Goal: Transaction & Acquisition: Purchase product/service

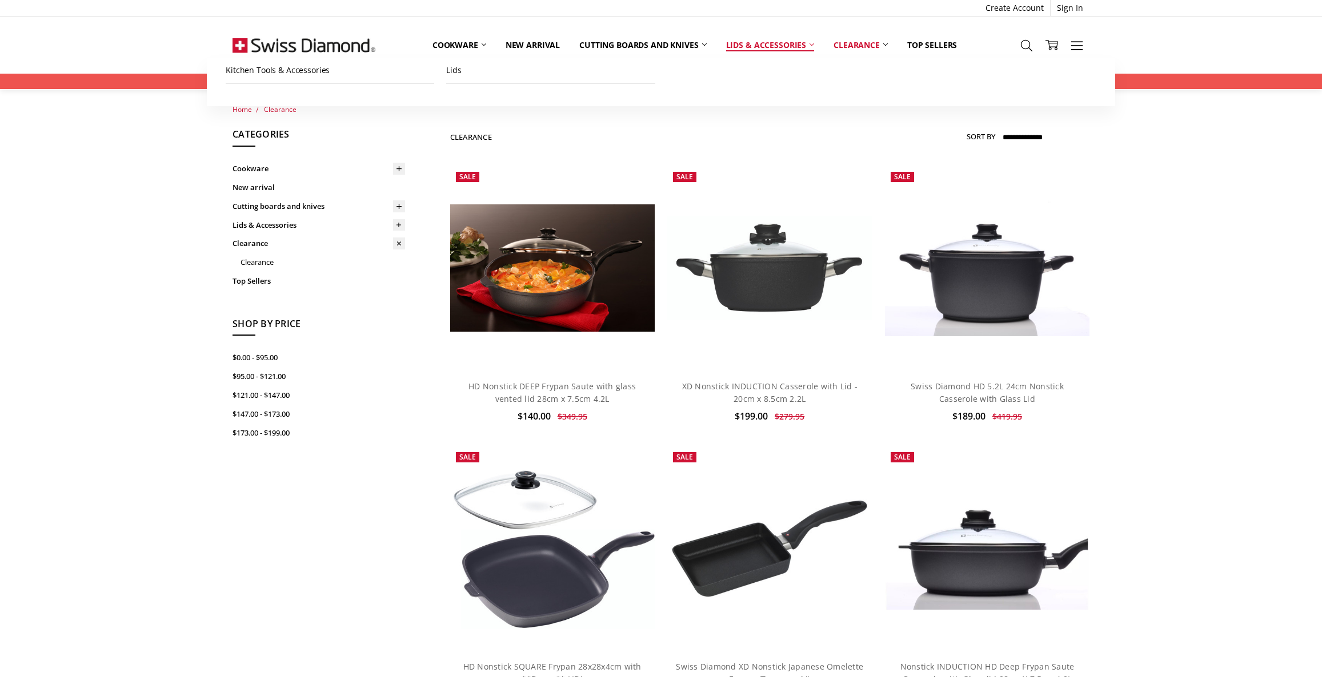
scroll to position [571, 0]
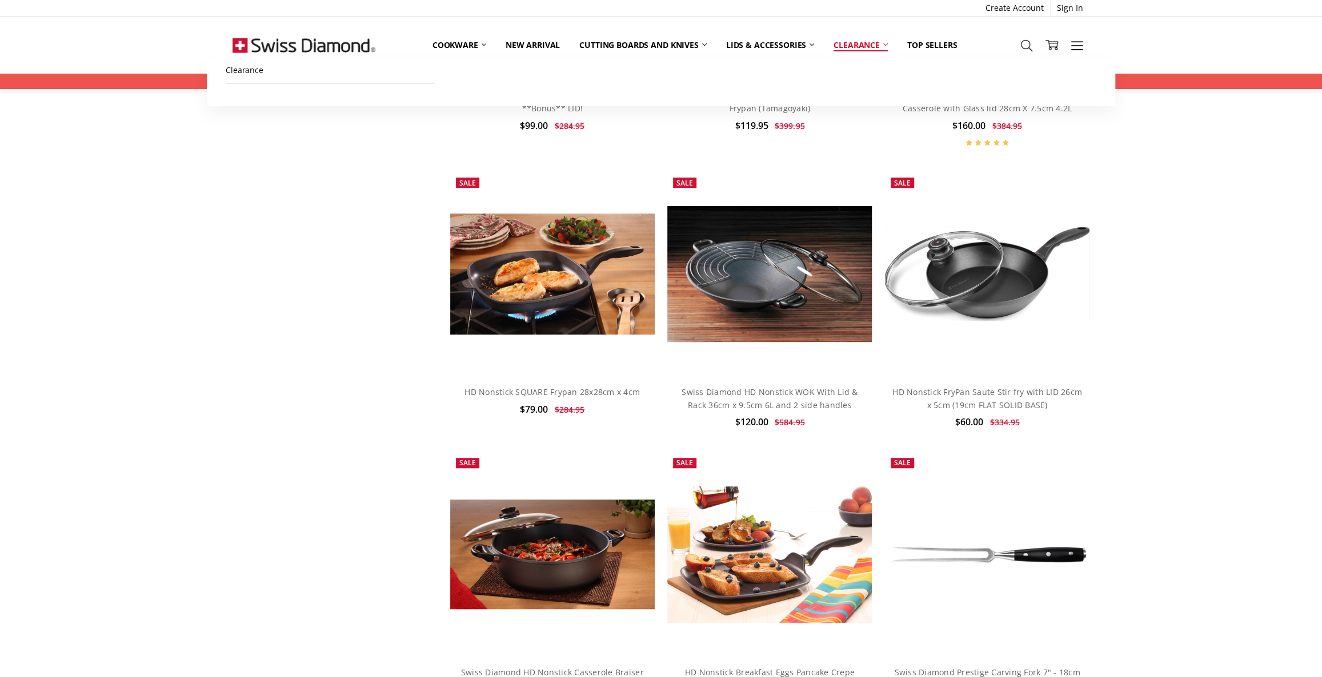
click at [841, 45] on link "Clearance" at bounding box center [861, 45] width 74 height 25
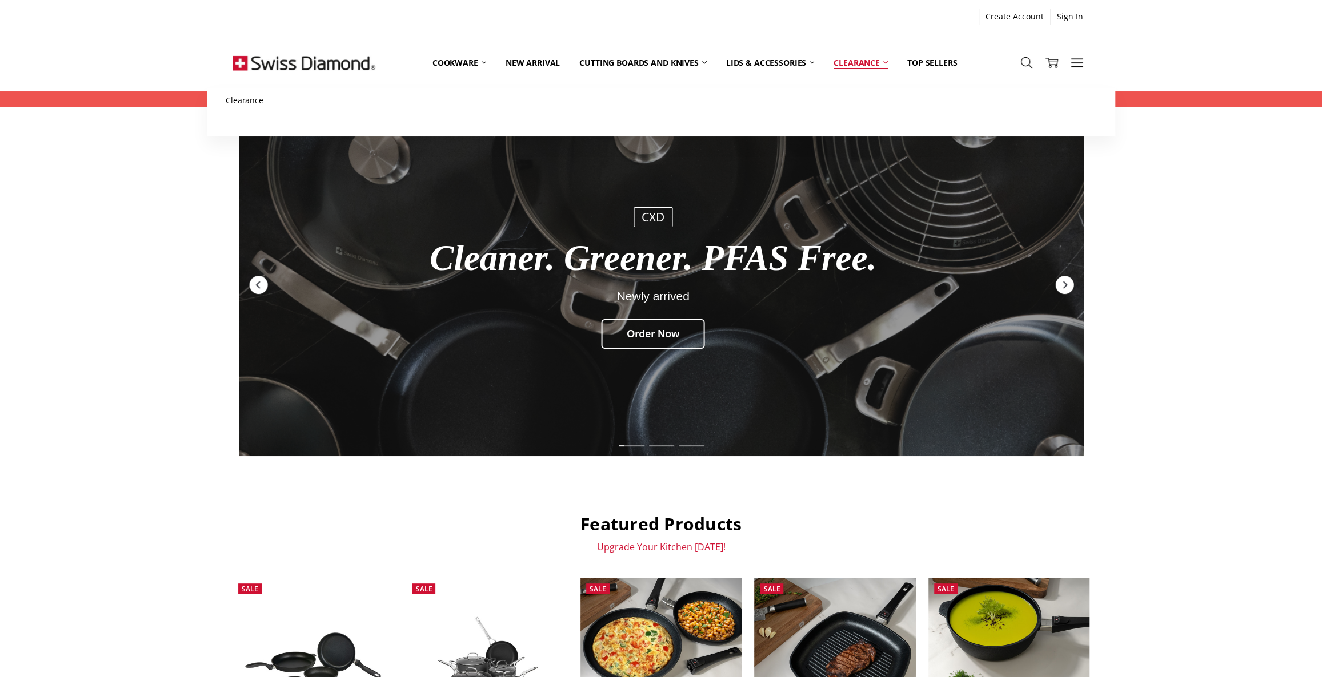
click at [862, 61] on link "Clearance" at bounding box center [861, 62] width 74 height 51
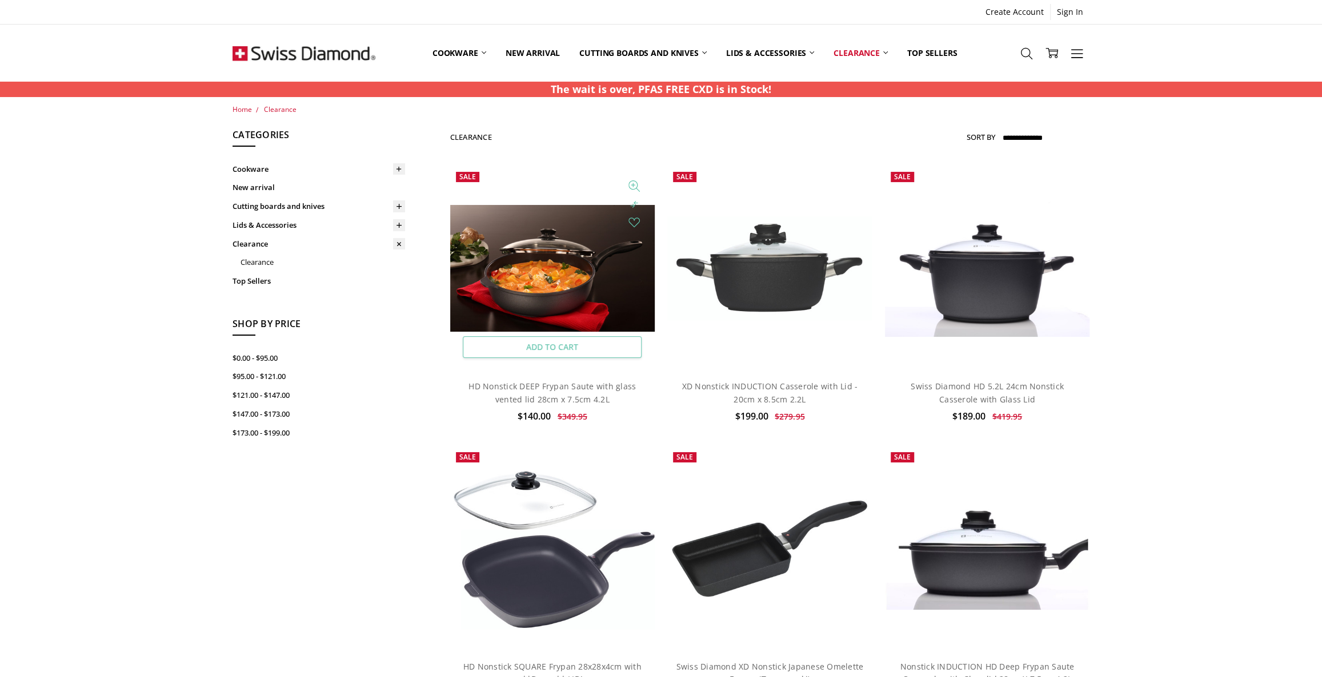
click at [550, 347] on link "Add to Cart" at bounding box center [552, 347] width 179 height 22
click at [791, 343] on link "Add to Cart" at bounding box center [769, 347] width 179 height 22
click at [1026, 339] on link "Add to Cart" at bounding box center [986, 347] width 179 height 22
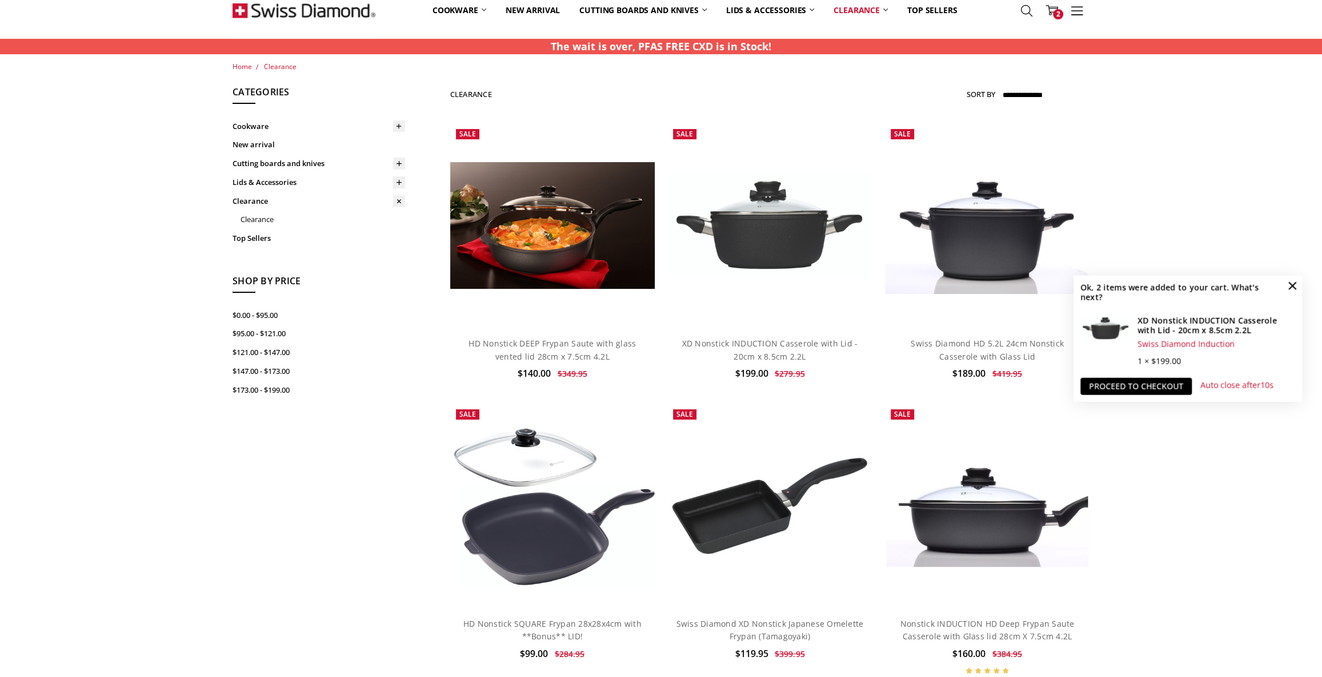
scroll to position [207, 0]
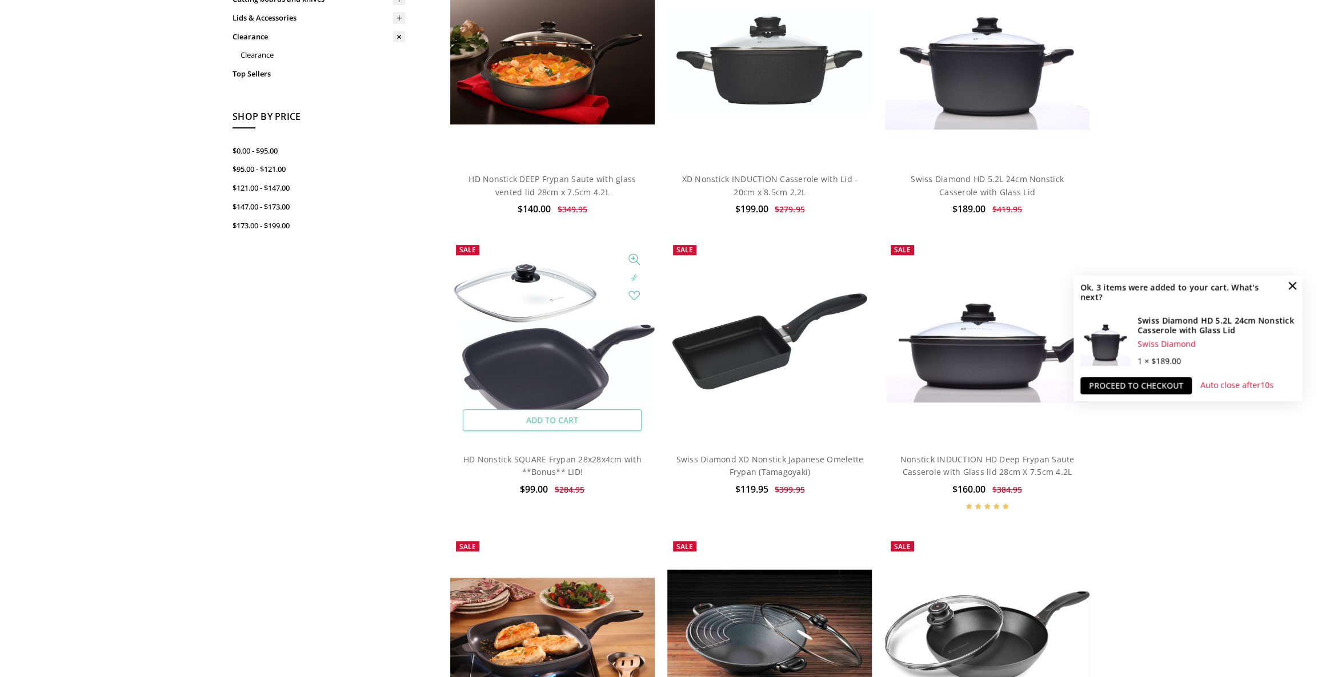
click at [571, 420] on link "Add to Cart" at bounding box center [552, 421] width 179 height 22
click at [1154, 390] on link "Proceed to checkout" at bounding box center [1135, 386] width 111 height 17
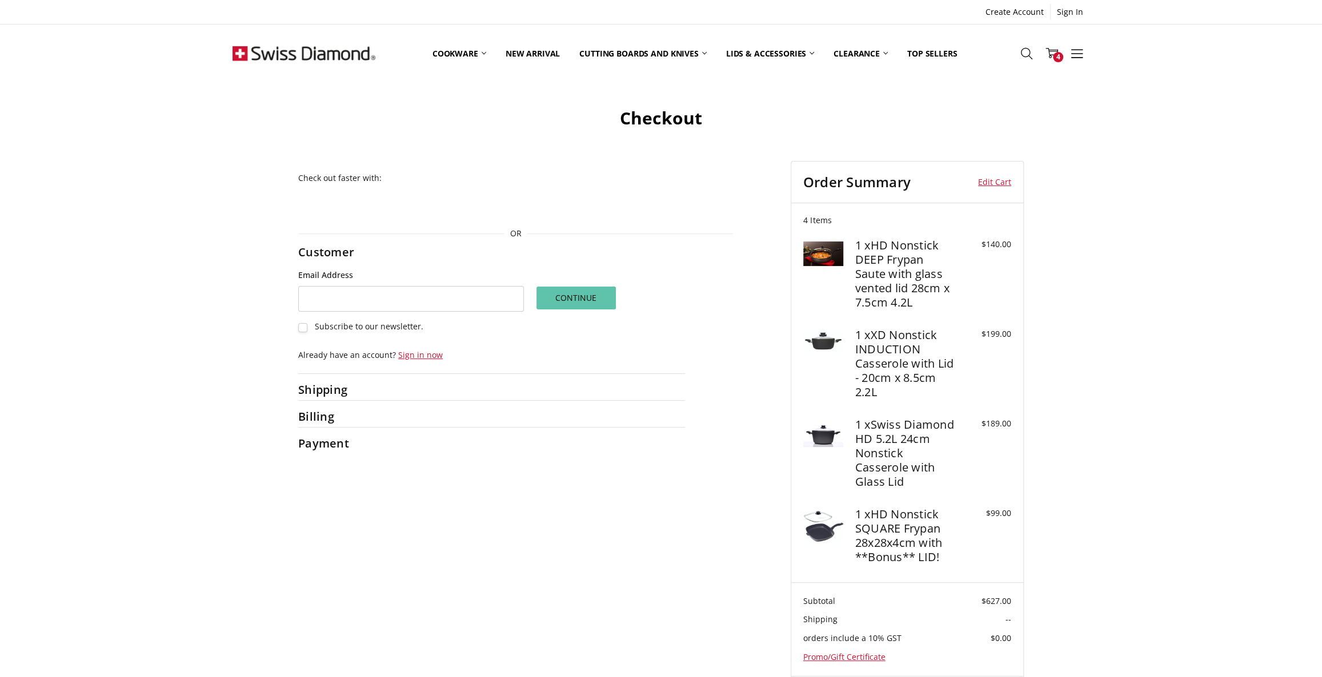
click at [593, 299] on button "Continue" at bounding box center [576, 298] width 81 height 24
click at [394, 302] on input "Email Address" at bounding box center [411, 299] width 226 height 26
type input "**********"
click at [597, 302] on button "Continue" at bounding box center [576, 298] width 81 height 24
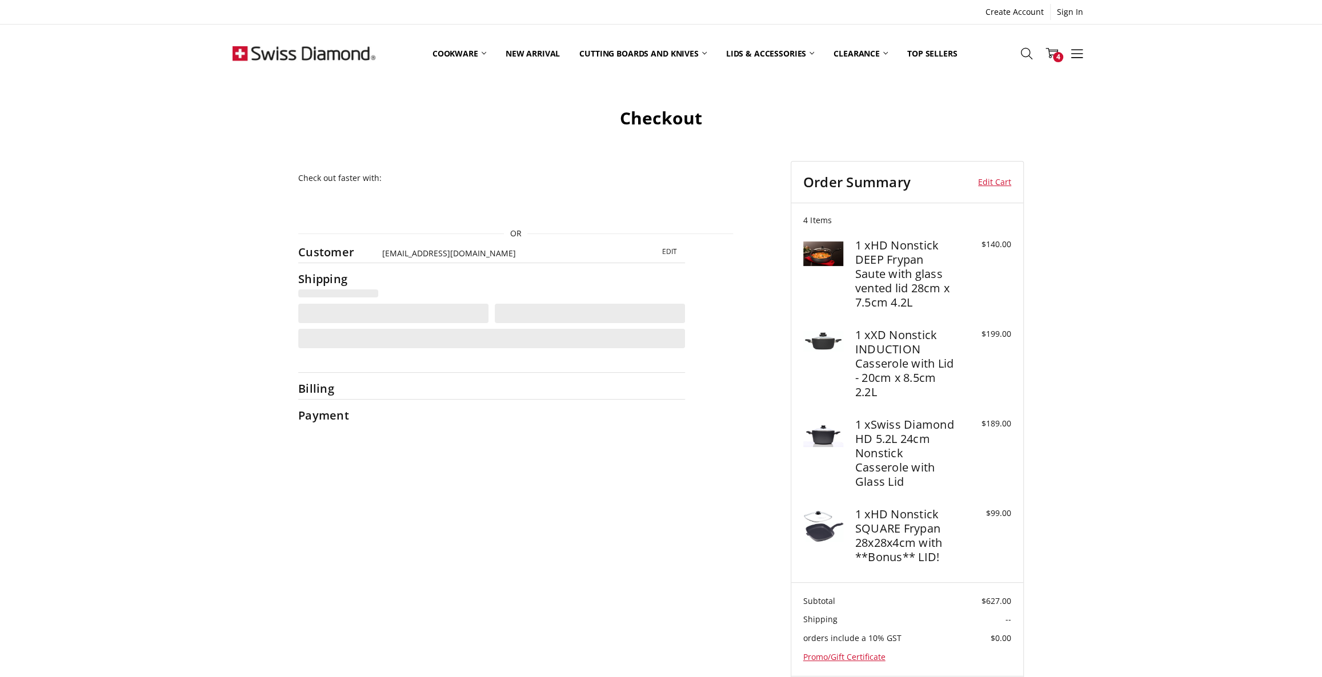
select select "**"
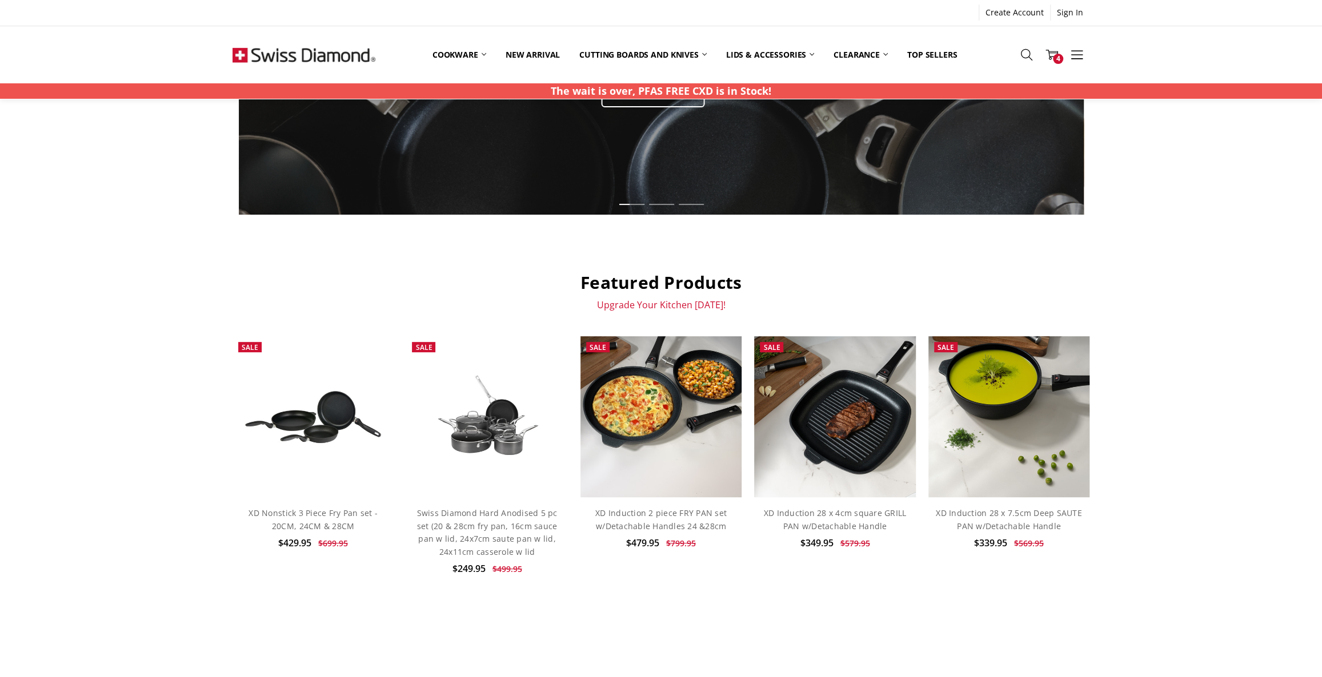
scroll to position [259, 0]
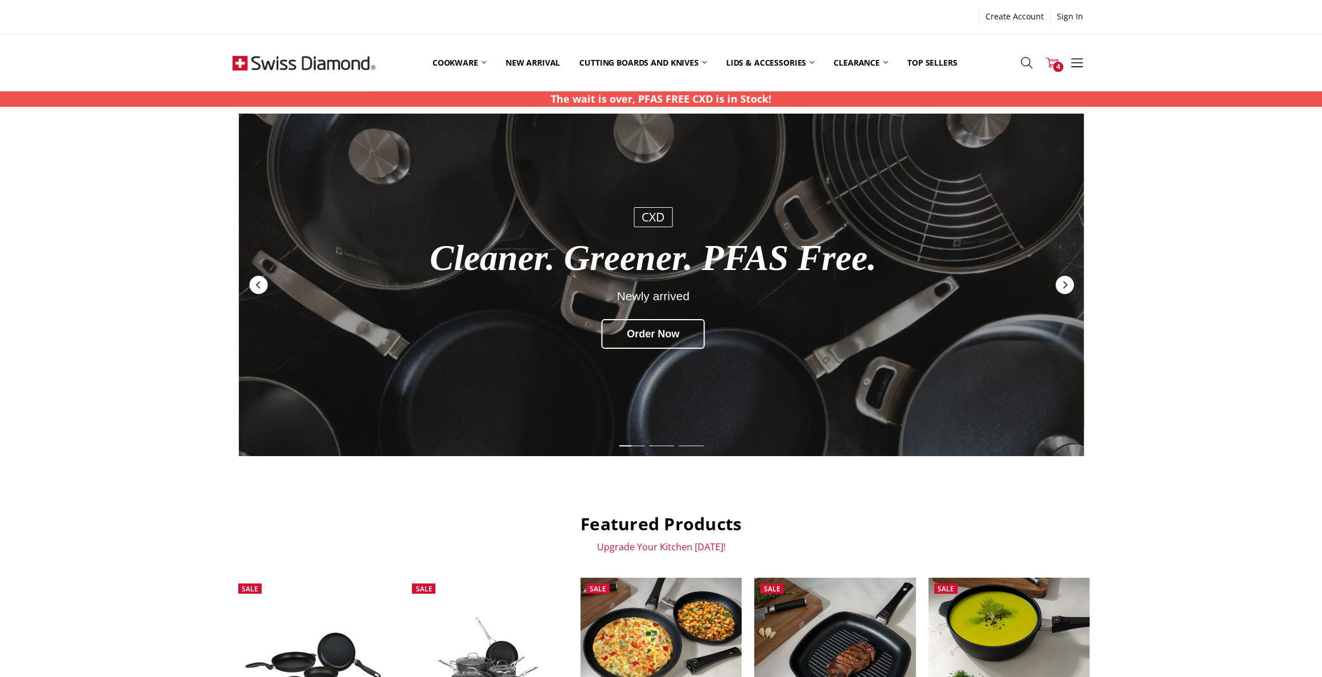
click at [1049, 62] on icon at bounding box center [1051, 63] width 13 height 13
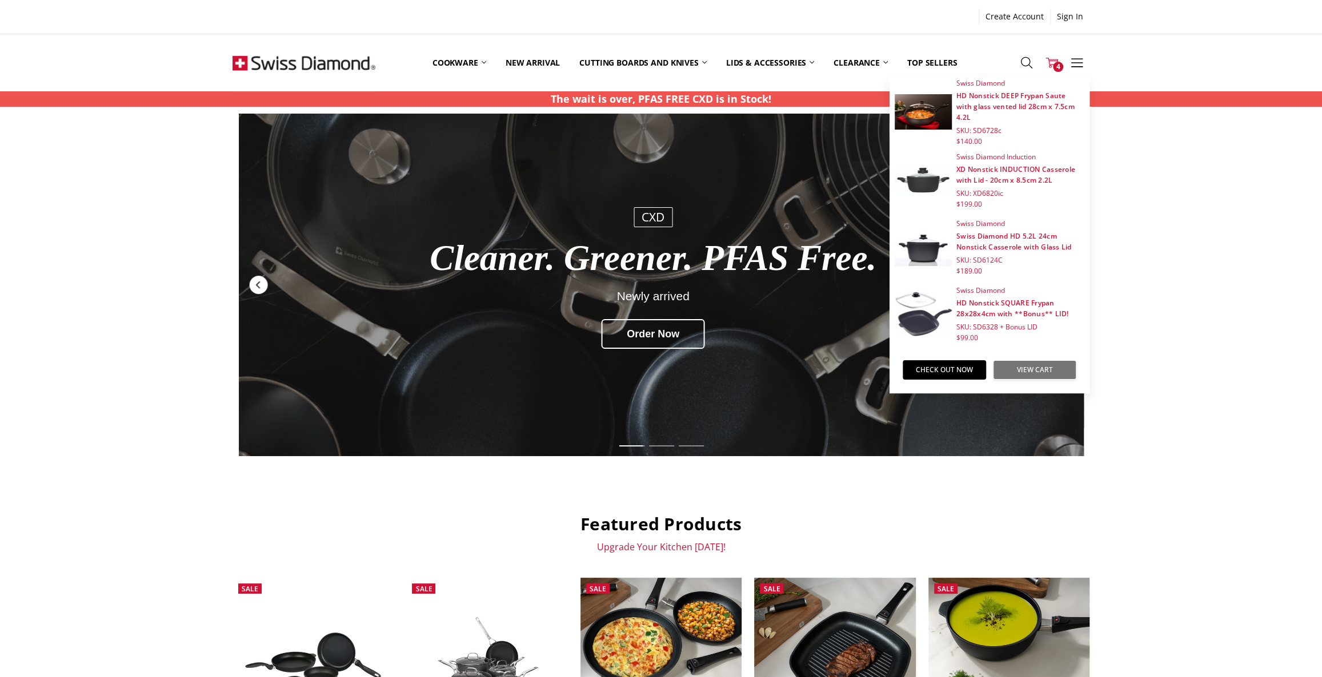
click at [1036, 369] on link "View Cart" at bounding box center [1034, 369] width 83 height 19
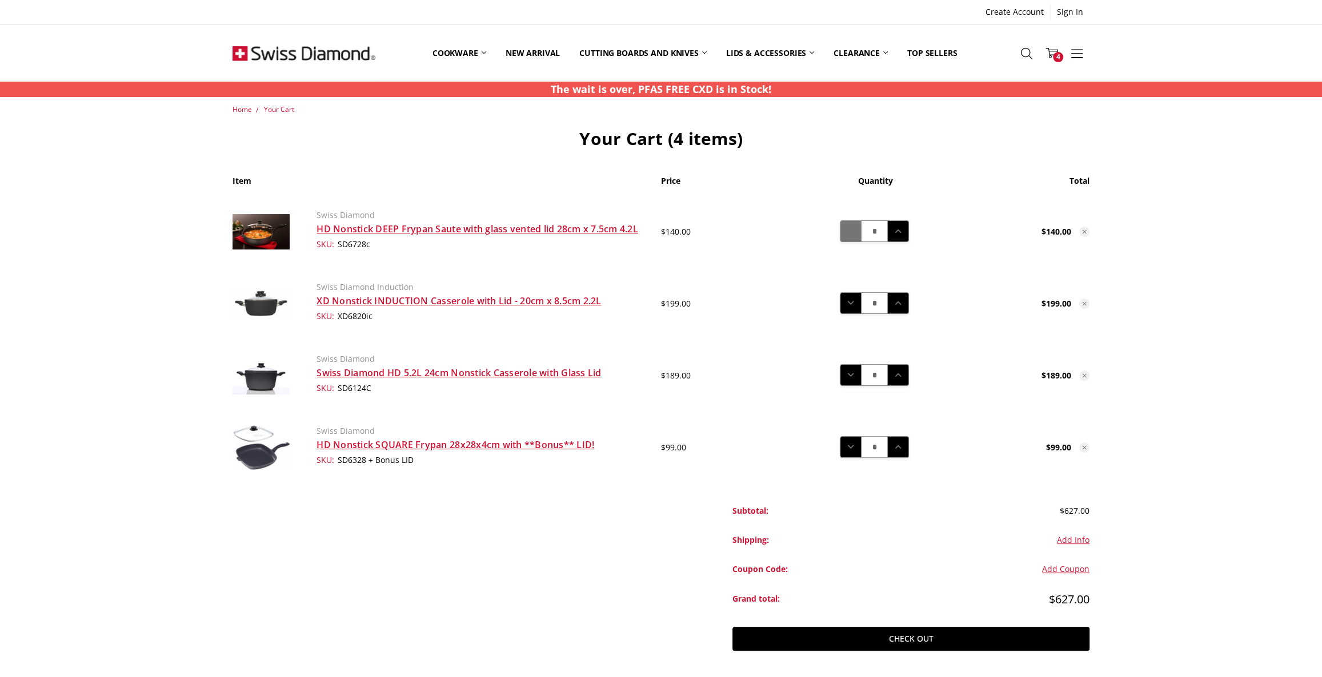
click at [850, 235] on icon at bounding box center [850, 231] width 13 height 13
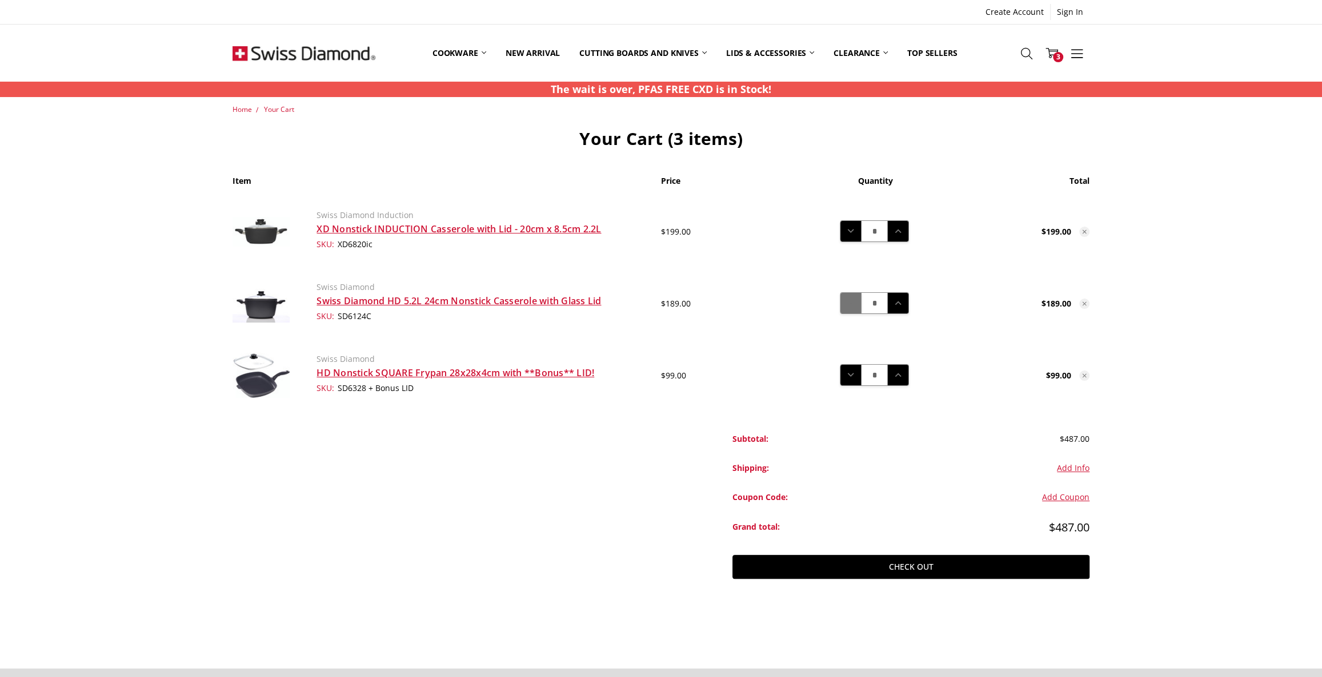
click at [849, 307] on icon at bounding box center [850, 303] width 13 height 13
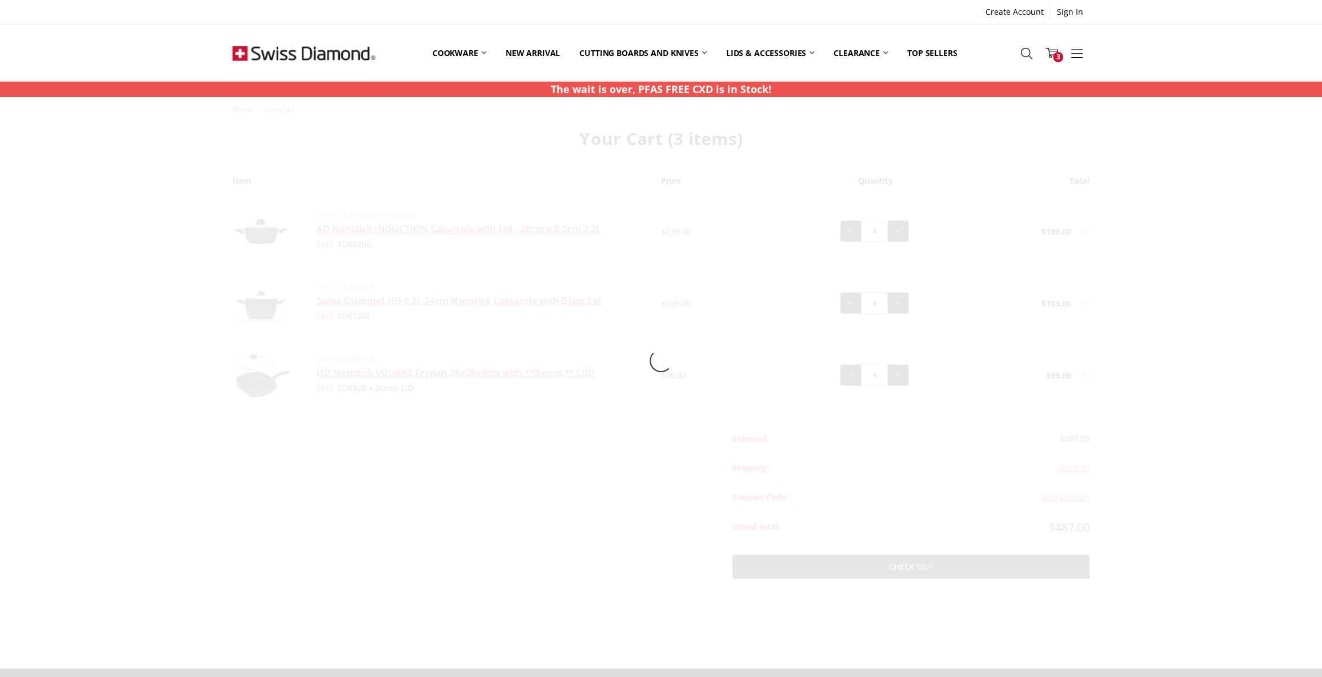
click at [851, 374] on main "Home Your Cart Your Cart (3 items) Item Price Quantity Total Swiss Diamond Indu…" at bounding box center [660, 360] width 869 height 513
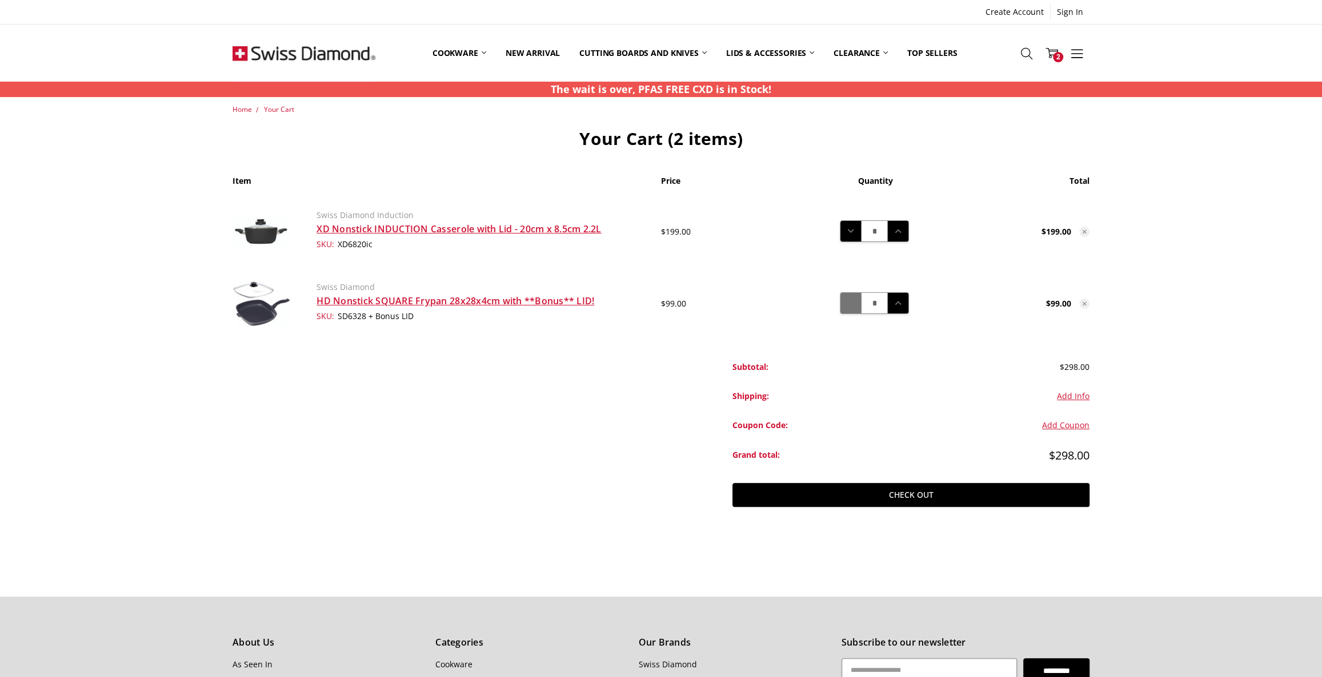
click at [854, 308] on icon at bounding box center [850, 303] width 13 height 13
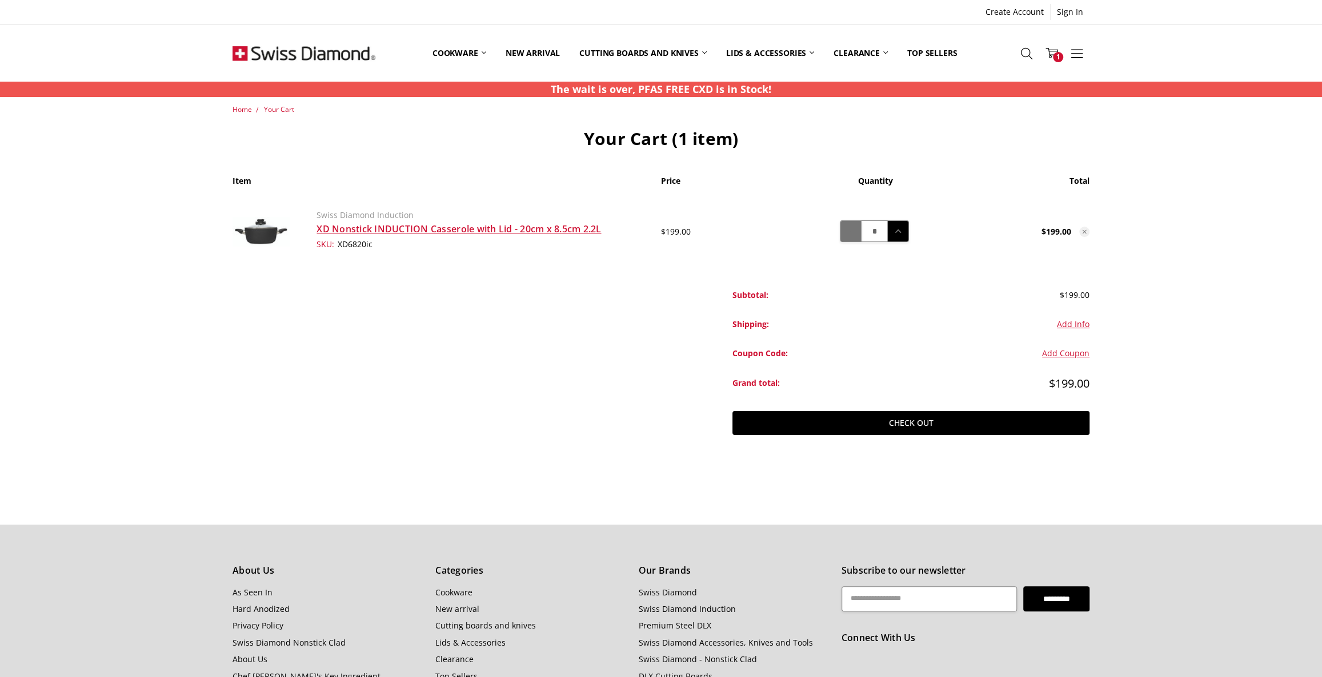
click at [847, 226] on icon at bounding box center [850, 231] width 13 height 13
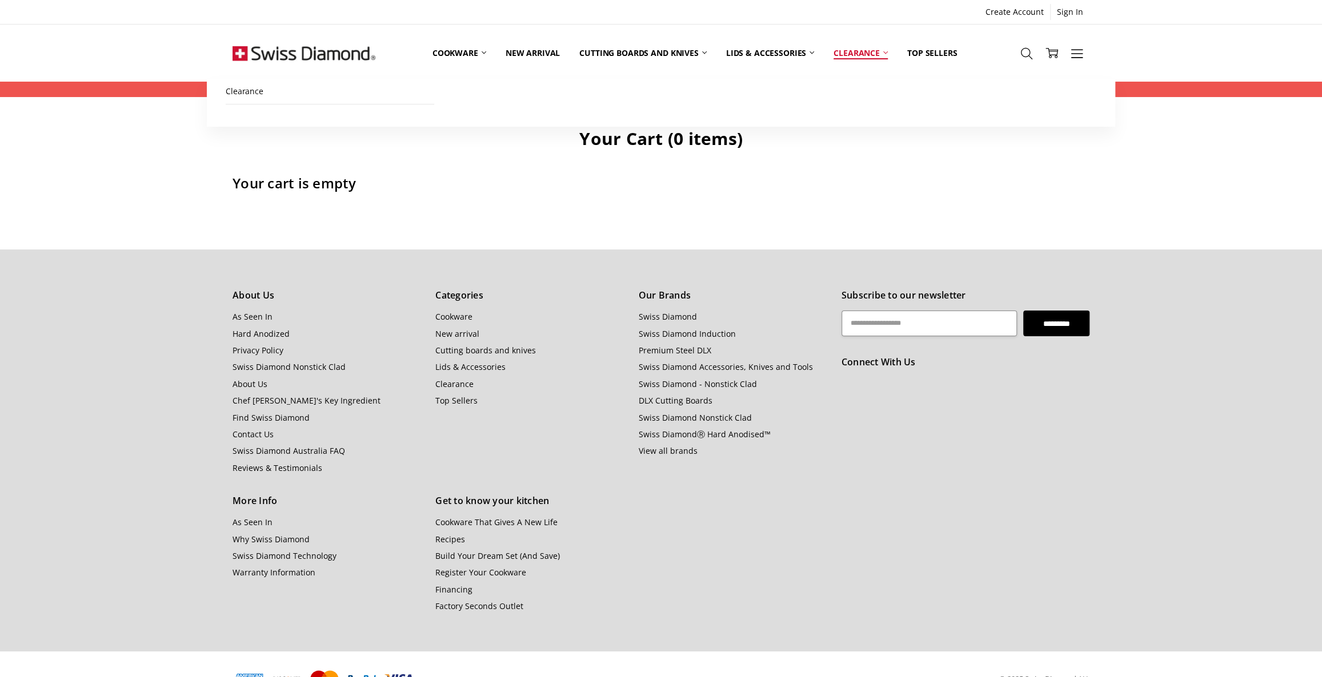
click at [861, 50] on link "Clearance" at bounding box center [861, 52] width 74 height 51
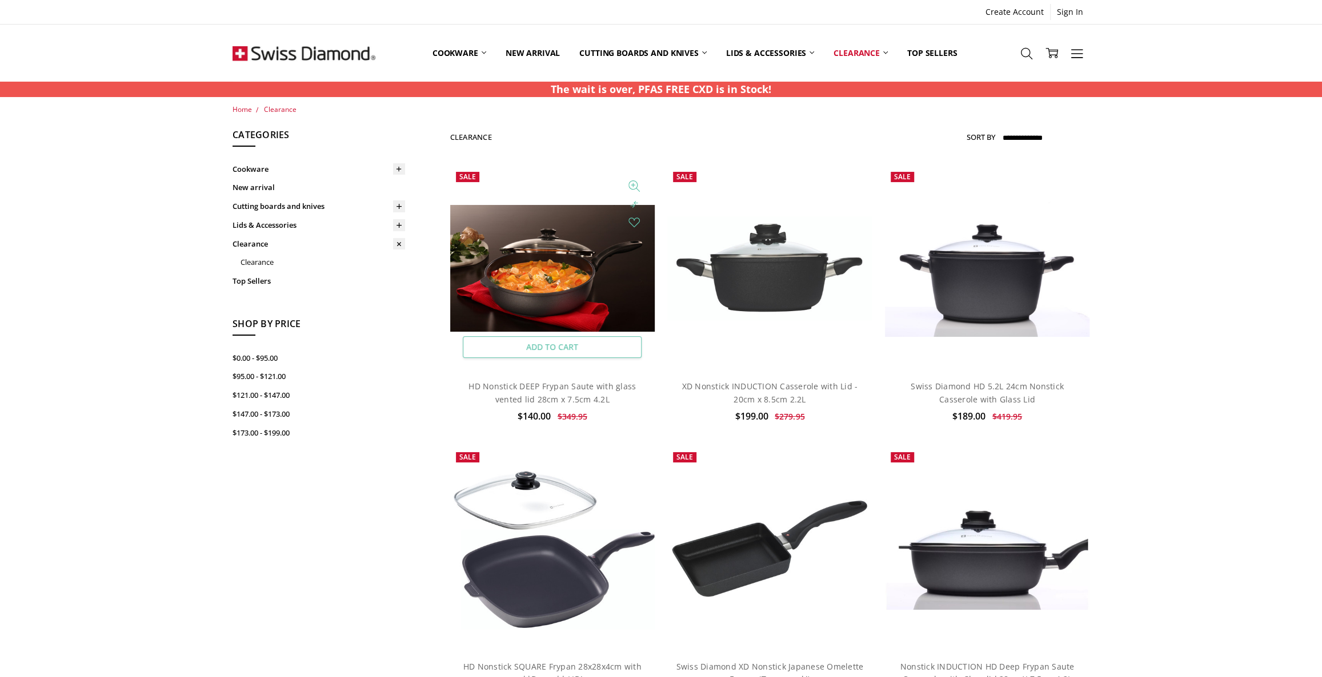
click at [569, 345] on link "Add to Cart" at bounding box center [552, 347] width 179 height 22
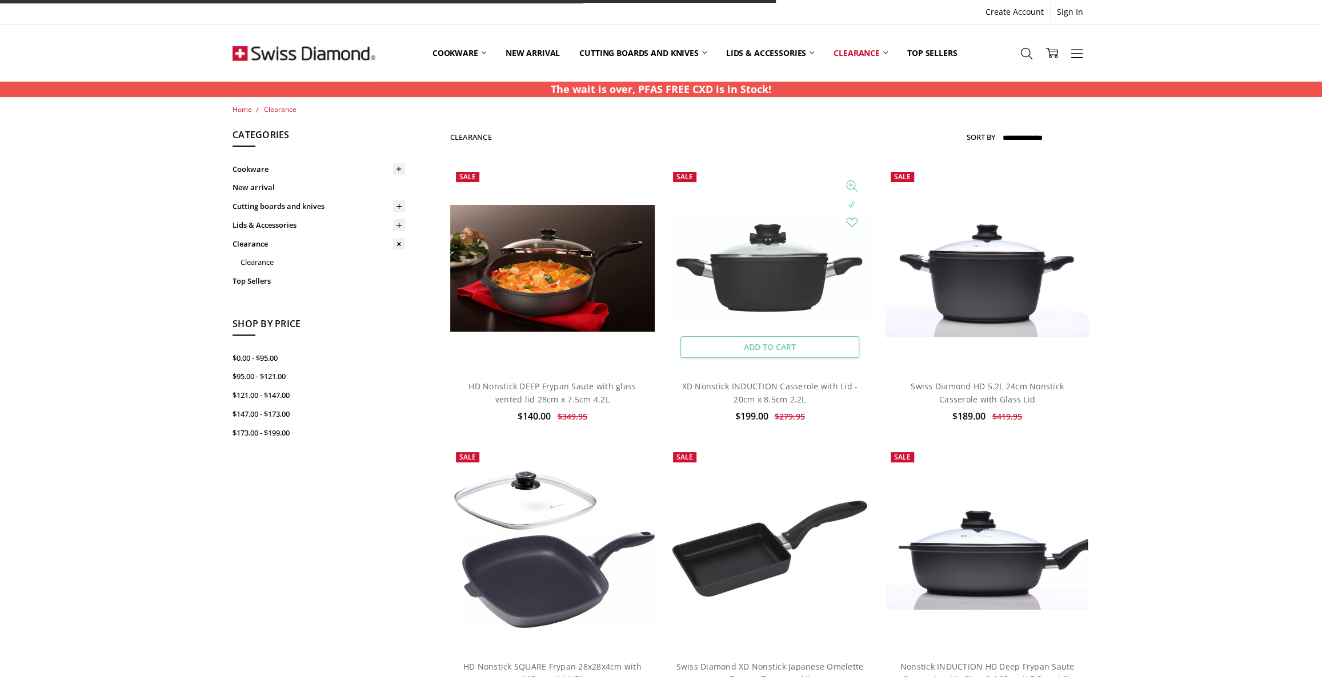
click at [752, 339] on link "Add to Cart" at bounding box center [769, 347] width 179 height 22
click at [964, 348] on link "Add to Cart" at bounding box center [986, 347] width 179 height 22
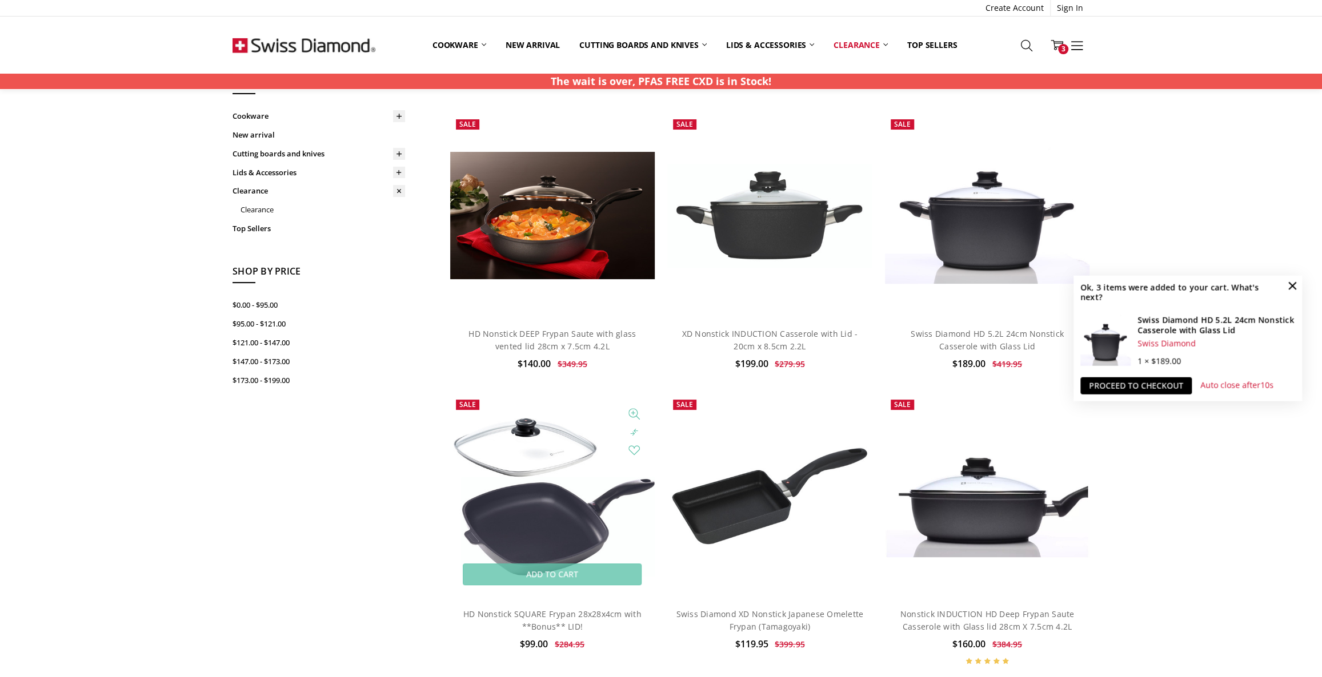
scroll to position [155, 0]
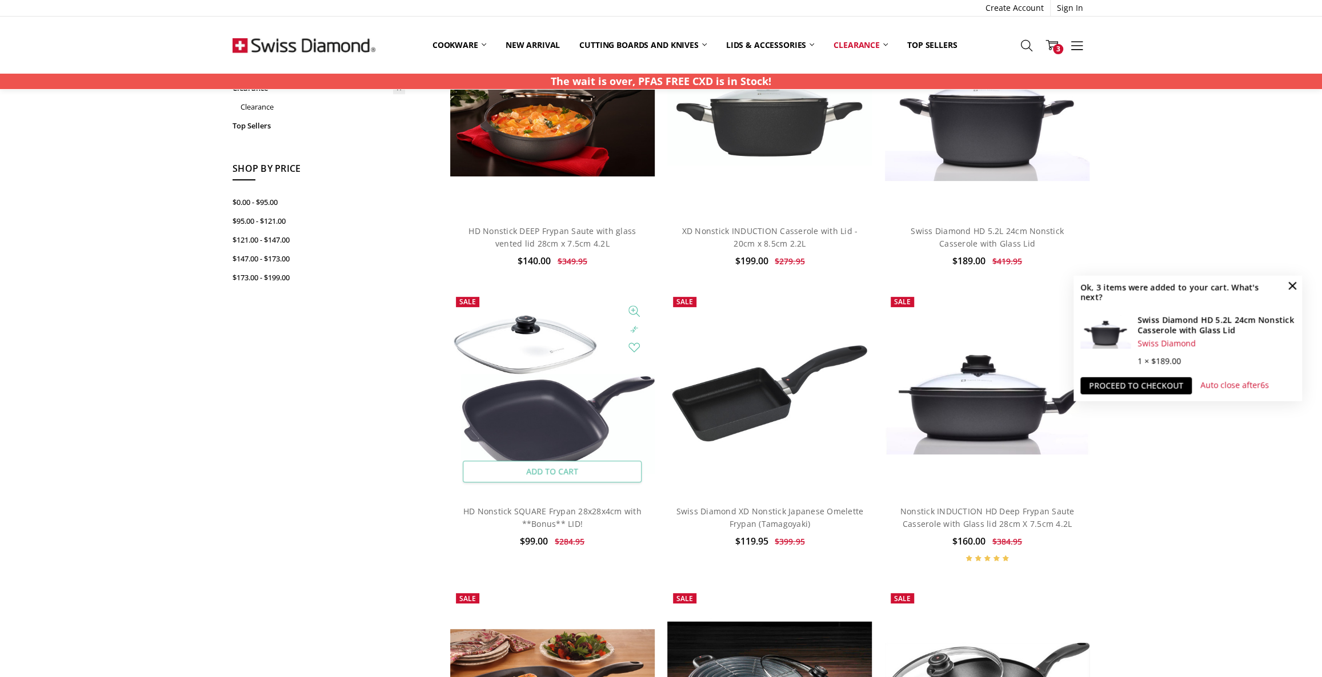
click at [584, 467] on link "Add to Cart" at bounding box center [552, 472] width 179 height 22
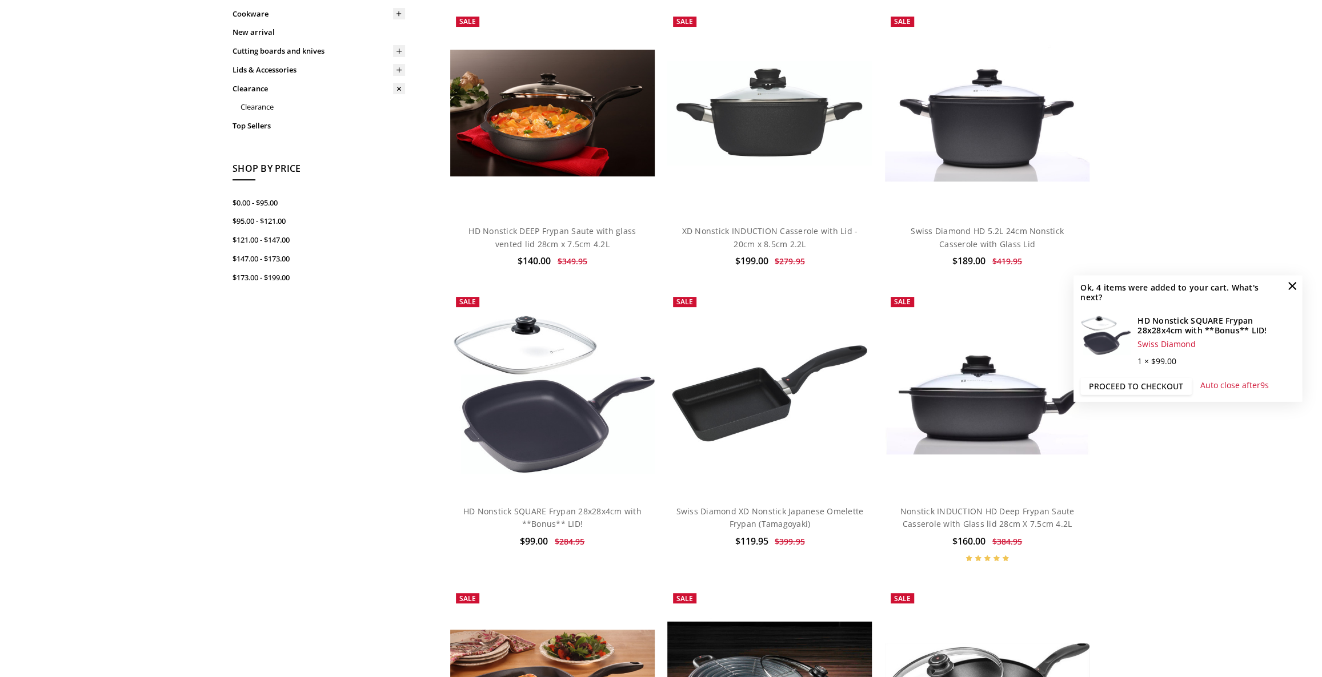
click at [1131, 388] on link "Proceed to checkout" at bounding box center [1135, 386] width 111 height 17
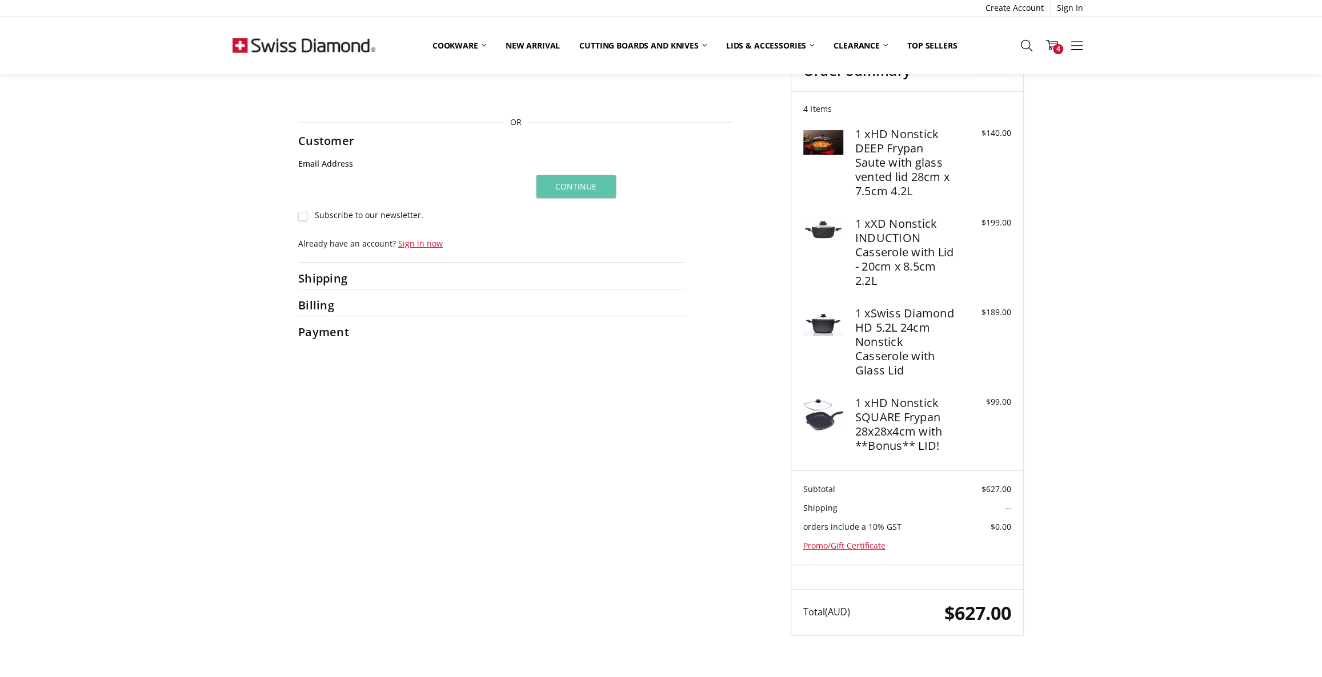
scroll to position [18, 0]
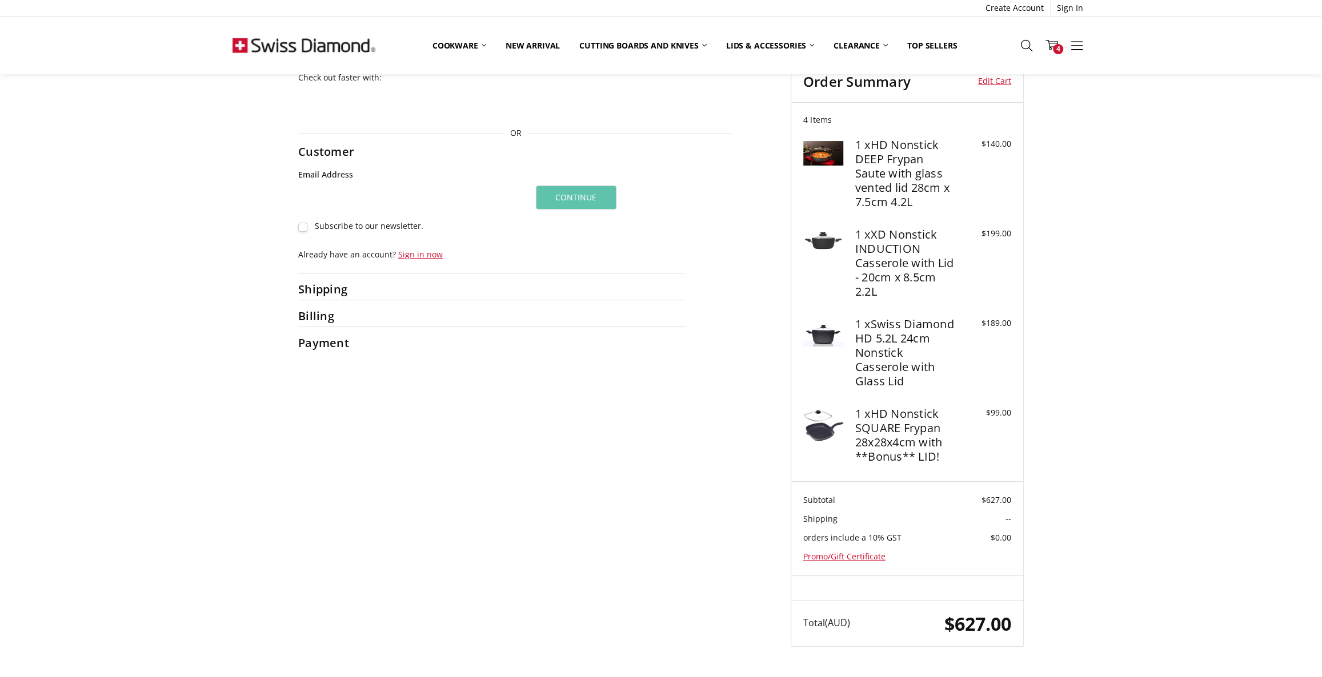
click at [354, 197] on input "Email Address" at bounding box center [411, 199] width 226 height 26
type input "**********"
click at [589, 192] on button "Continue" at bounding box center [576, 198] width 81 height 24
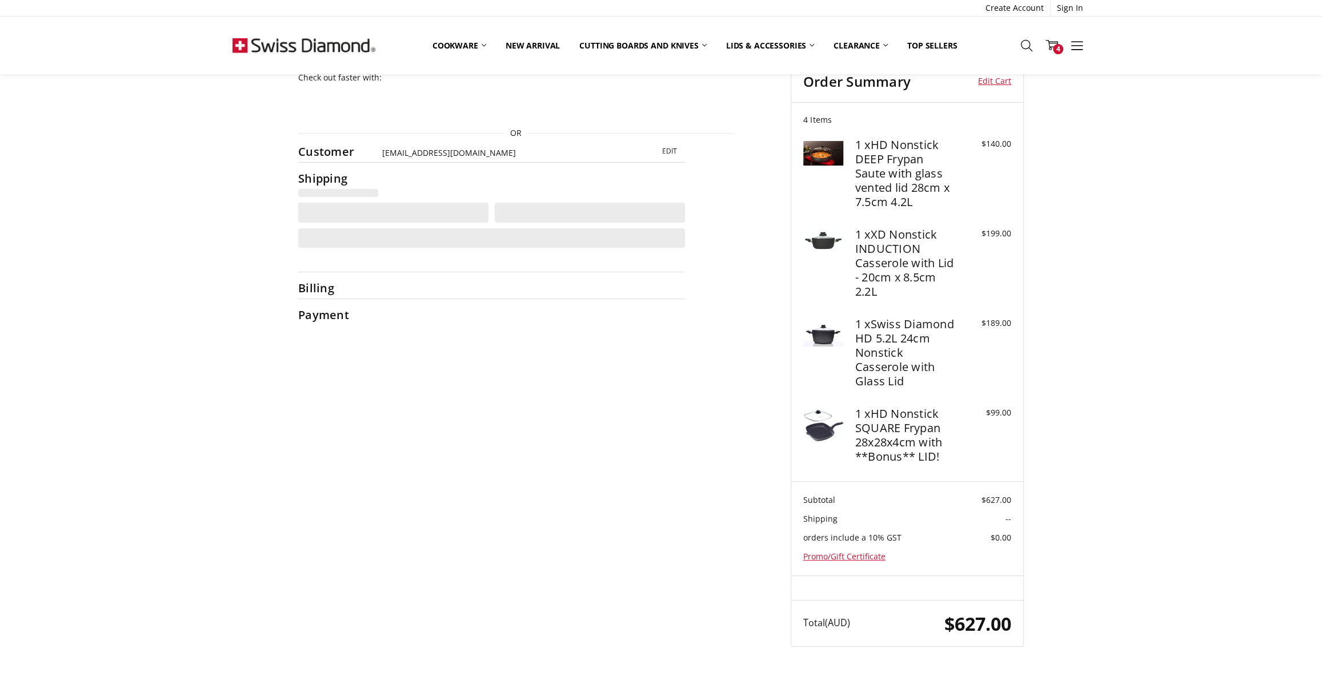
select select "**"
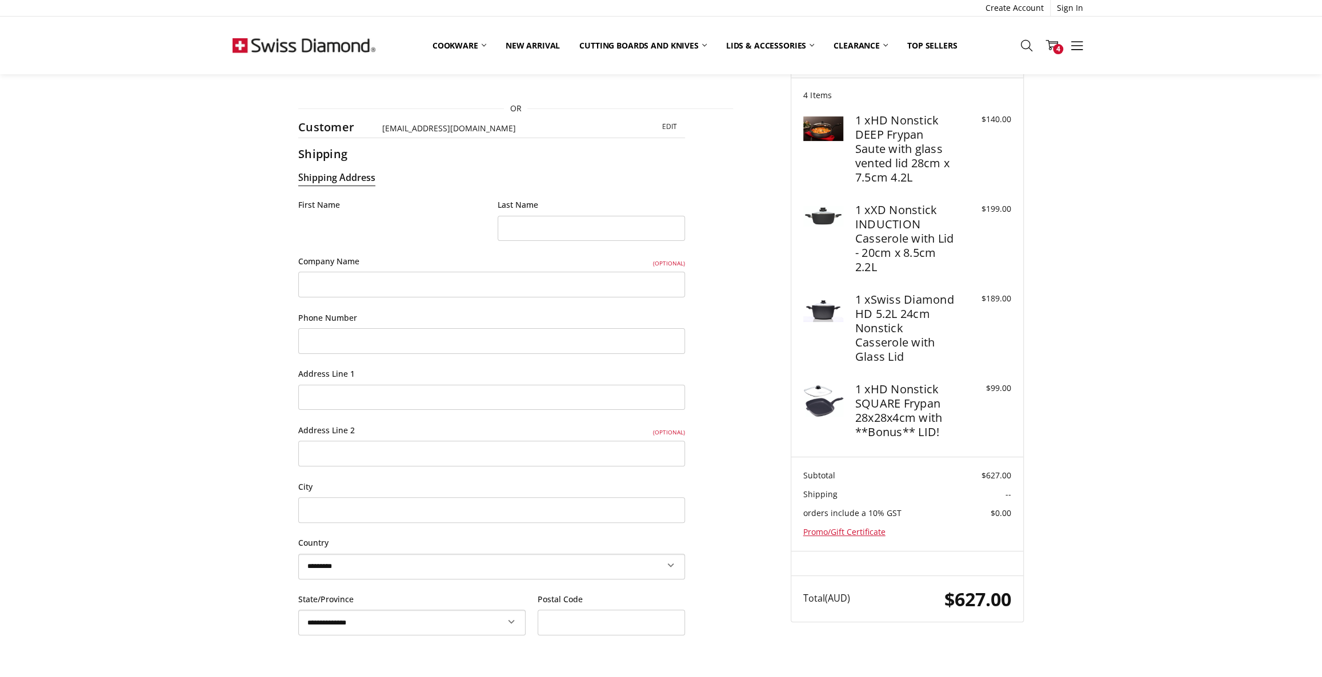
scroll to position [0, 0]
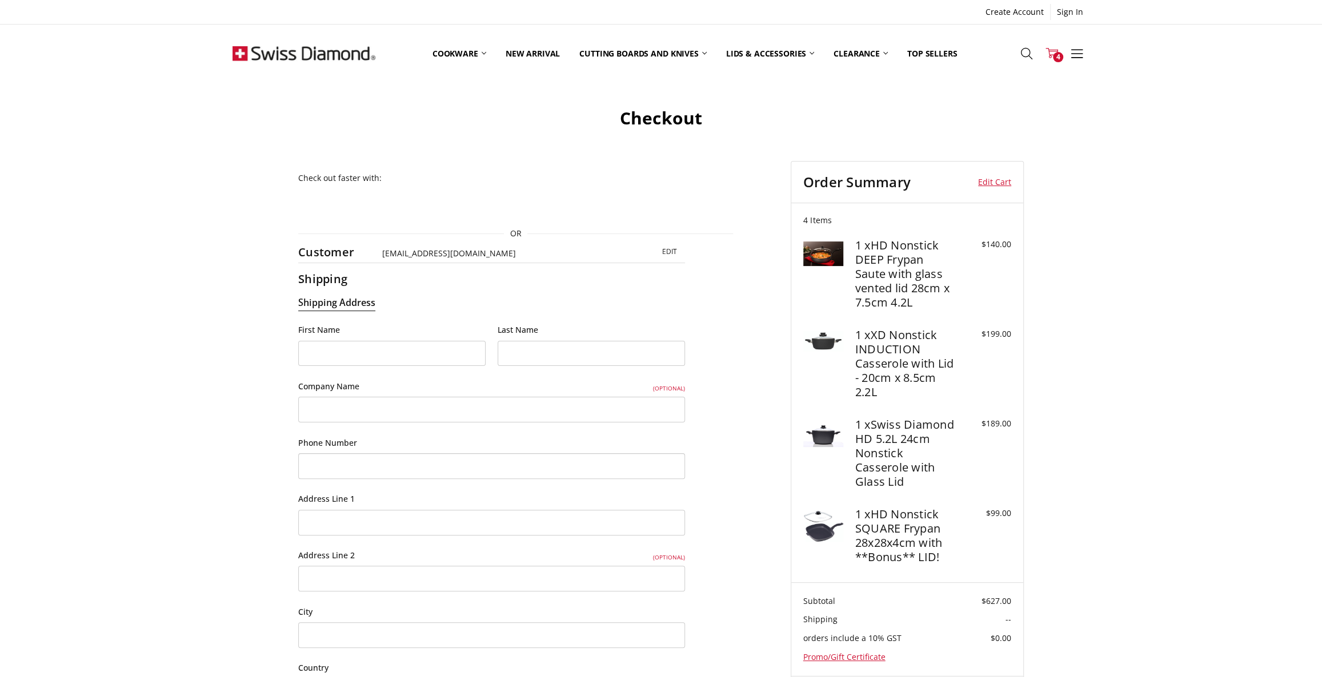
click at [1057, 51] on icon at bounding box center [1051, 53] width 13 height 13
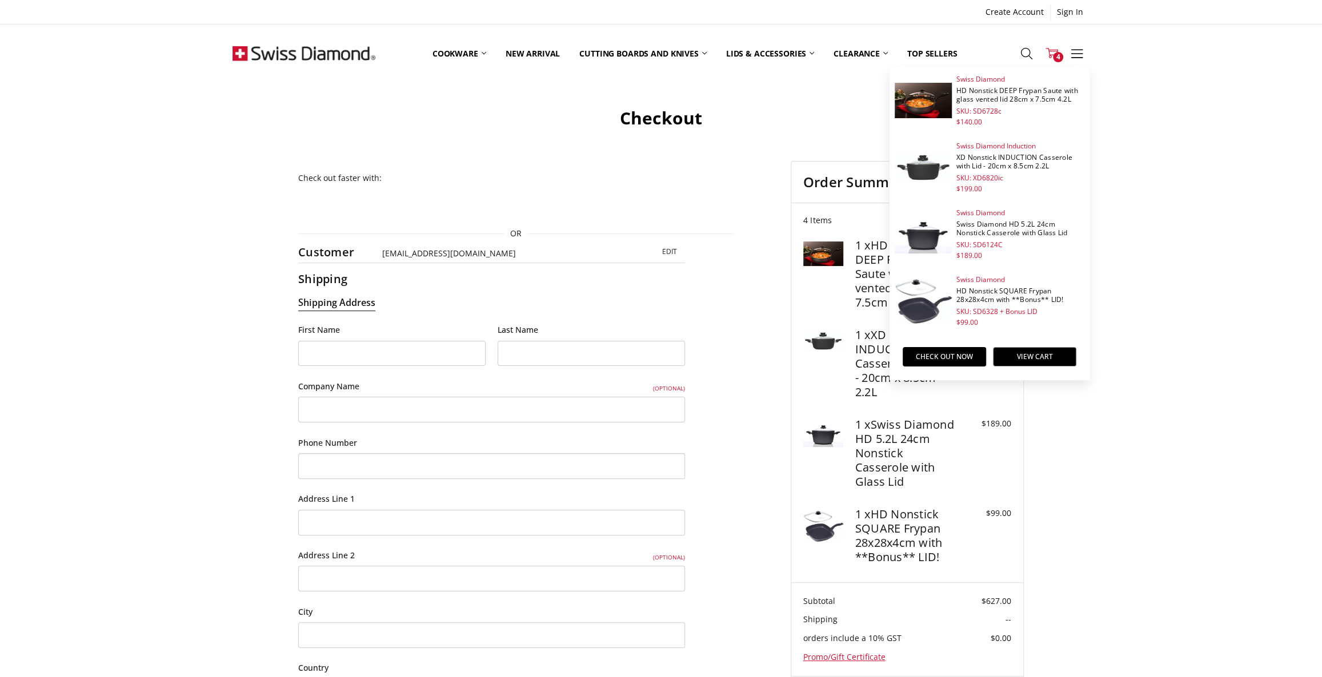
click at [1205, 416] on div "**********" at bounding box center [661, 573] width 1322 height 968
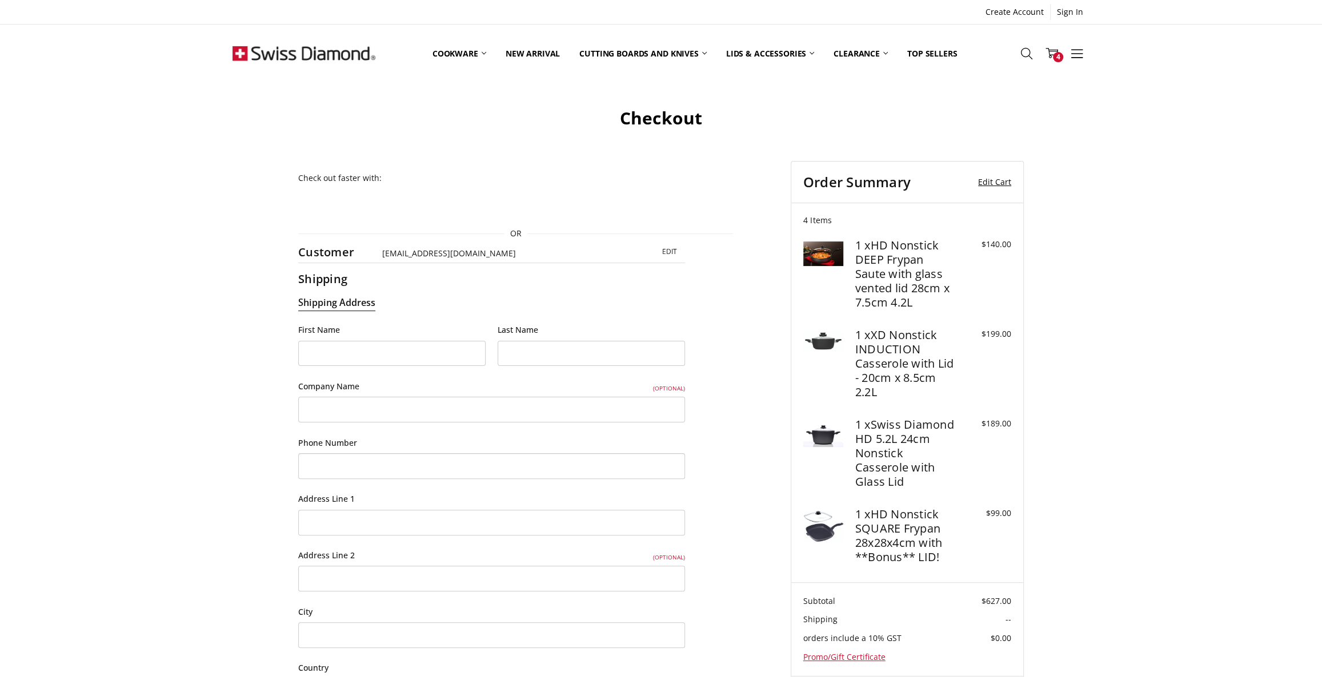
click at [989, 178] on link "Edit Cart" at bounding box center [986, 182] width 49 height 17
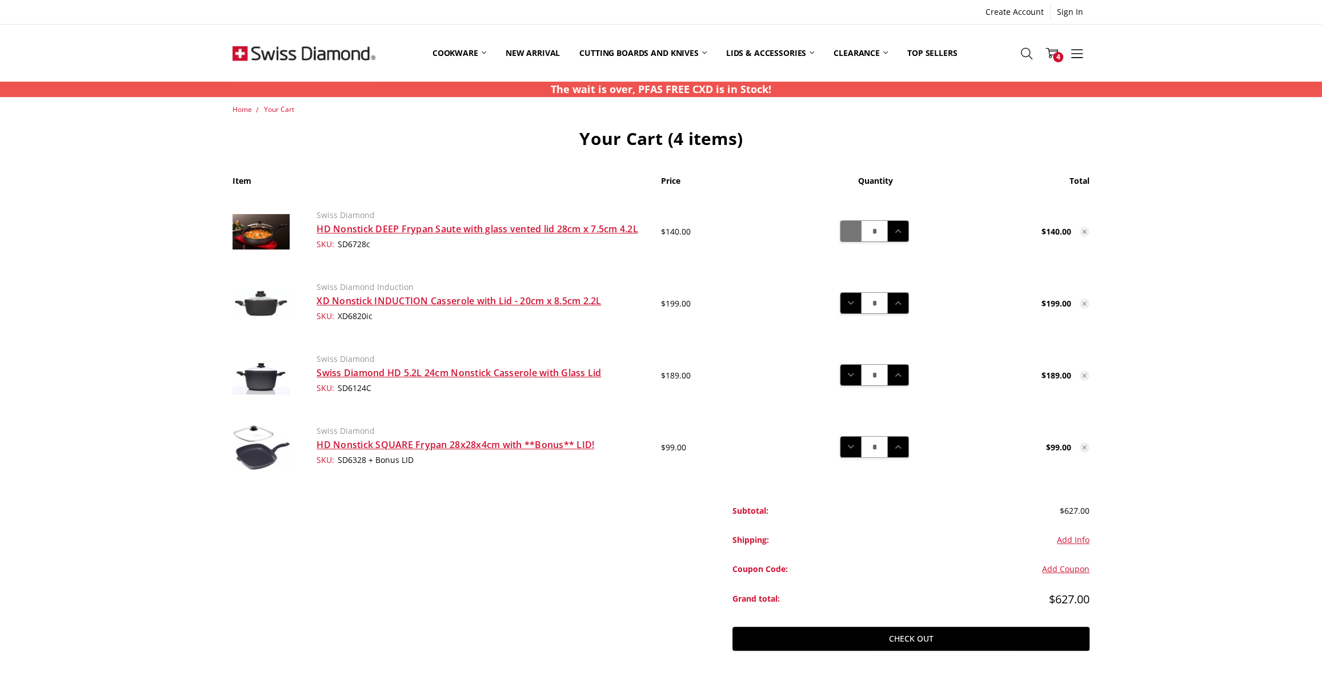
click at [851, 232] on icon at bounding box center [850, 231] width 13 height 13
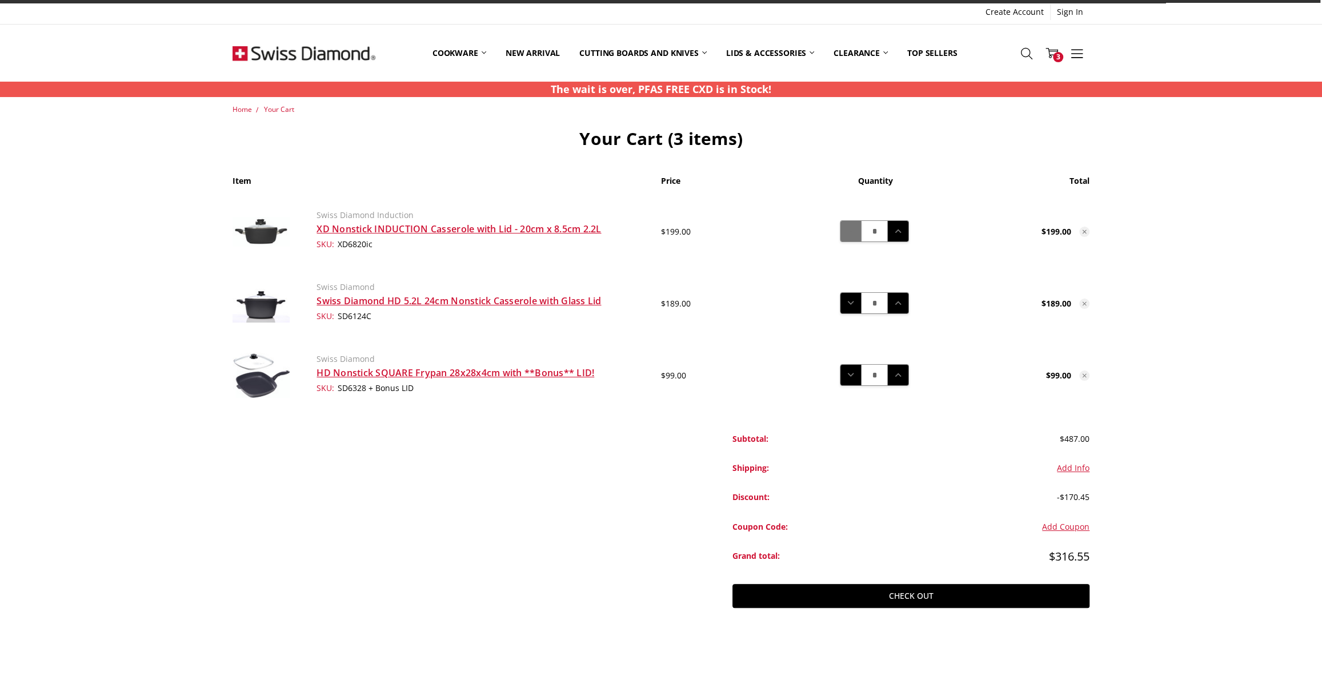
click at [850, 238] on button "Decrease Quantity:" at bounding box center [851, 231] width 22 height 21
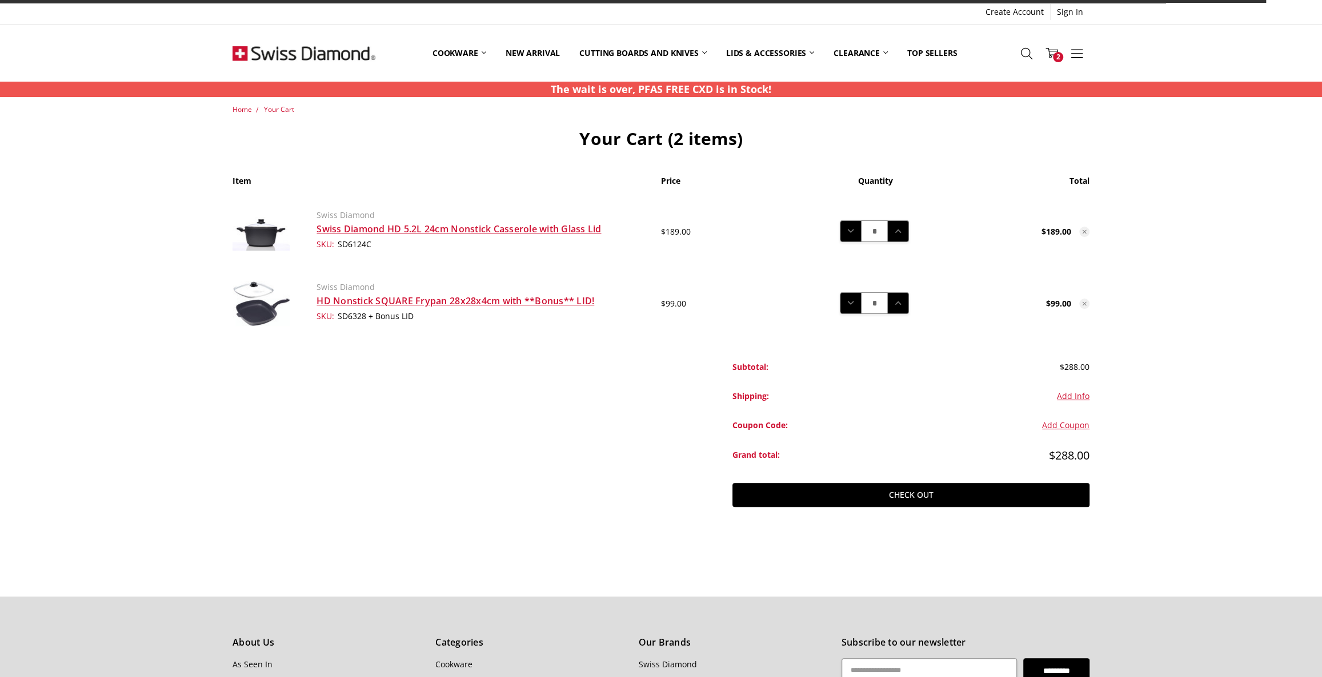
click at [849, 304] on icon at bounding box center [850, 303] width 13 height 13
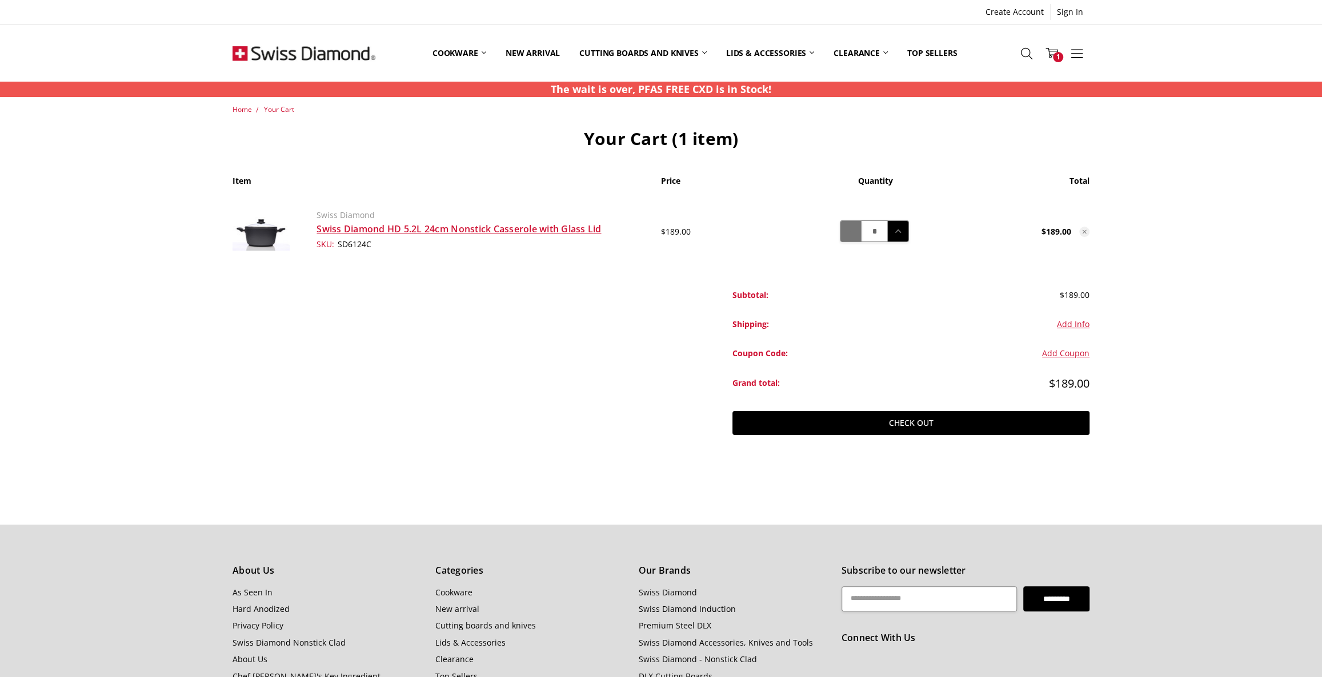
click at [846, 230] on icon at bounding box center [850, 231] width 13 height 13
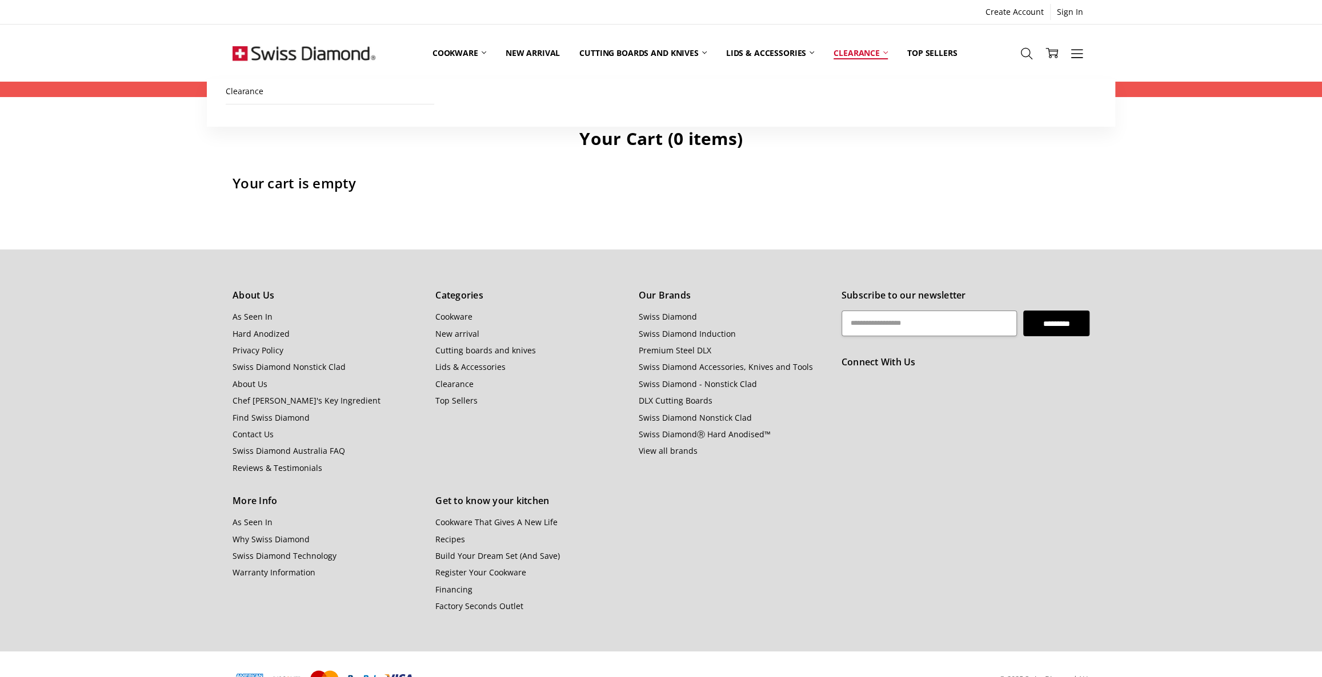
click at [838, 50] on link "Clearance" at bounding box center [861, 52] width 74 height 51
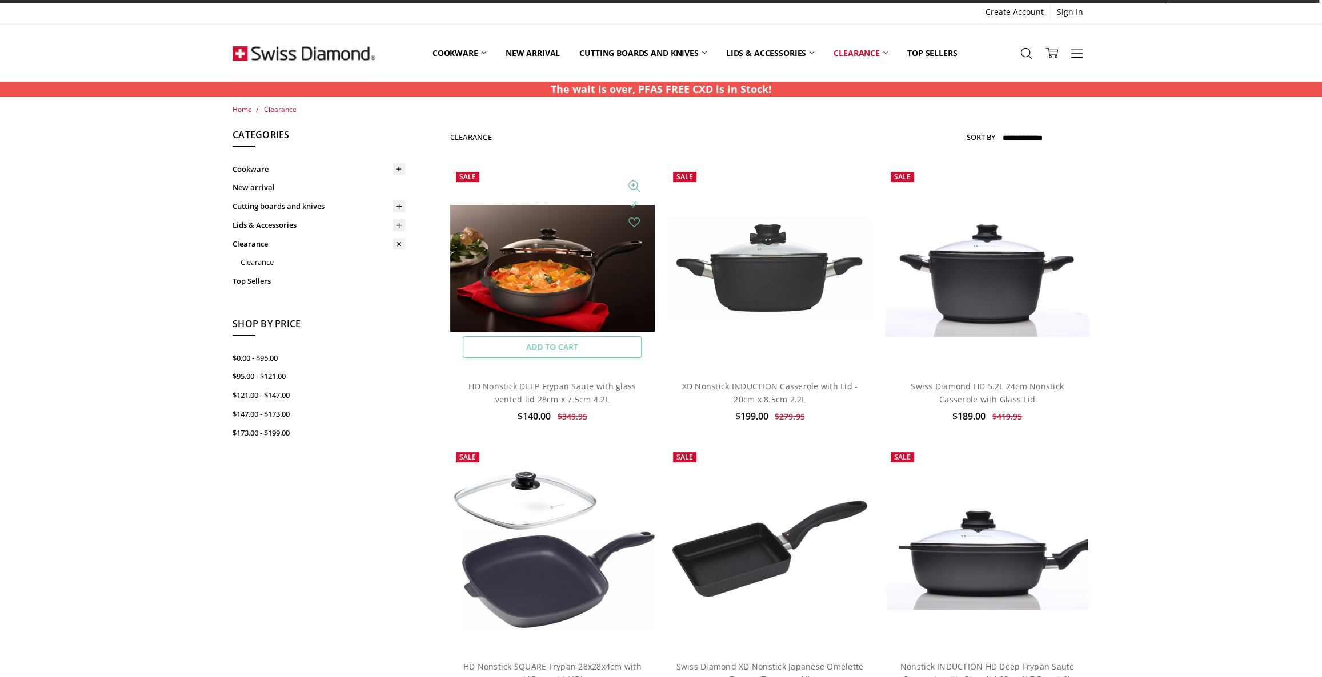
click at [526, 347] on link "Add to Cart" at bounding box center [552, 347] width 179 height 22
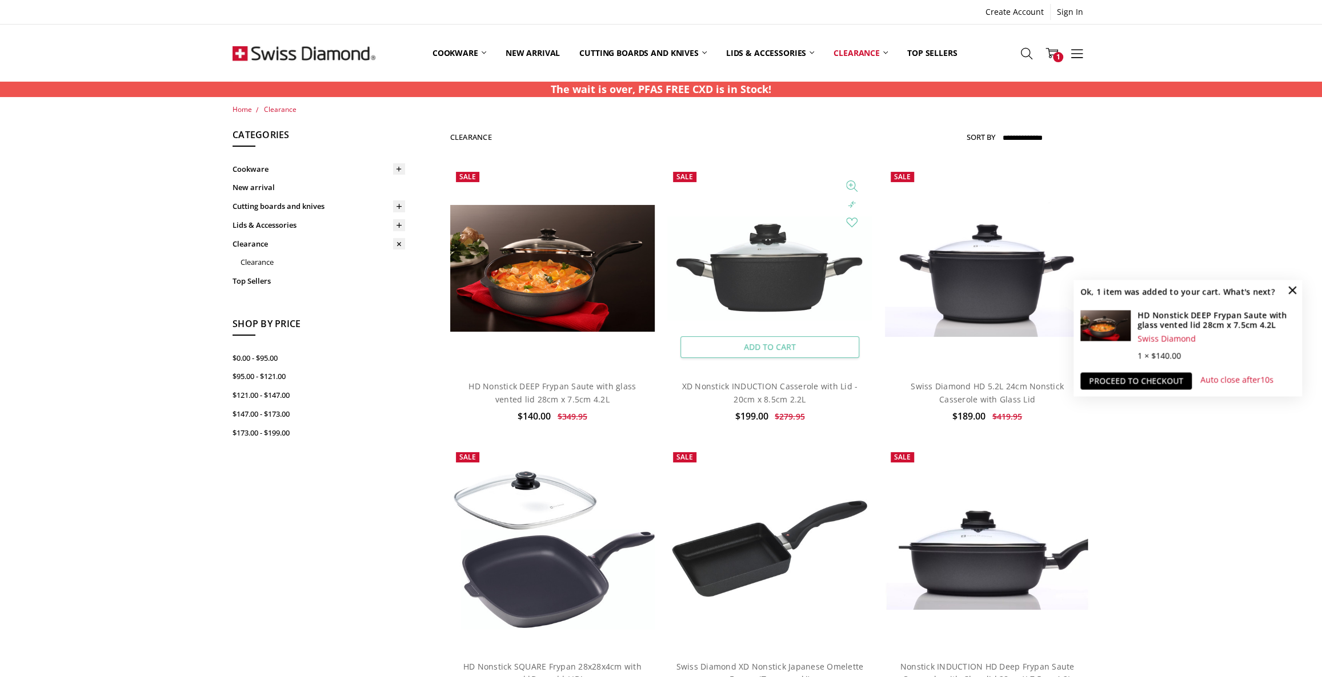
click at [801, 347] on link "Add to Cart" at bounding box center [769, 347] width 179 height 22
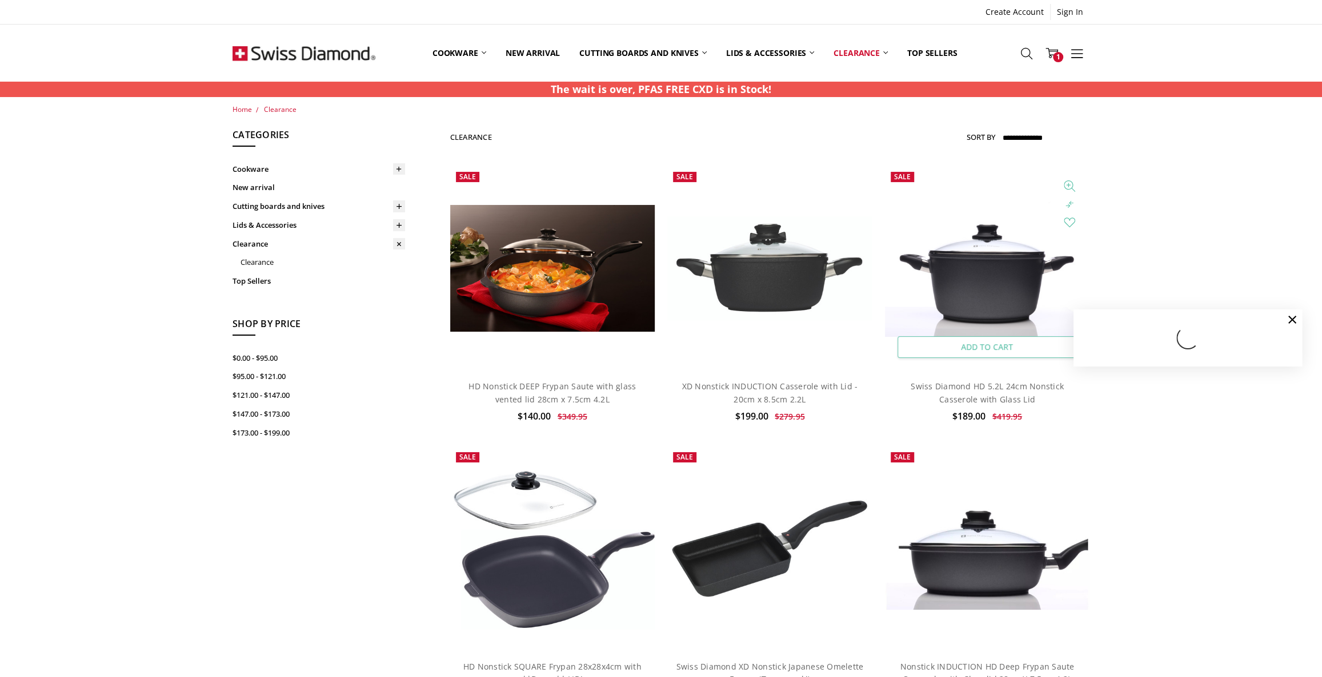
click at [994, 344] on link "Add to Cart" at bounding box center [986, 347] width 179 height 22
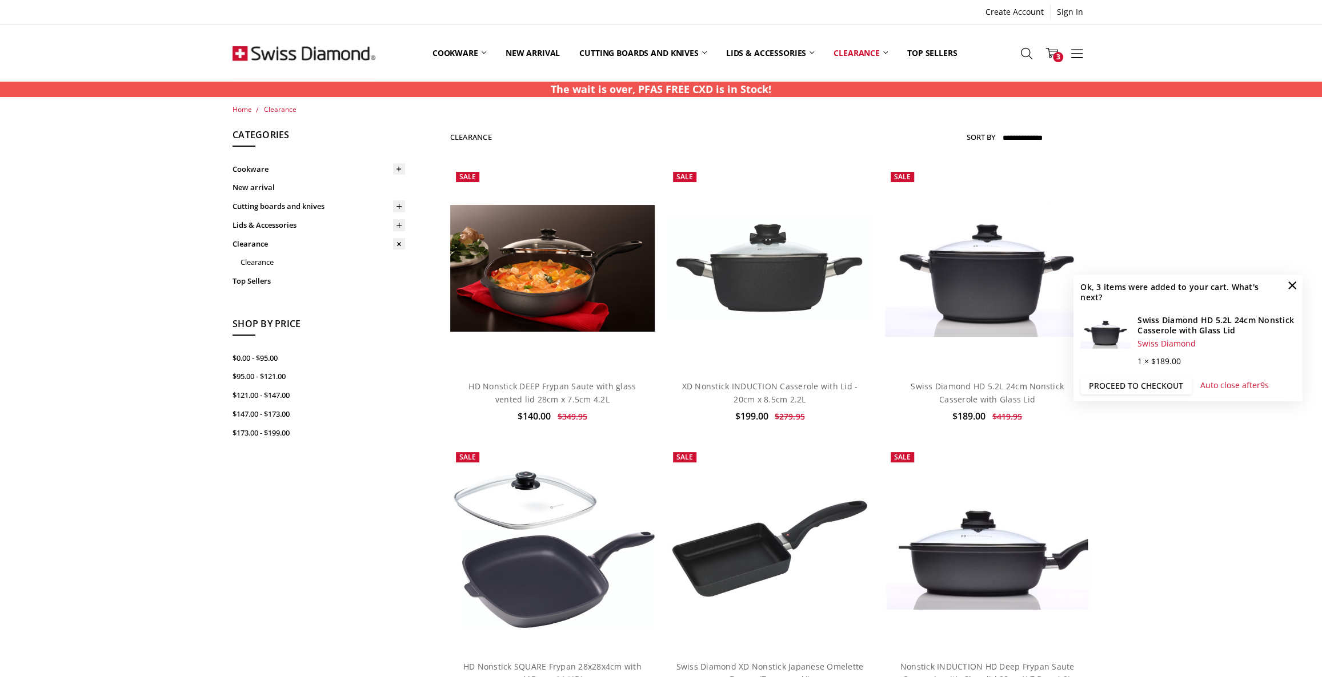
click at [1150, 387] on link "Proceed to checkout" at bounding box center [1135, 386] width 111 height 17
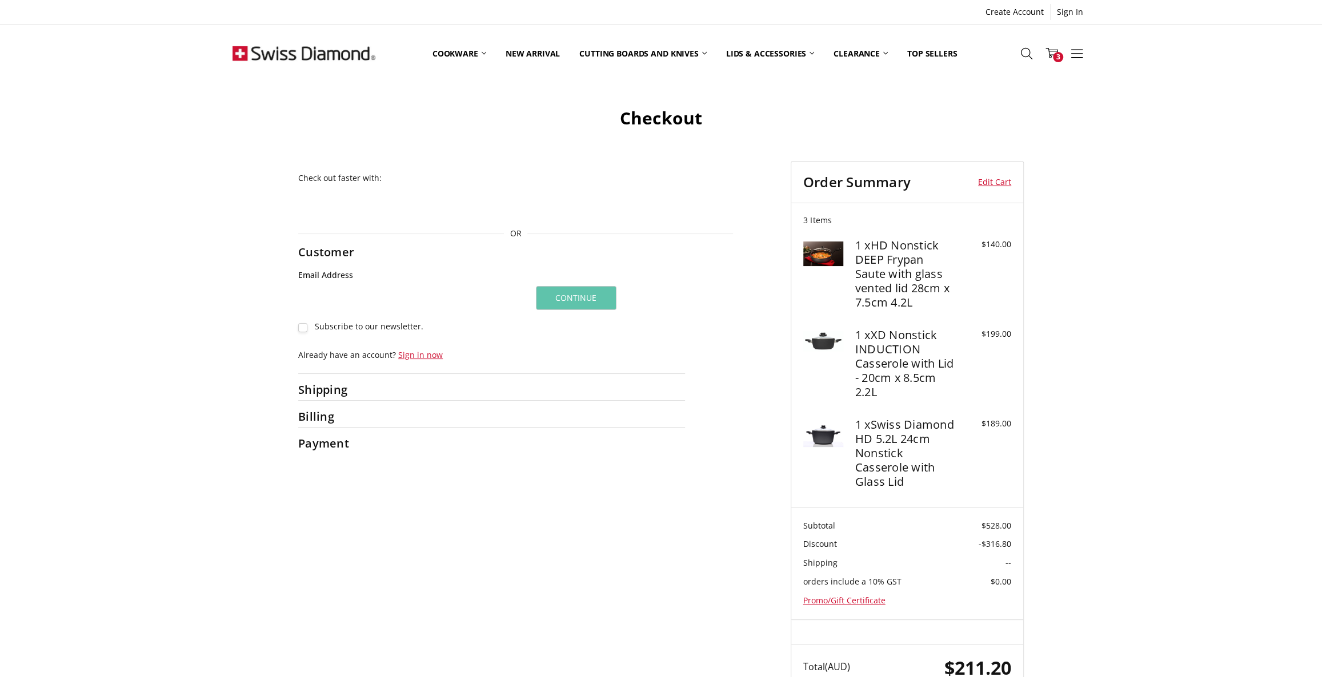
click at [416, 295] on input "Email Address" at bounding box center [411, 299] width 226 height 26
type input "**********"
click at [588, 300] on button "Continue" at bounding box center [576, 298] width 81 height 24
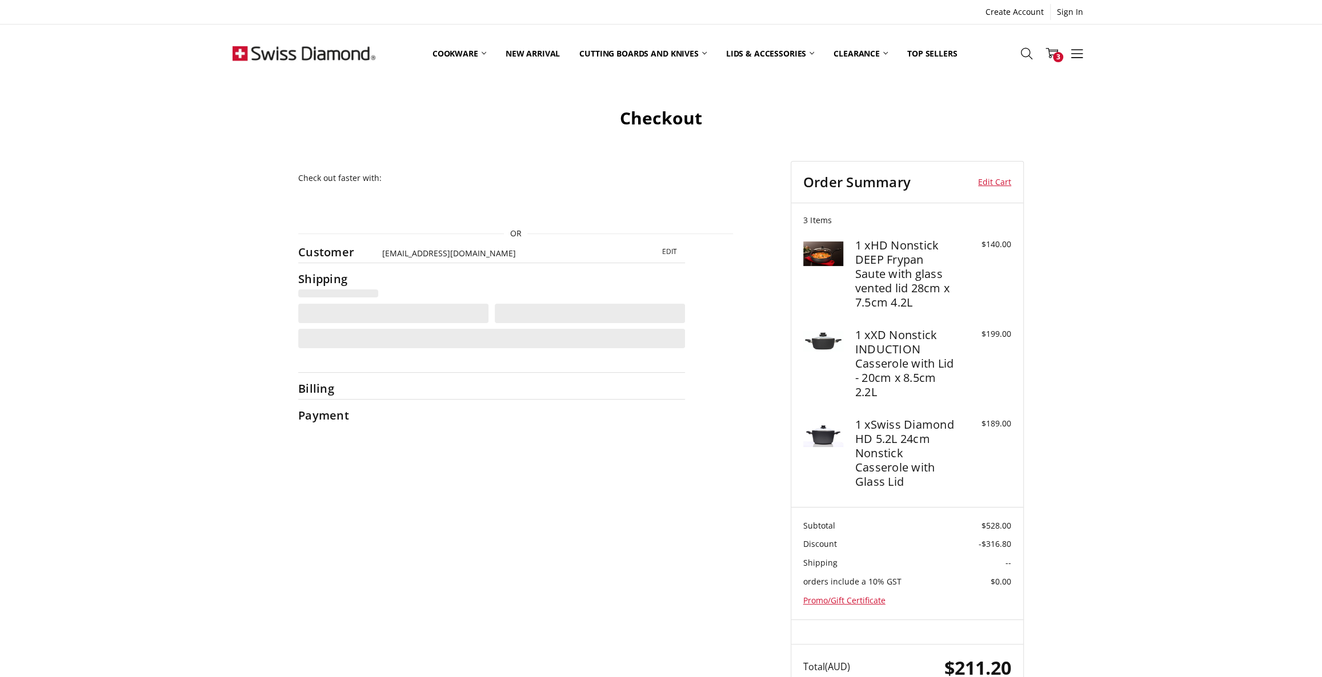
select select "**"
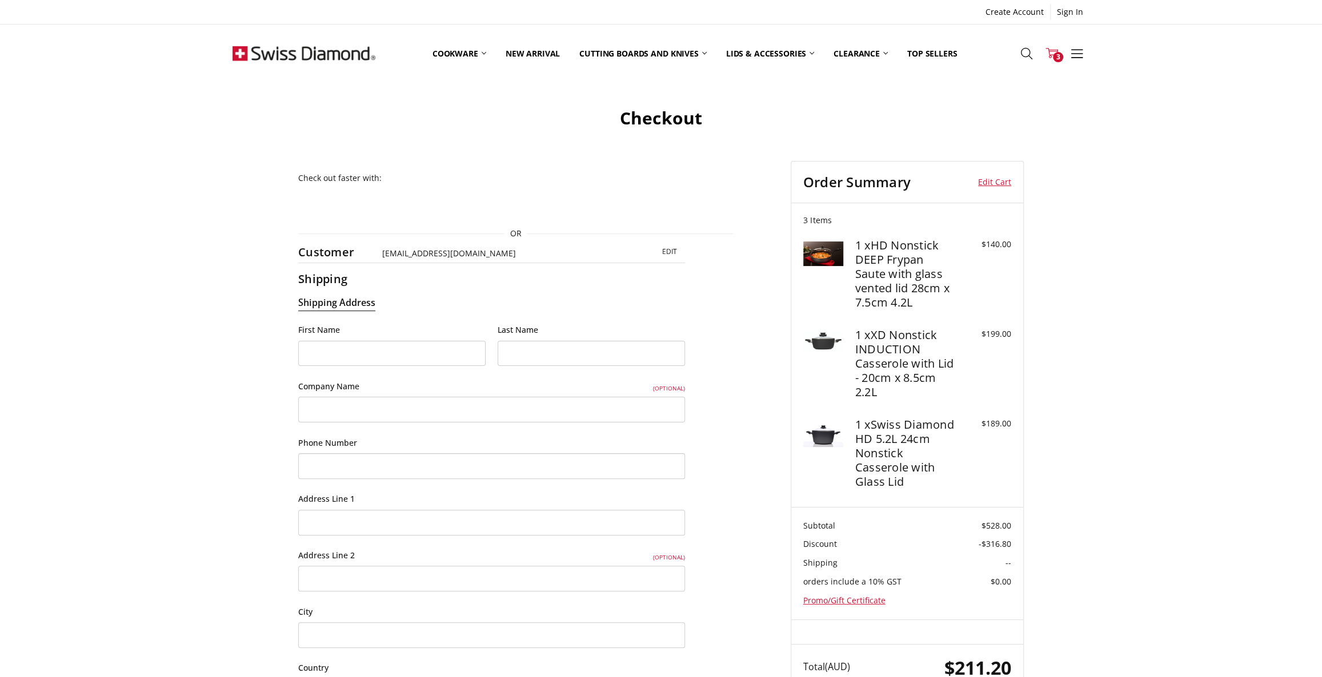
click at [1056, 50] on icon at bounding box center [1051, 53] width 13 height 13
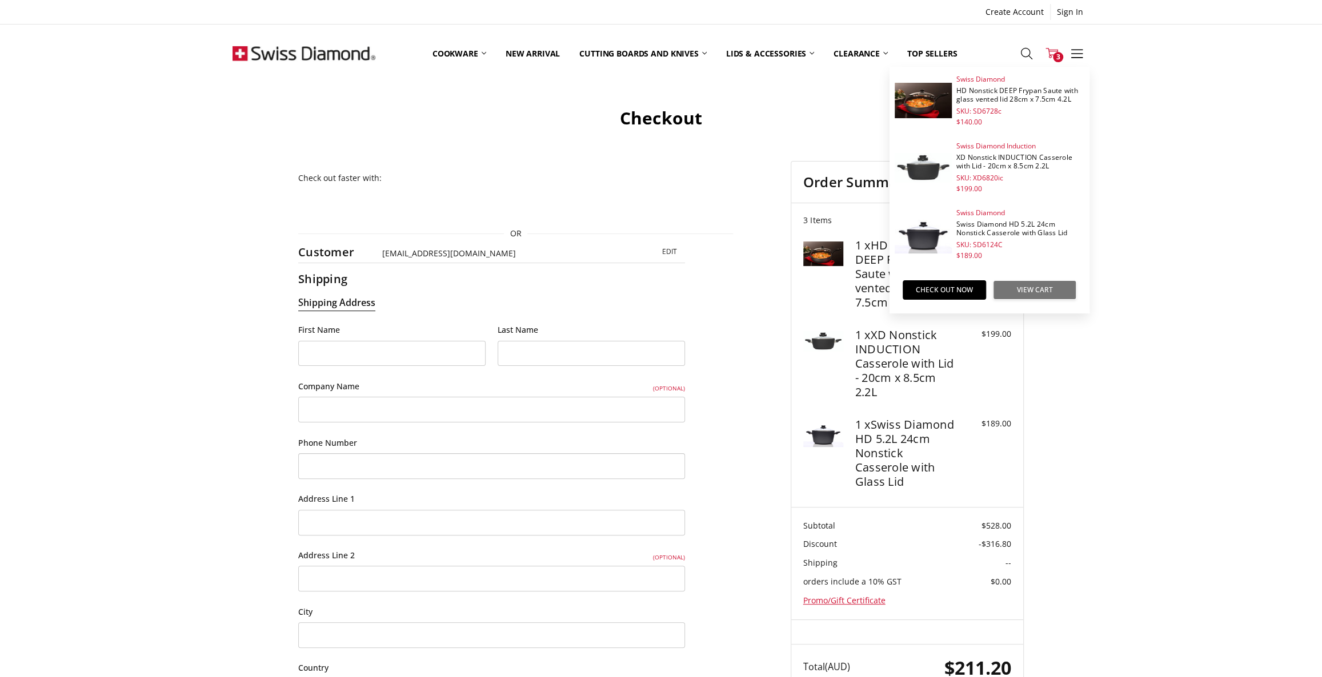
click at [1033, 288] on link "View Cart" at bounding box center [1034, 289] width 83 height 19
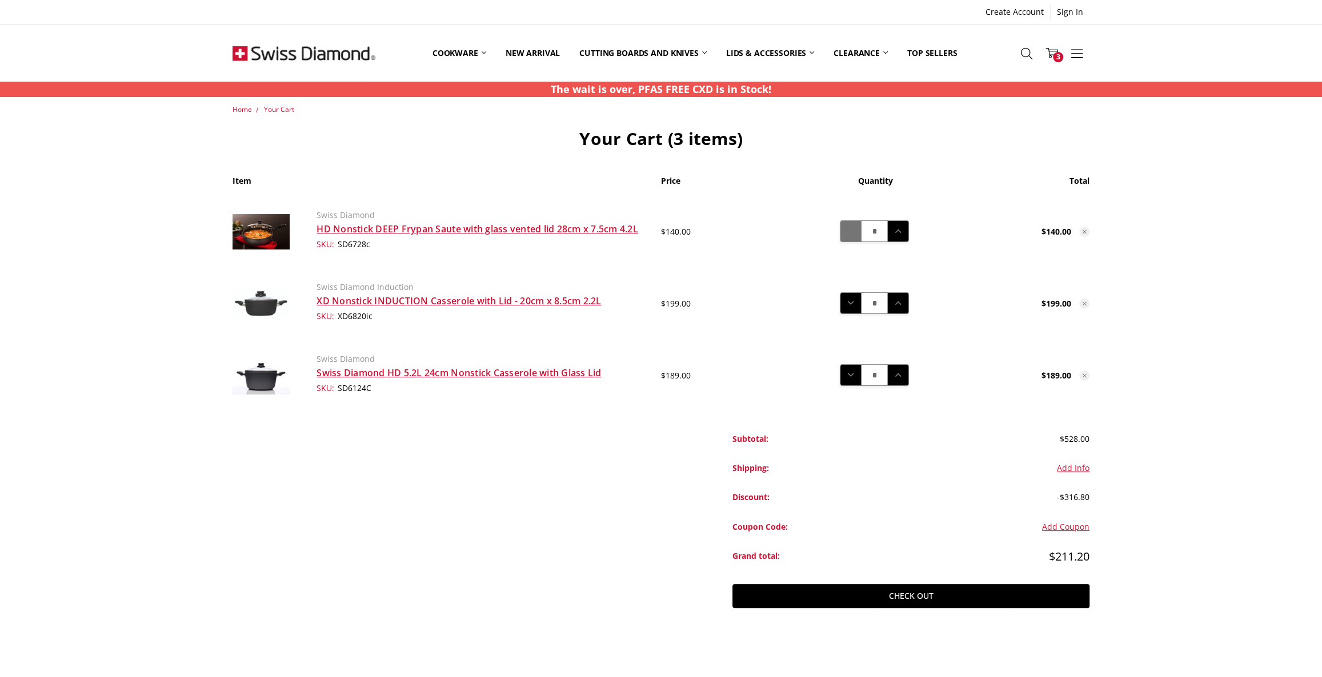
click at [846, 232] on icon at bounding box center [850, 231] width 13 height 13
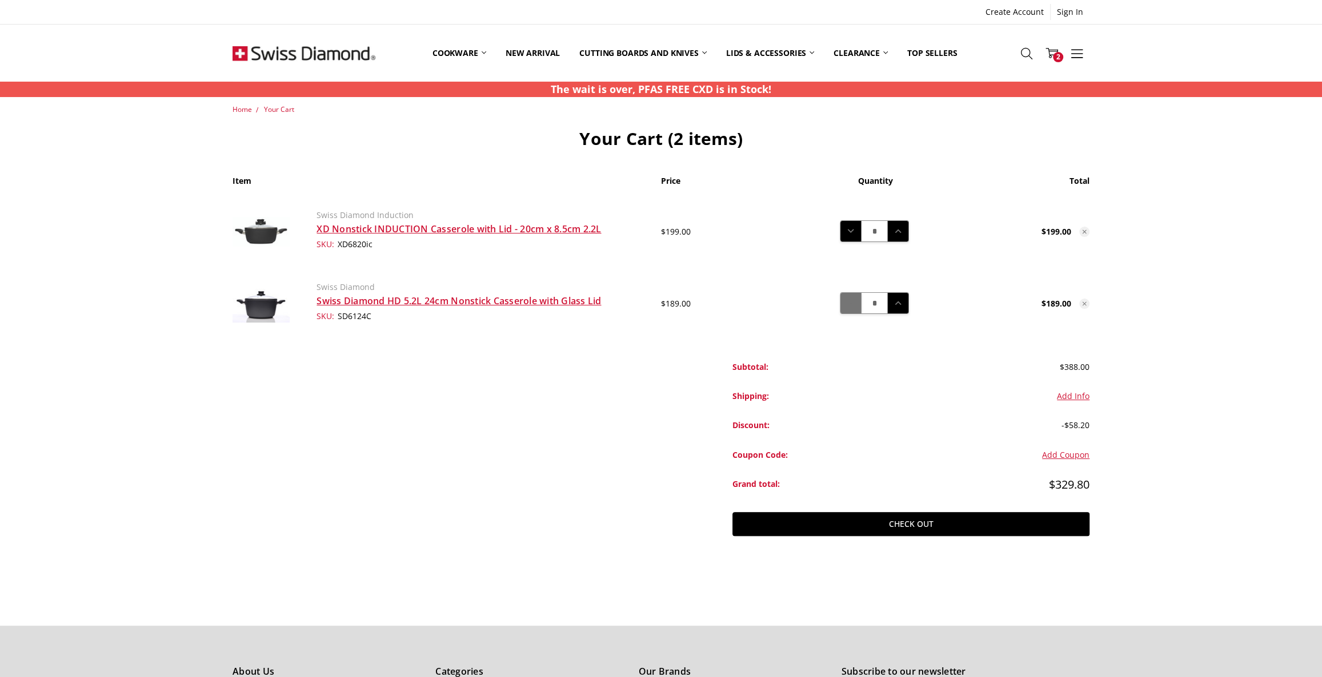
click at [846, 304] on icon at bounding box center [850, 303] width 13 height 13
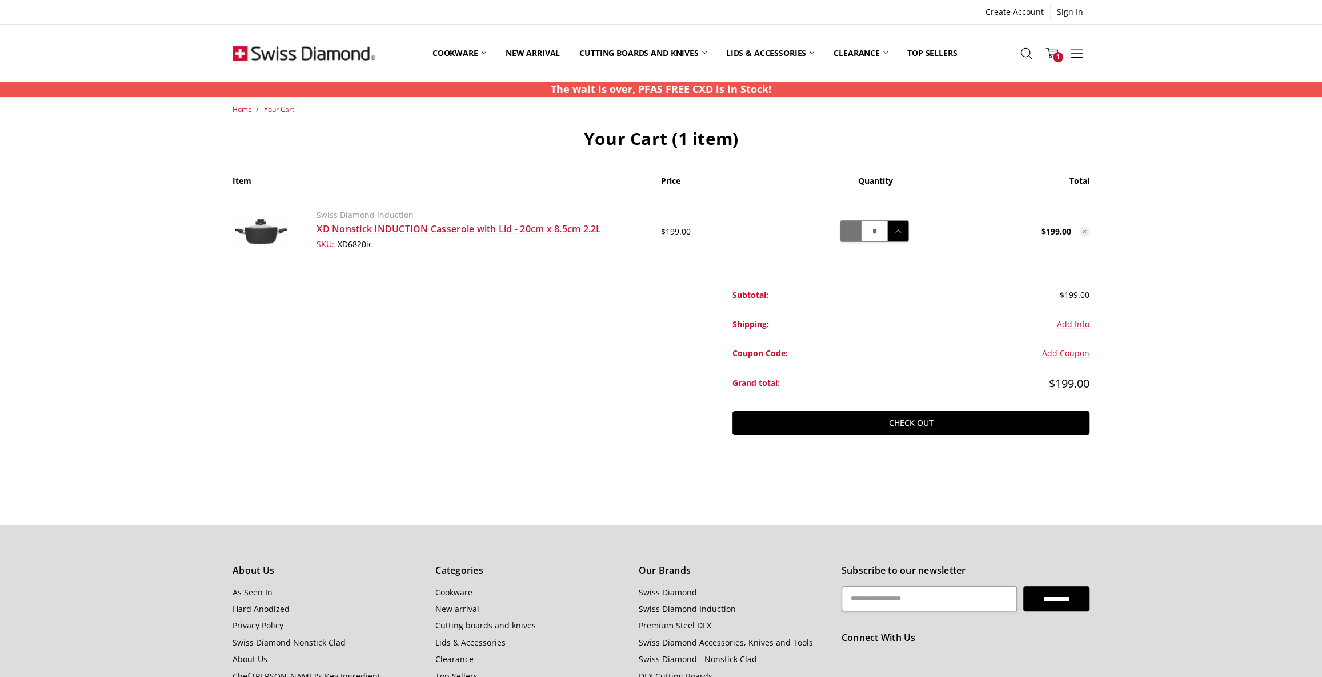
click at [852, 232] on icon at bounding box center [850, 231] width 13 height 13
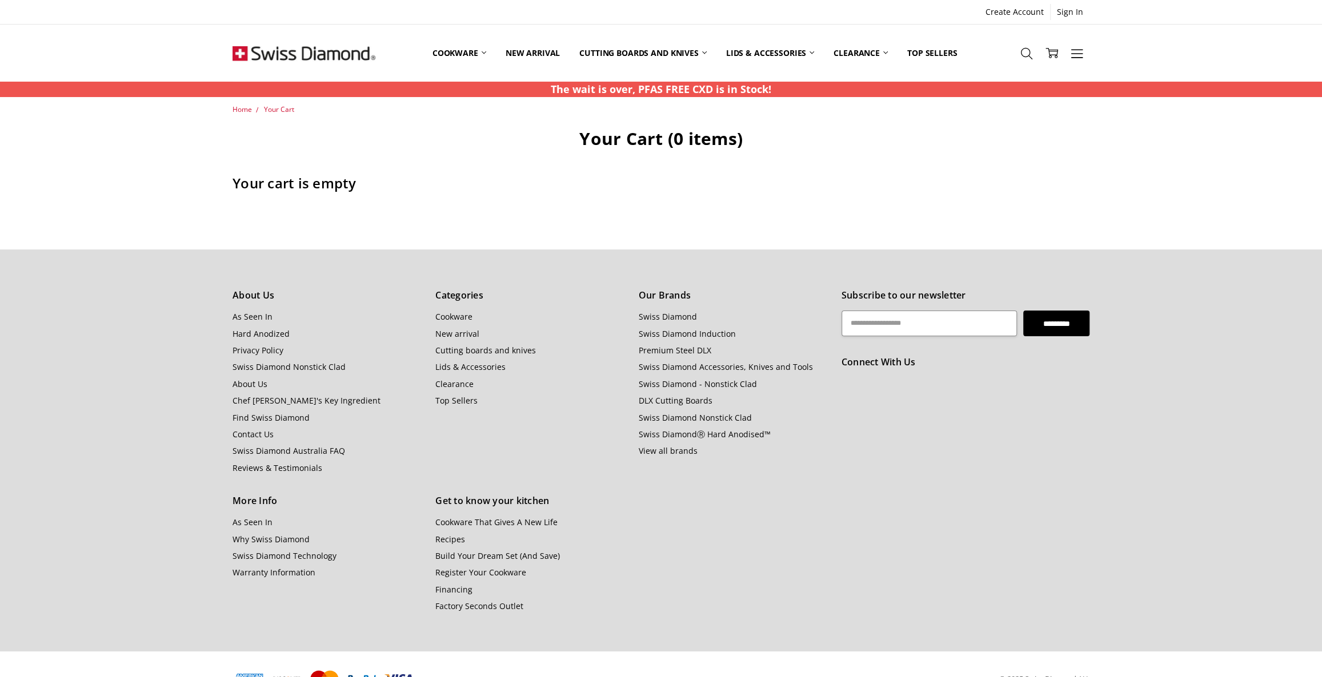
click at [300, 51] on img at bounding box center [303, 53] width 143 height 57
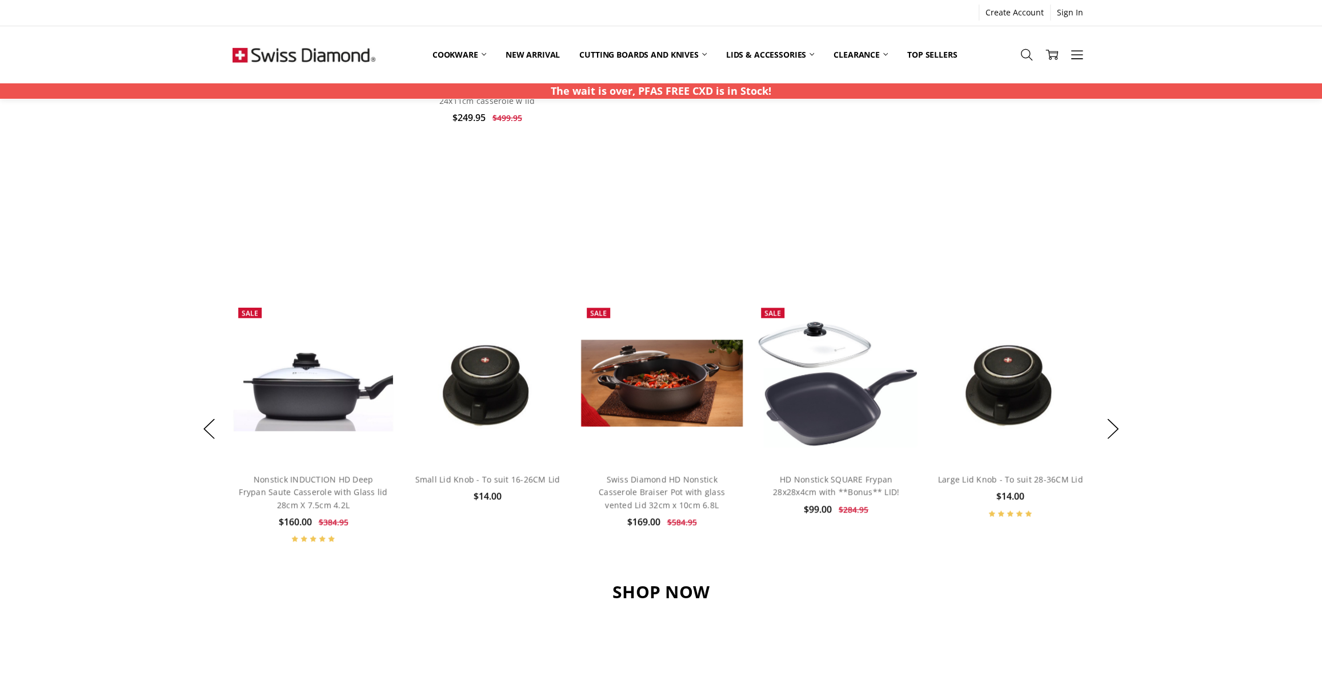
scroll to position [571, 0]
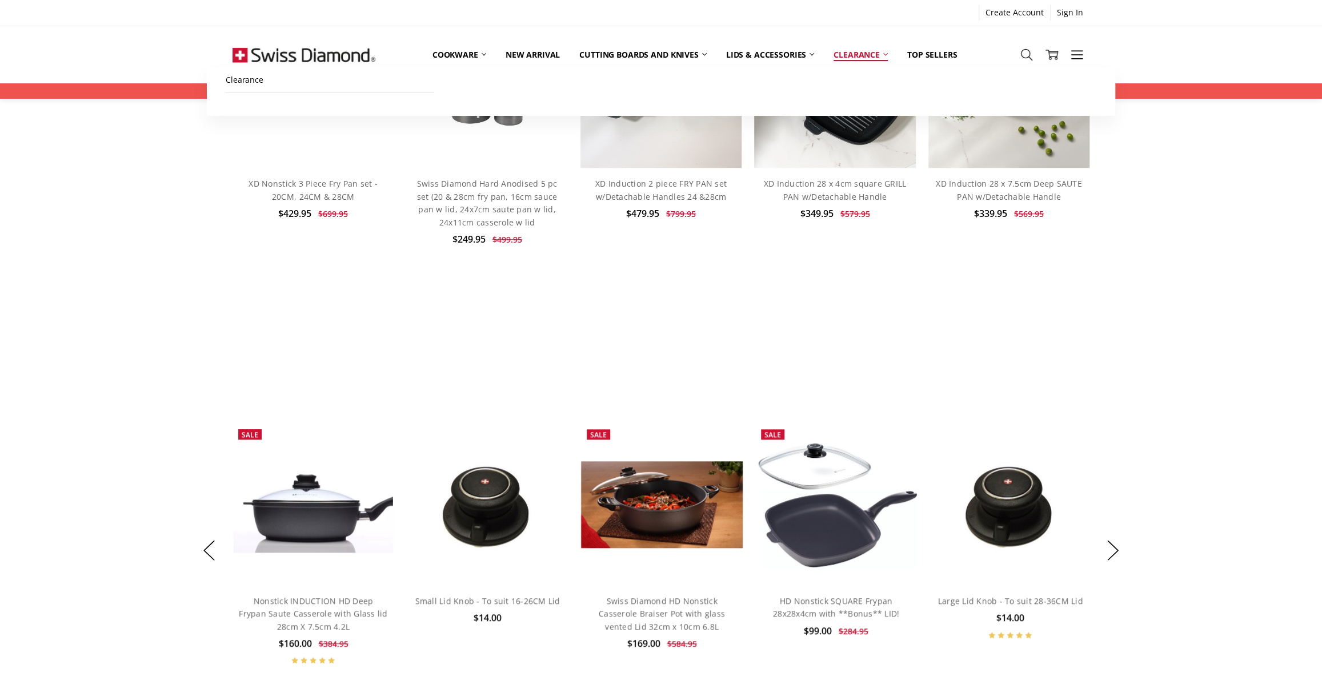
click at [845, 53] on link "Clearance" at bounding box center [861, 54] width 74 height 25
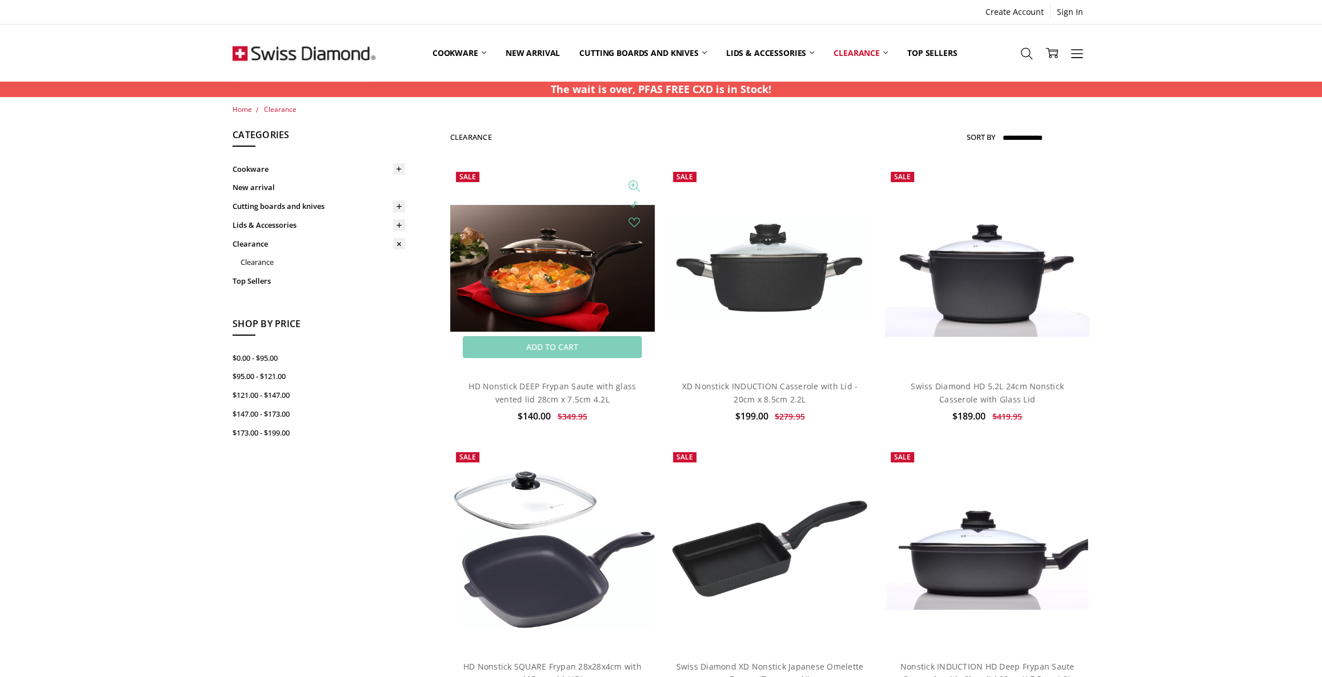
click at [584, 273] on img at bounding box center [552, 268] width 204 height 127
drag, startPoint x: 566, startPoint y: 344, endPoint x: 611, endPoint y: 345, distance: 45.1
click at [566, 345] on link "Add to Cart" at bounding box center [552, 347] width 179 height 22
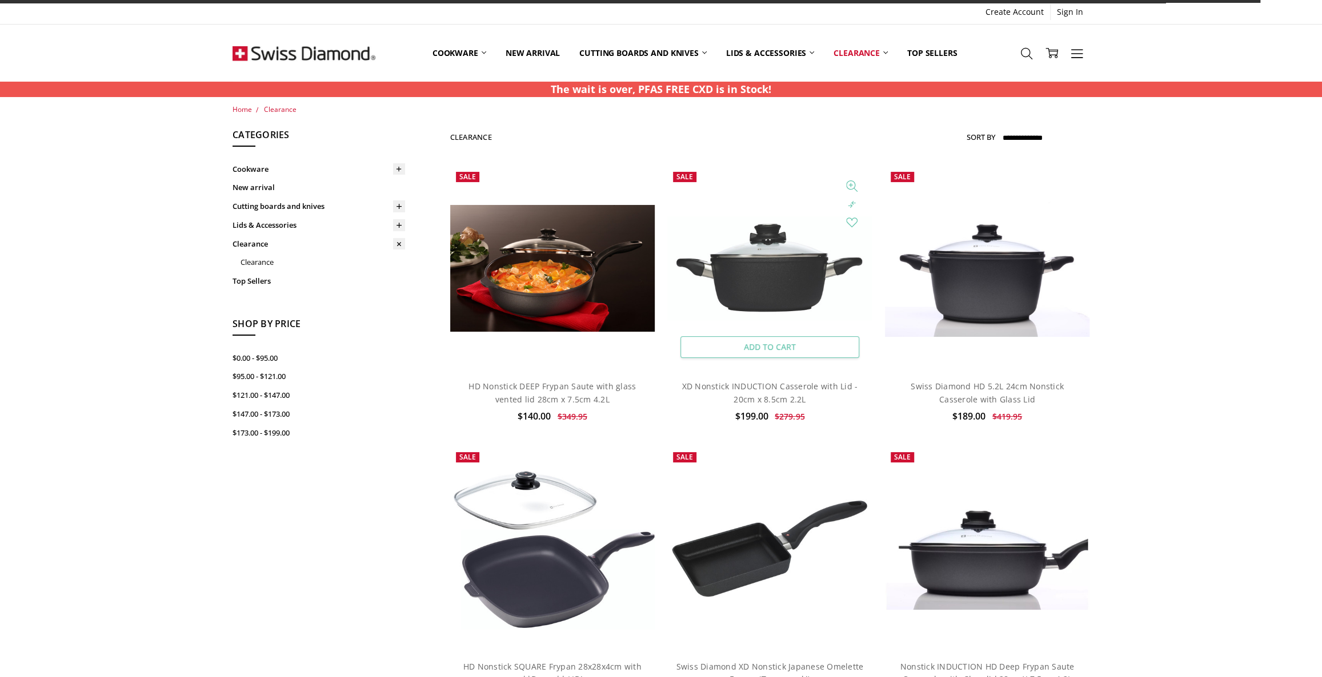
click at [761, 351] on link "Add to Cart" at bounding box center [769, 347] width 179 height 22
click at [992, 336] on link "Add to Cart" at bounding box center [986, 347] width 179 height 22
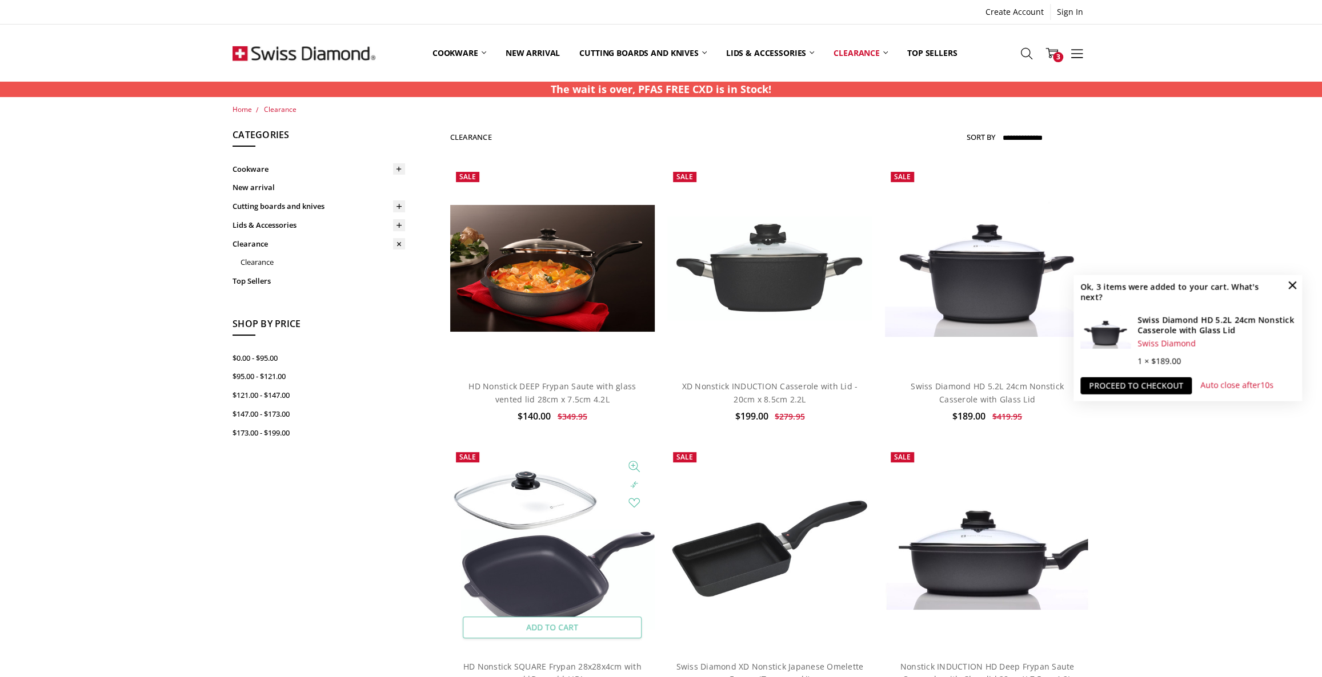
click at [544, 628] on link "Add to Cart" at bounding box center [552, 628] width 179 height 22
click at [1145, 386] on link "Proceed to checkout" at bounding box center [1135, 386] width 111 height 17
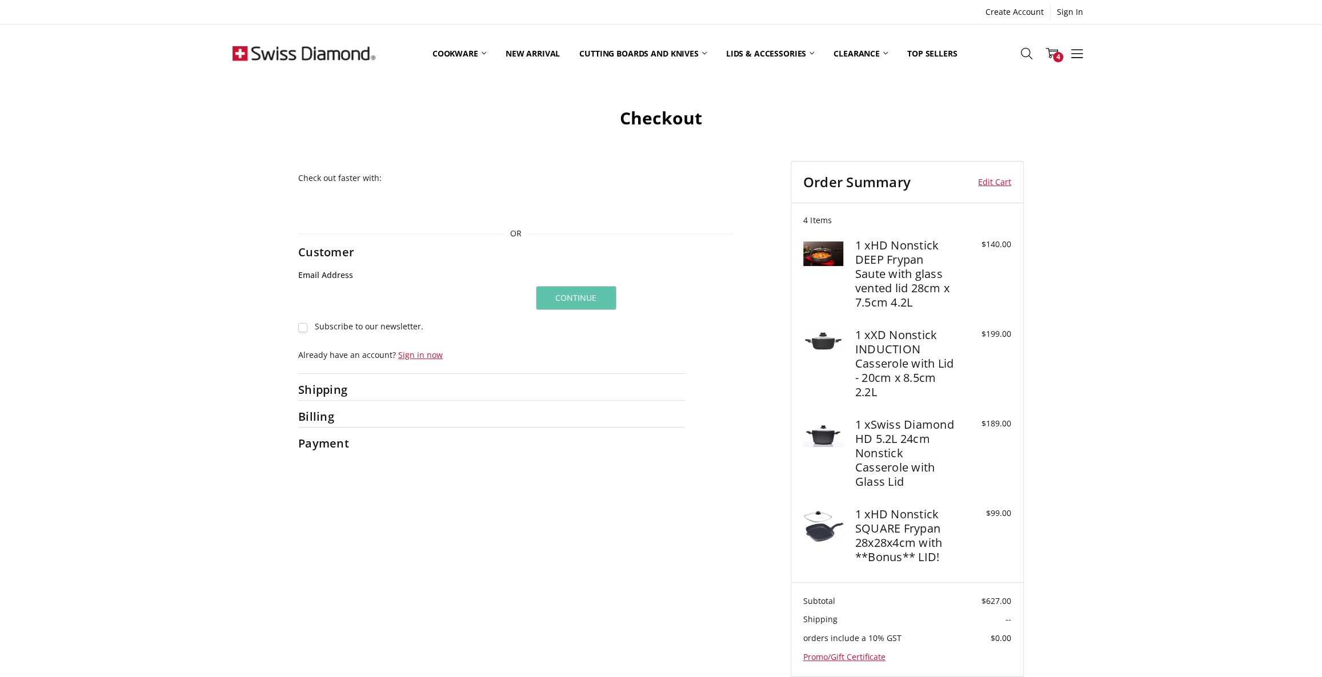
click at [383, 289] on input "Email Address" at bounding box center [411, 299] width 226 height 26
type input "**********"
click at [581, 301] on button "Continue" at bounding box center [576, 298] width 81 height 24
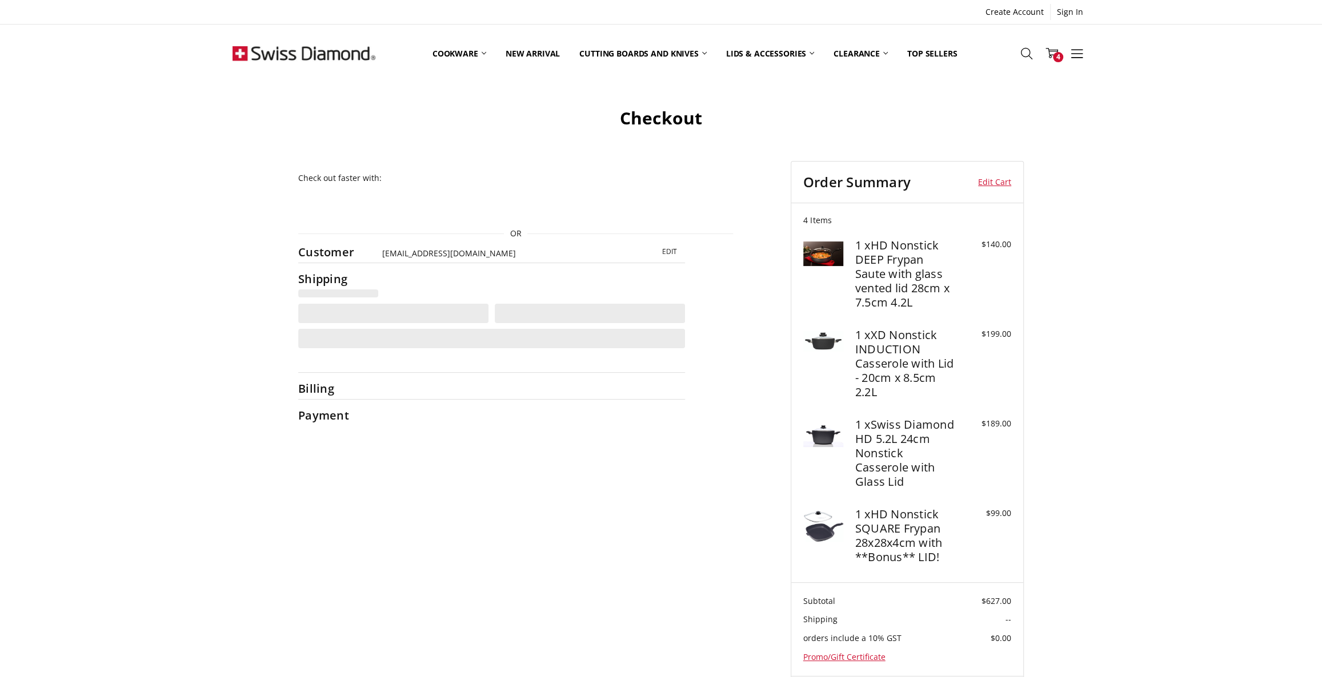
select select "**"
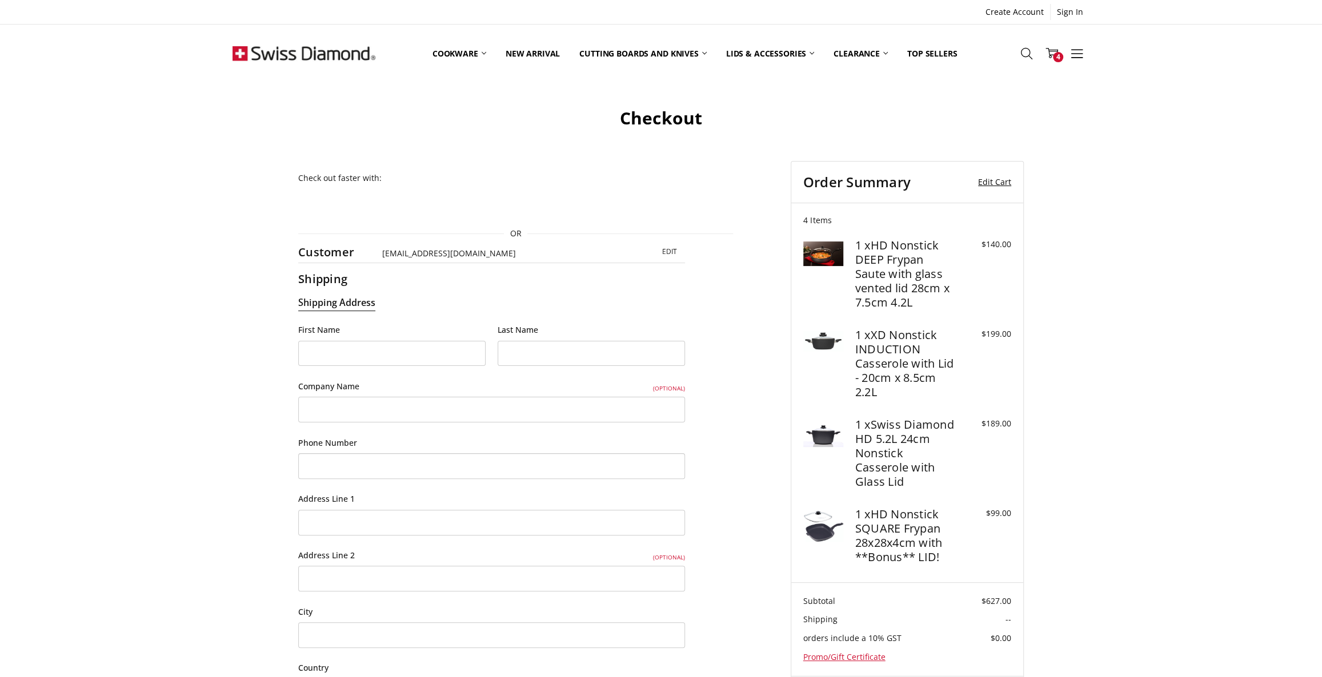
click at [986, 179] on link "Edit Cart" at bounding box center [986, 182] width 49 height 17
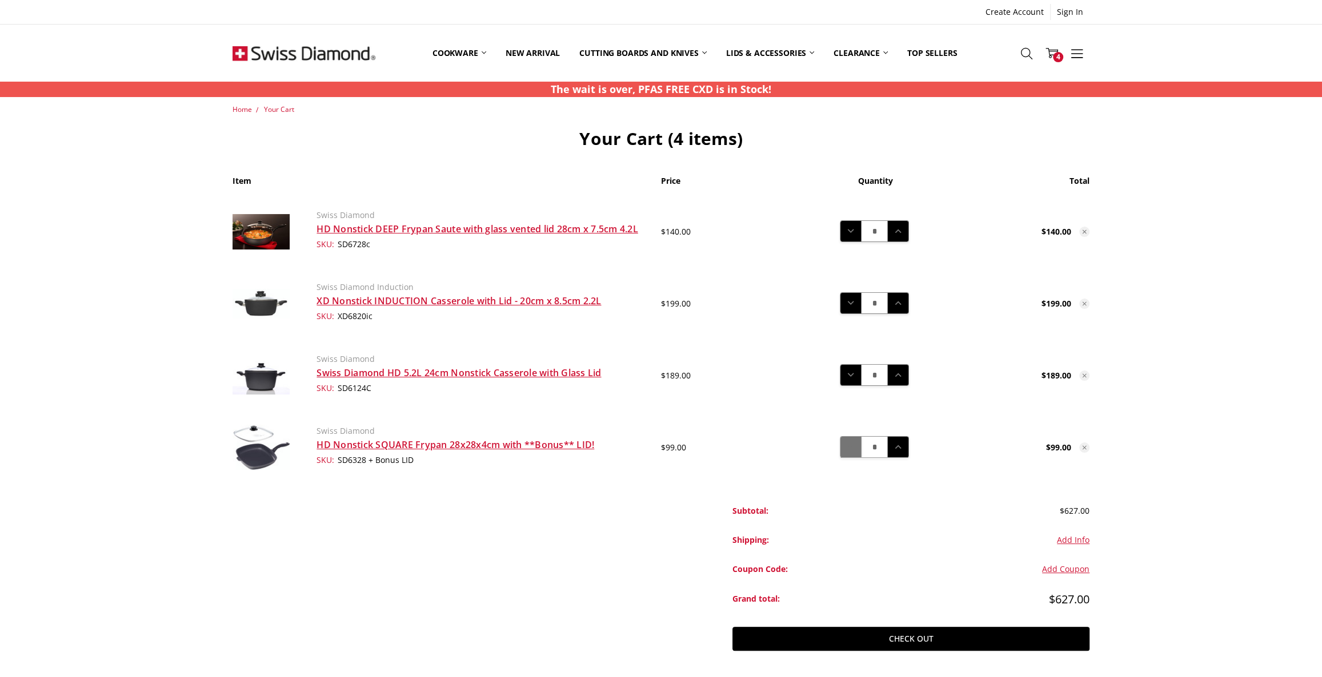
click at [857, 448] on button "Decrease Quantity:" at bounding box center [851, 447] width 22 height 21
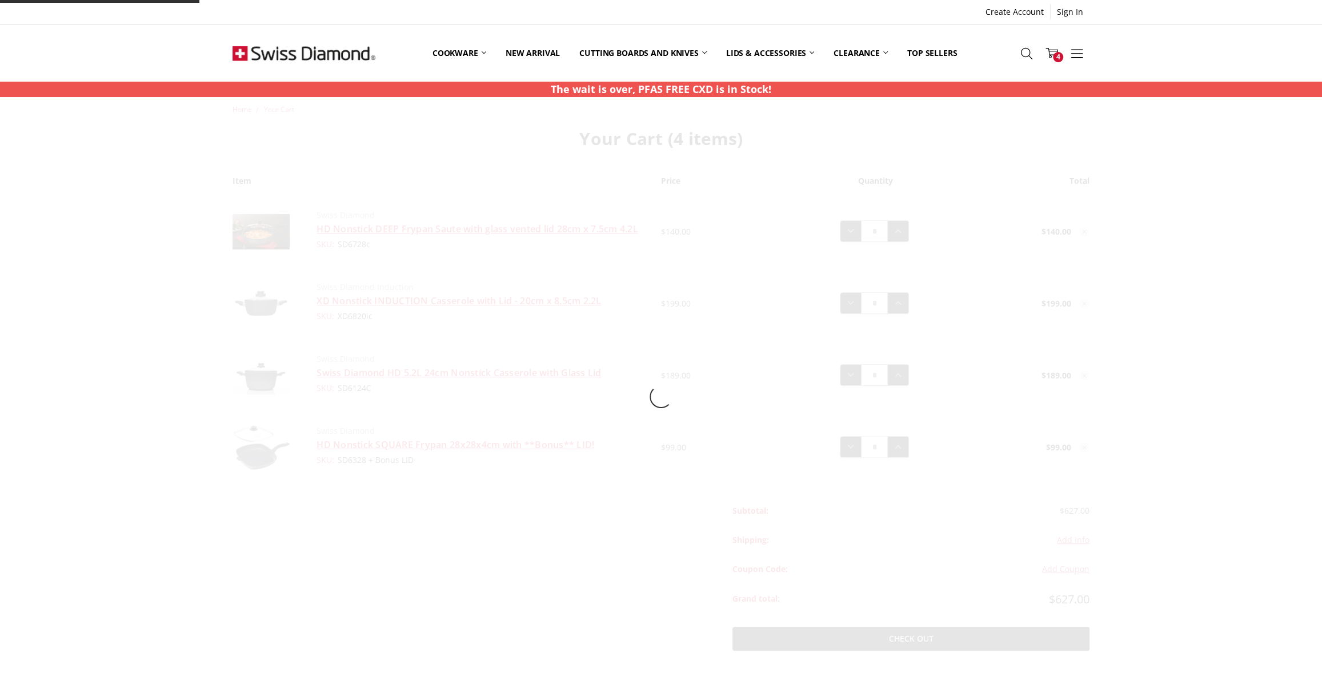
click at [846, 377] on div at bounding box center [661, 396] width 908 height 585
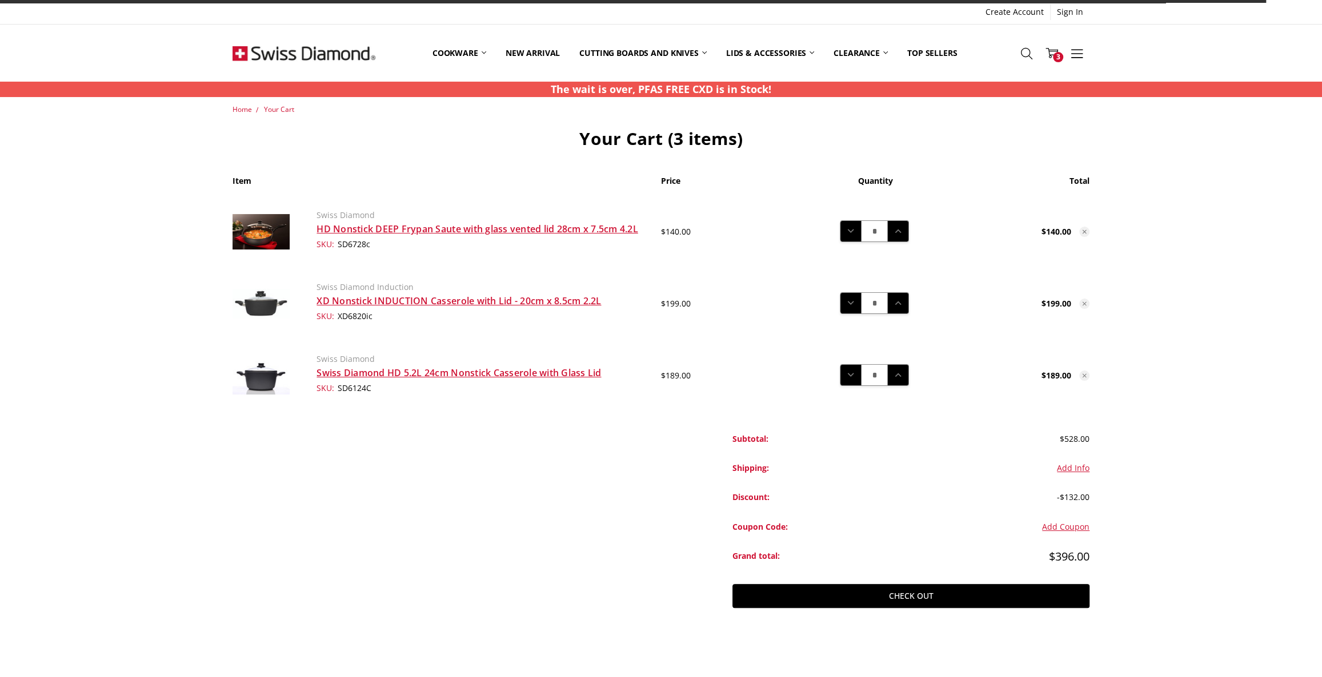
click at [845, 303] on icon at bounding box center [850, 303] width 13 height 13
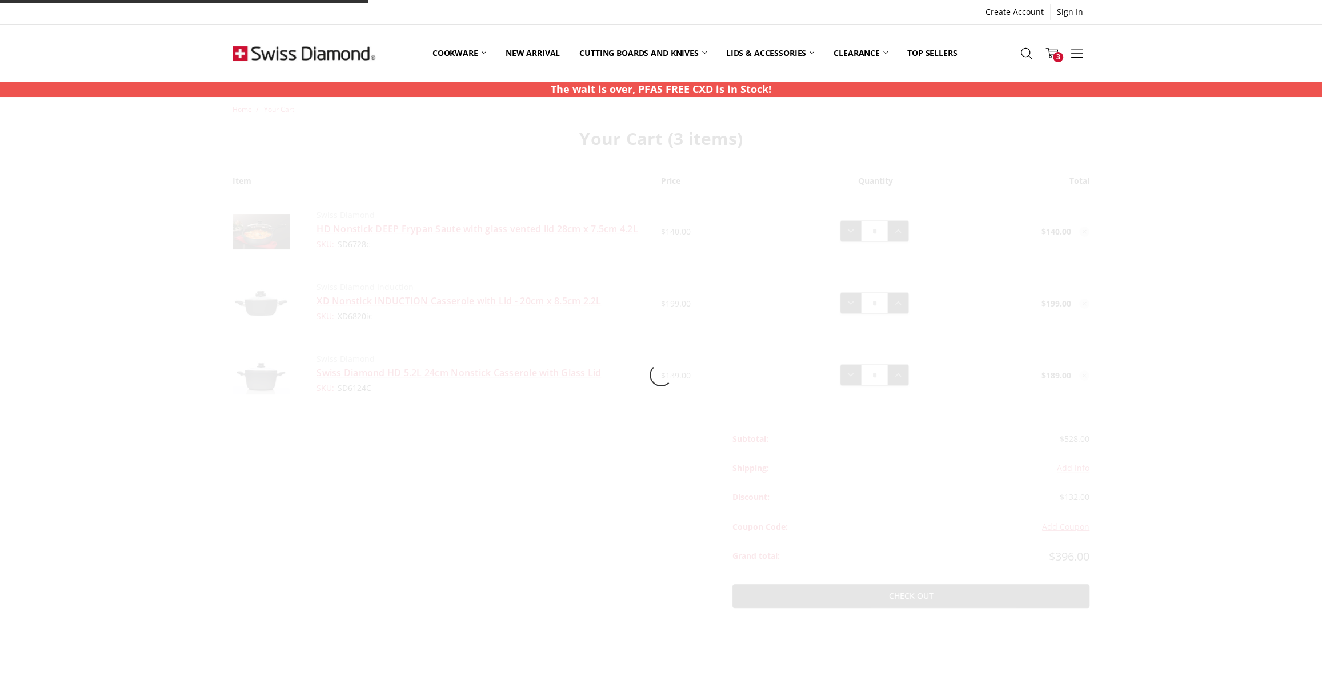
click at [848, 230] on div at bounding box center [661, 375] width 908 height 543
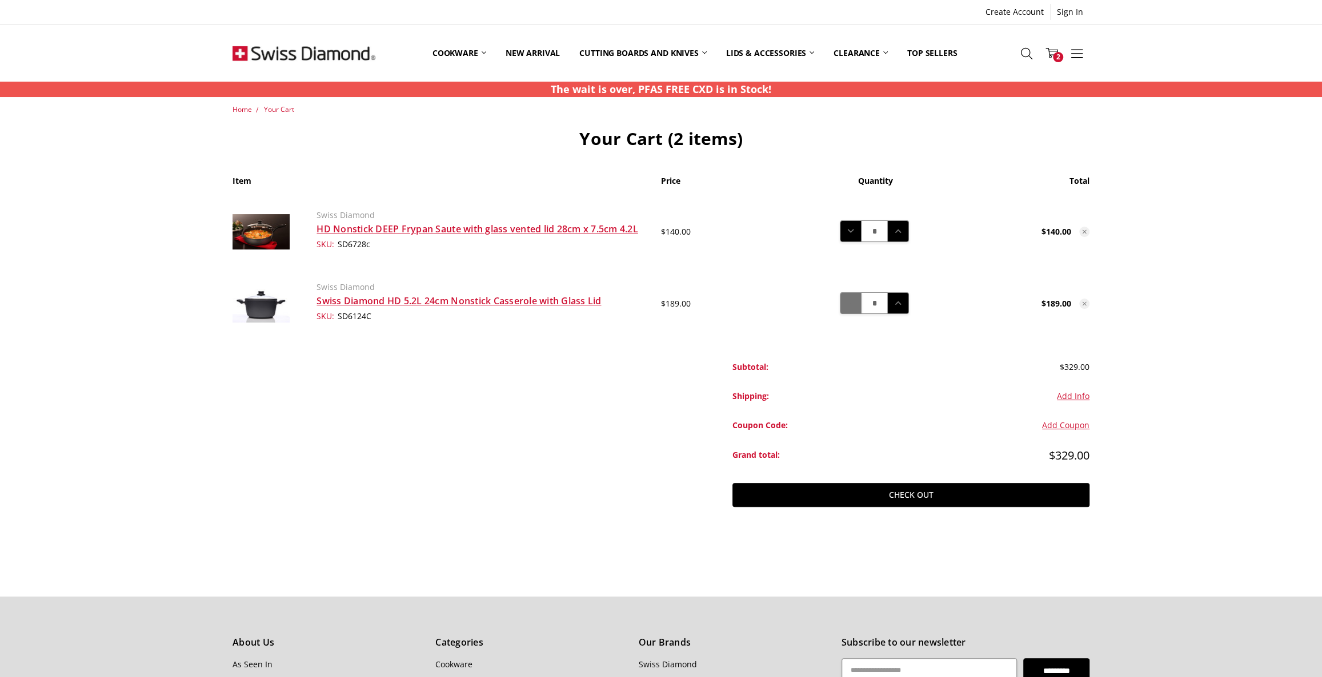
click at [850, 304] on use at bounding box center [851, 303] width 6 height 4
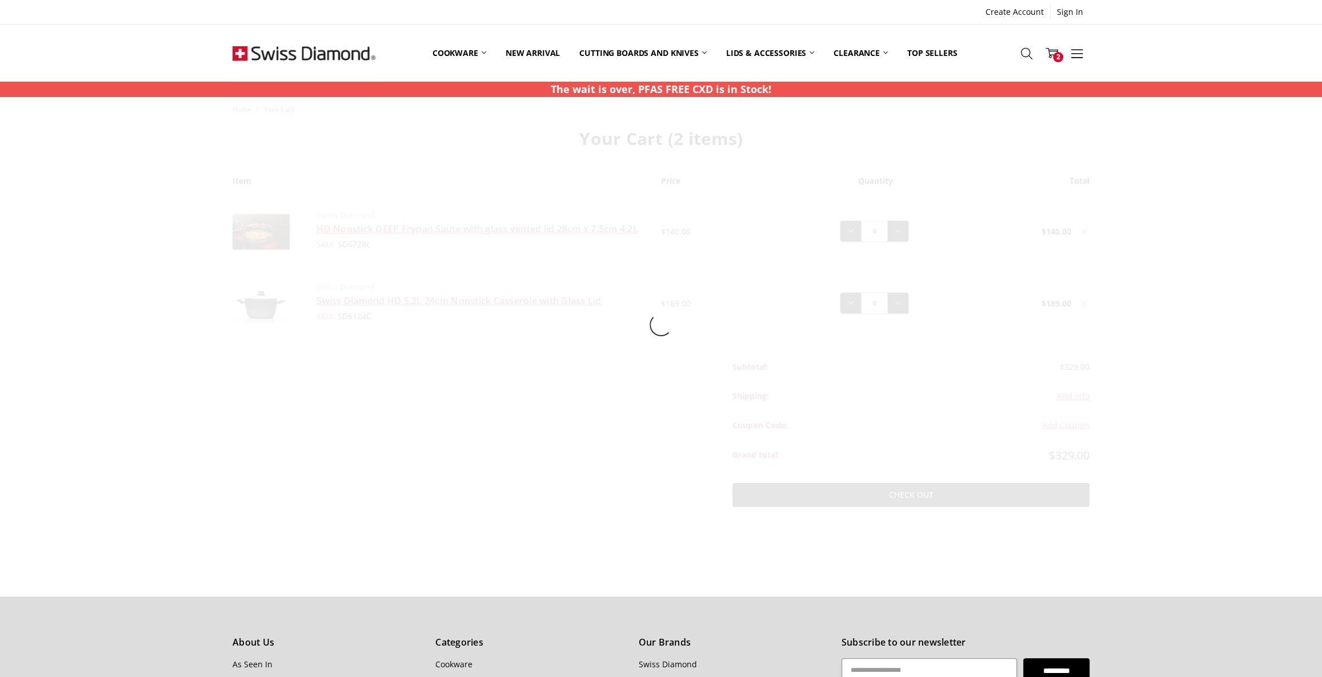
click at [850, 228] on div at bounding box center [661, 325] width 908 height 442
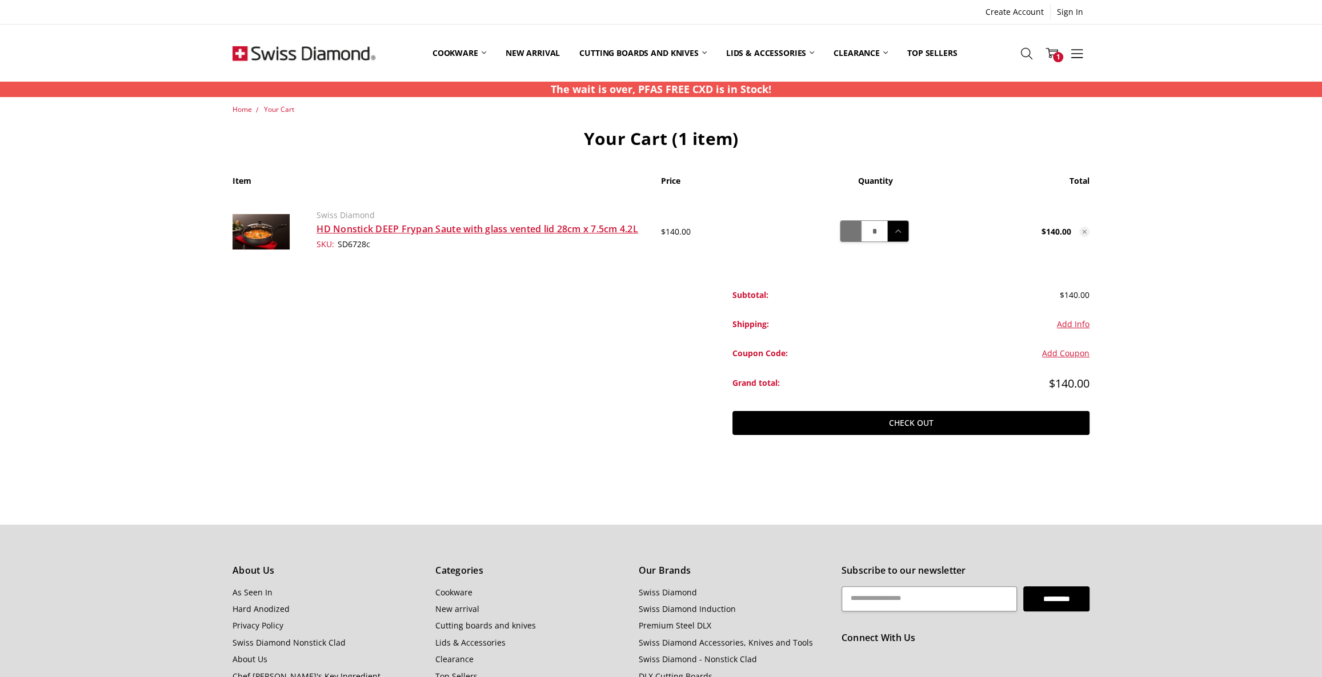
click at [850, 228] on icon at bounding box center [850, 231] width 13 height 13
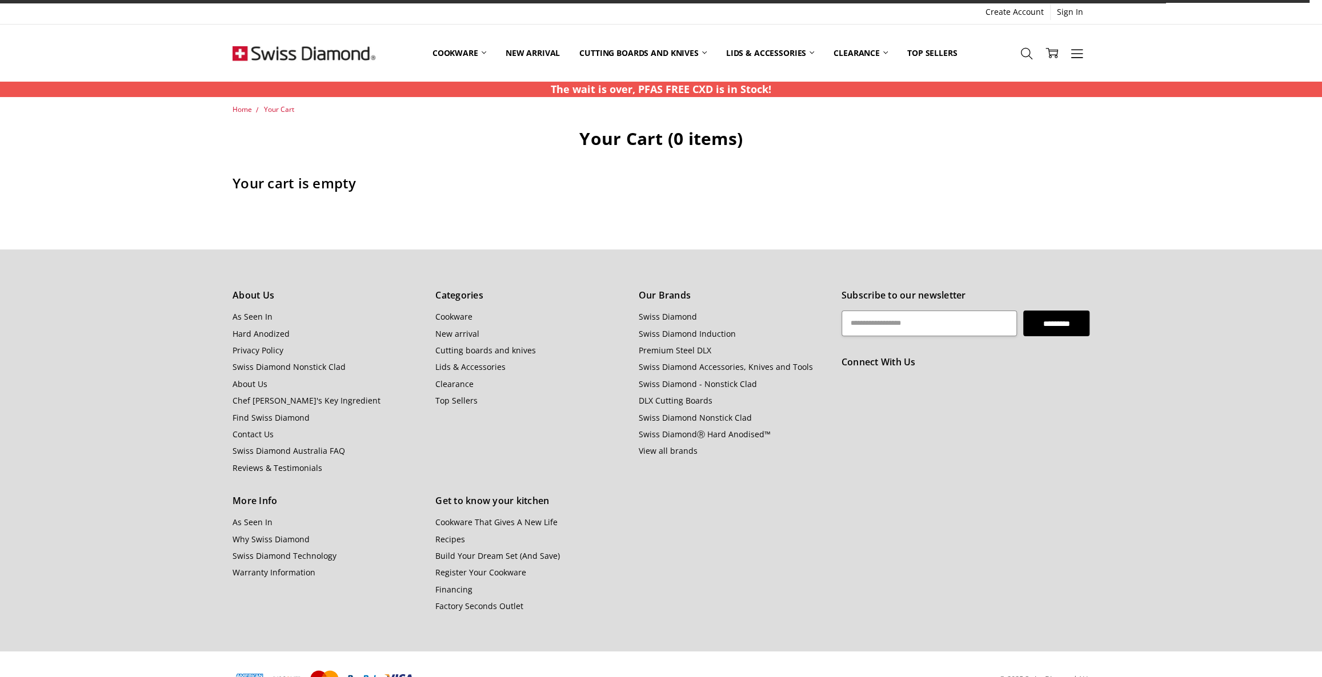
click at [325, 53] on img at bounding box center [303, 53] width 143 height 57
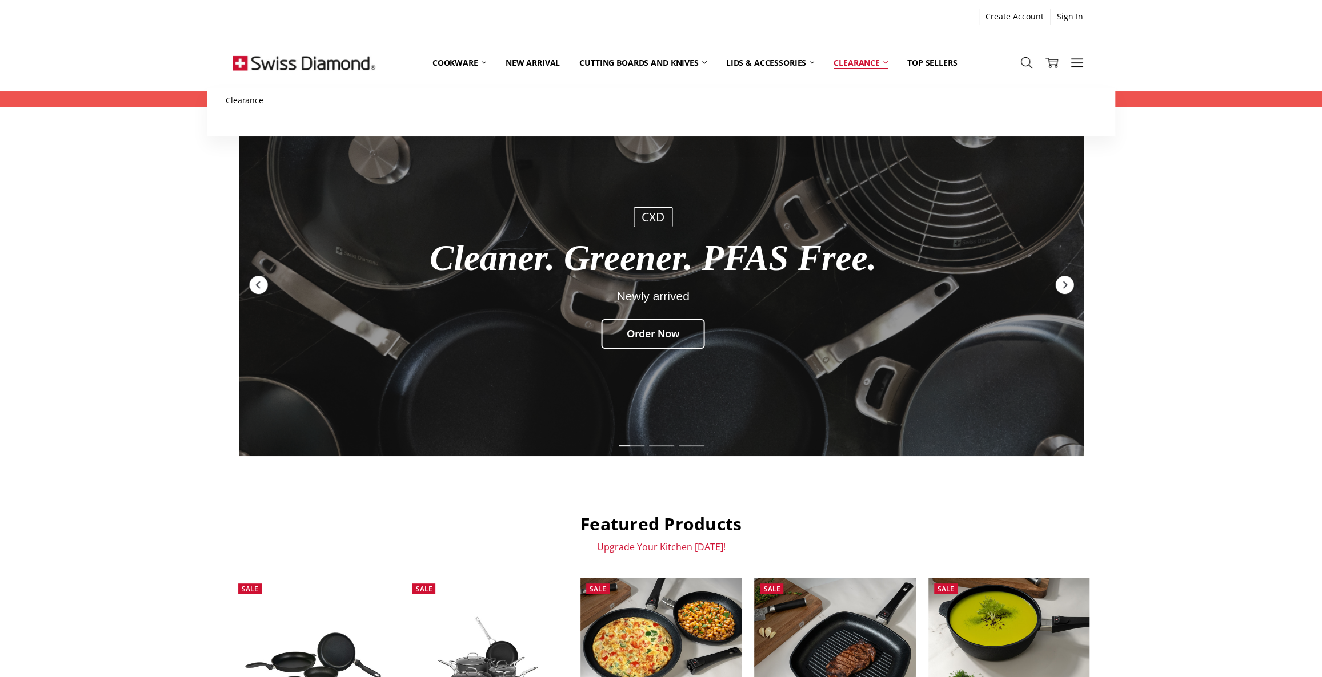
click at [844, 61] on link "Clearance" at bounding box center [861, 62] width 74 height 51
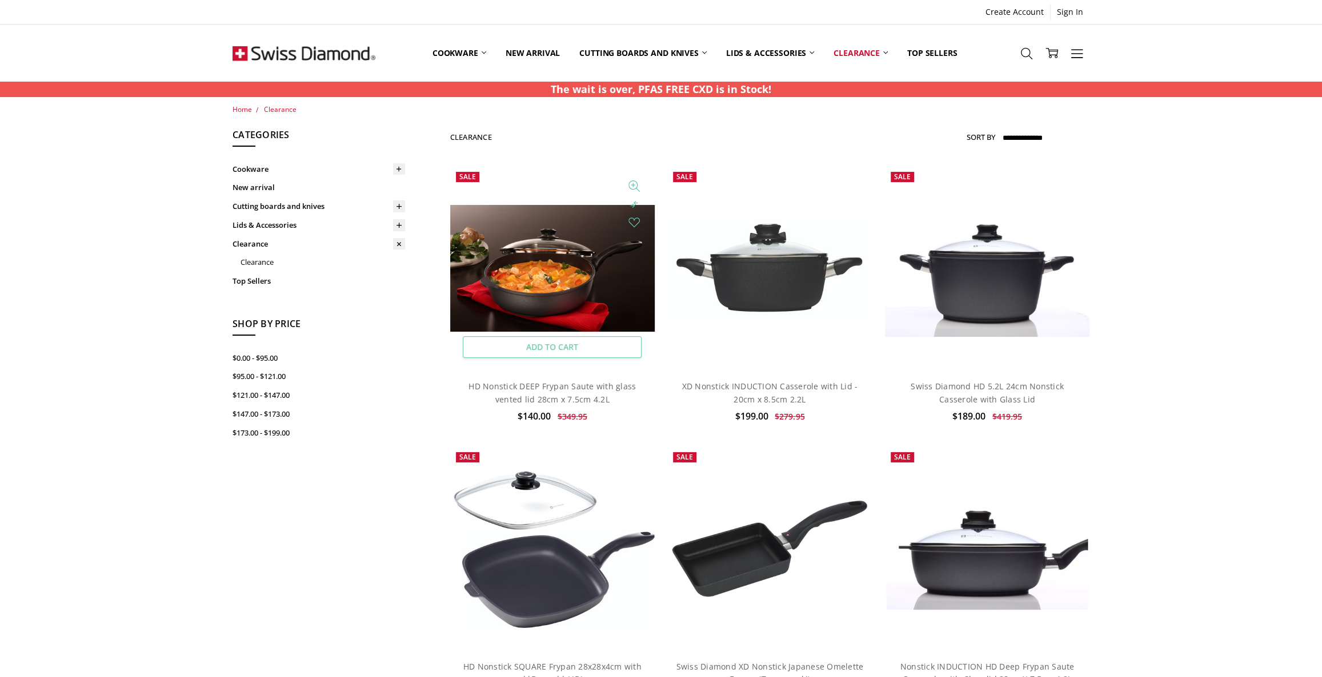
click at [557, 342] on link "Add to Cart" at bounding box center [552, 347] width 179 height 22
click at [743, 346] on link "Add to Cart" at bounding box center [769, 347] width 179 height 22
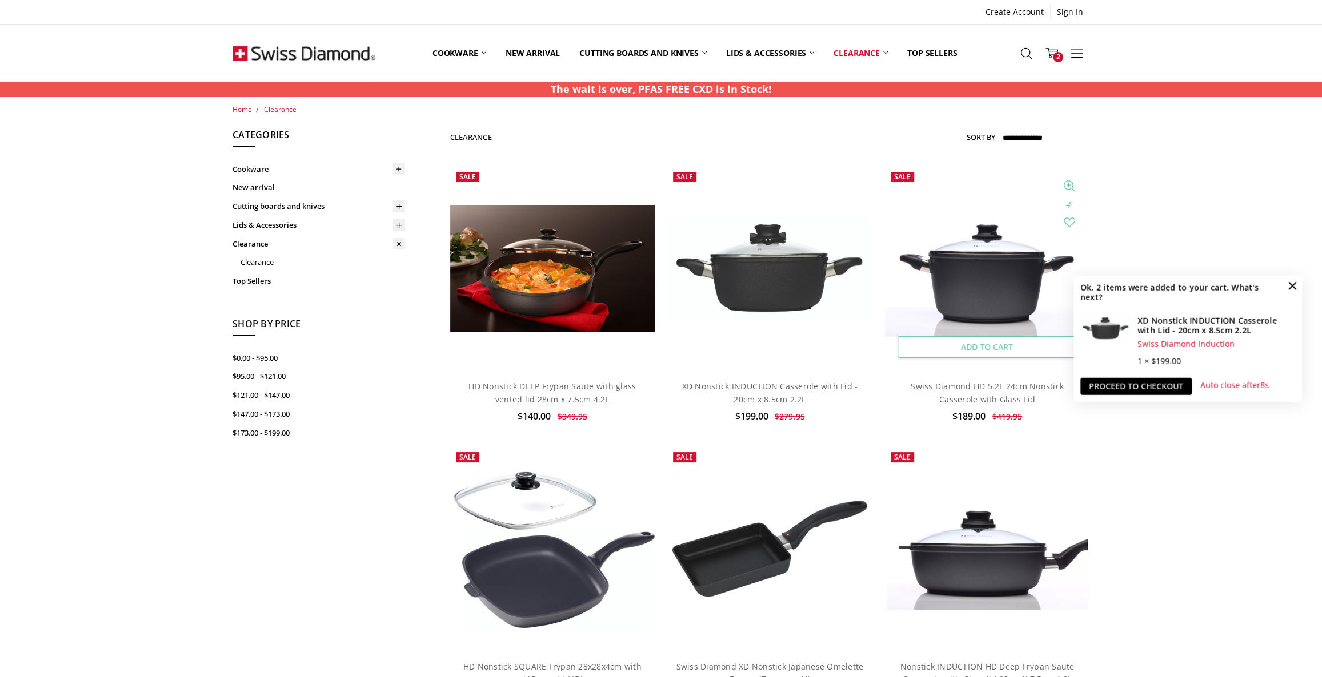
click at [955, 348] on link "Add to Cart" at bounding box center [986, 347] width 179 height 22
click at [549, 624] on link "Add to Cart" at bounding box center [552, 628] width 179 height 22
click at [1169, 386] on link "Proceed to checkout" at bounding box center [1135, 386] width 111 height 17
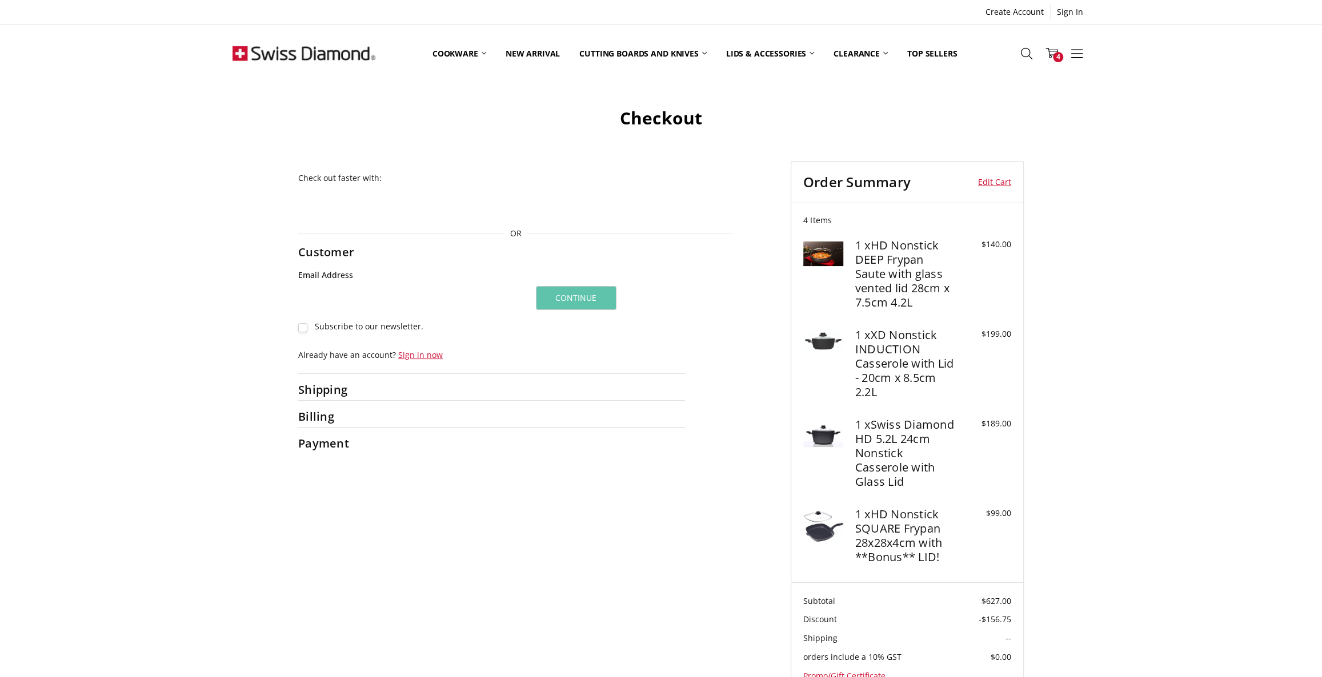
click at [326, 292] on input "Email Address" at bounding box center [411, 299] width 226 height 26
type input "**********"
click at [573, 300] on button "Continue" at bounding box center [576, 298] width 81 height 24
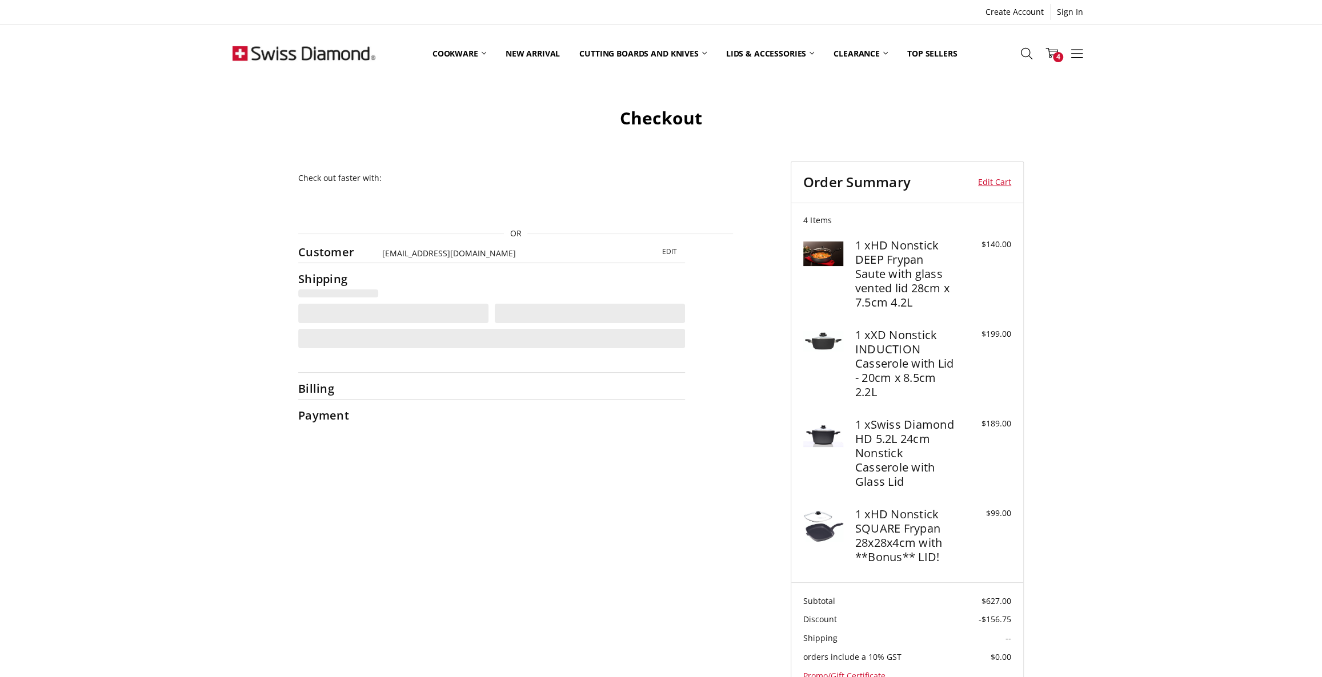
select select "**"
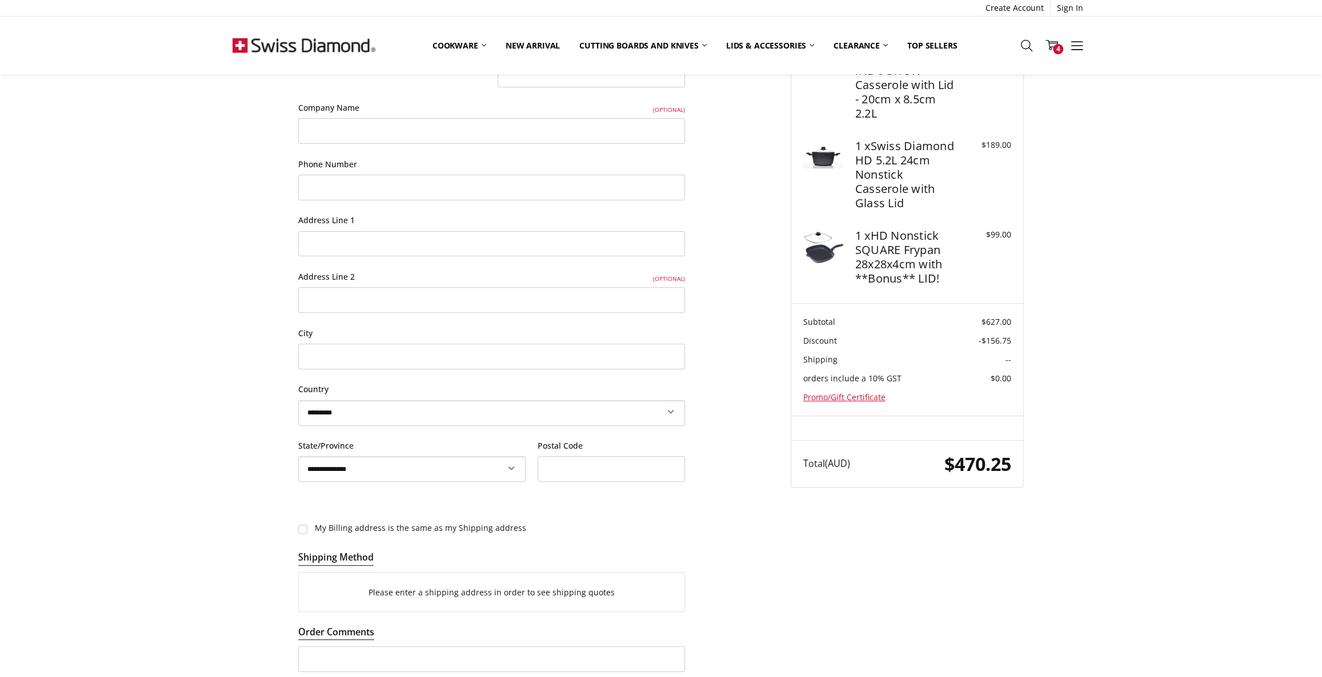
scroll to position [51, 0]
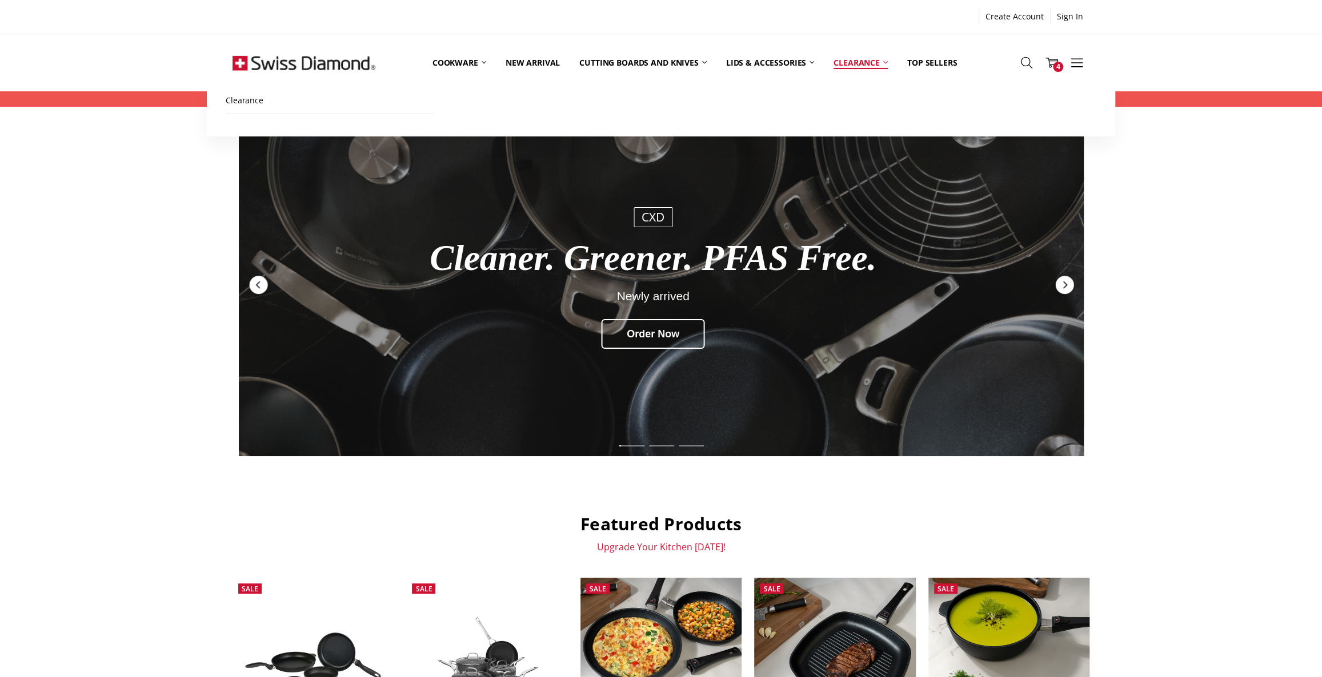
click at [858, 62] on link "Clearance" at bounding box center [861, 62] width 74 height 51
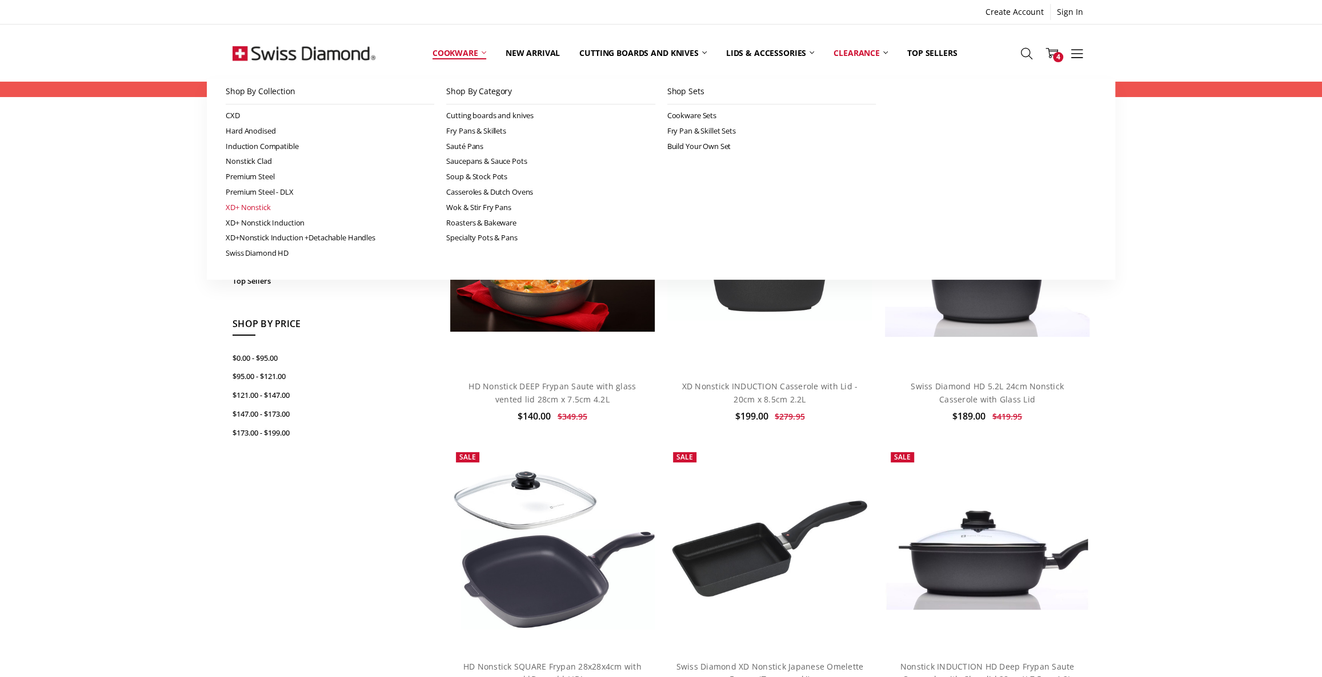
click at [262, 204] on link "XD+ Nonstick" at bounding box center [330, 207] width 208 height 15
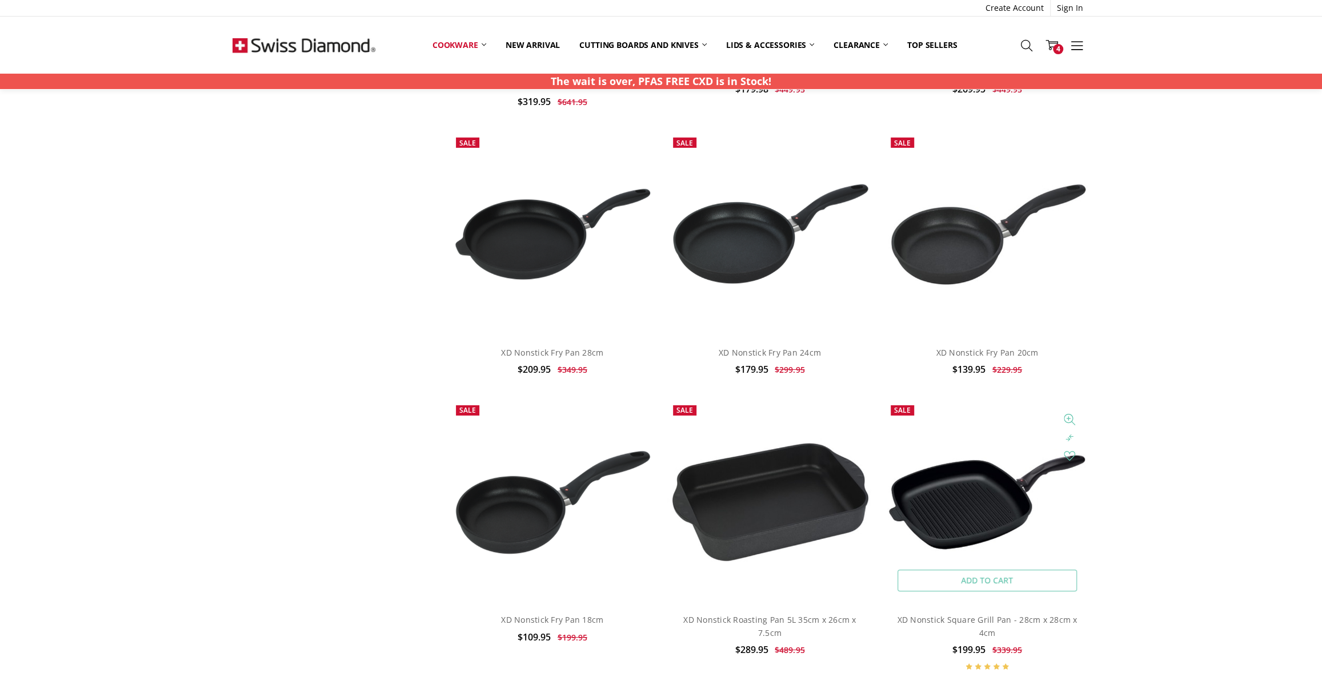
scroll to position [3115, 0]
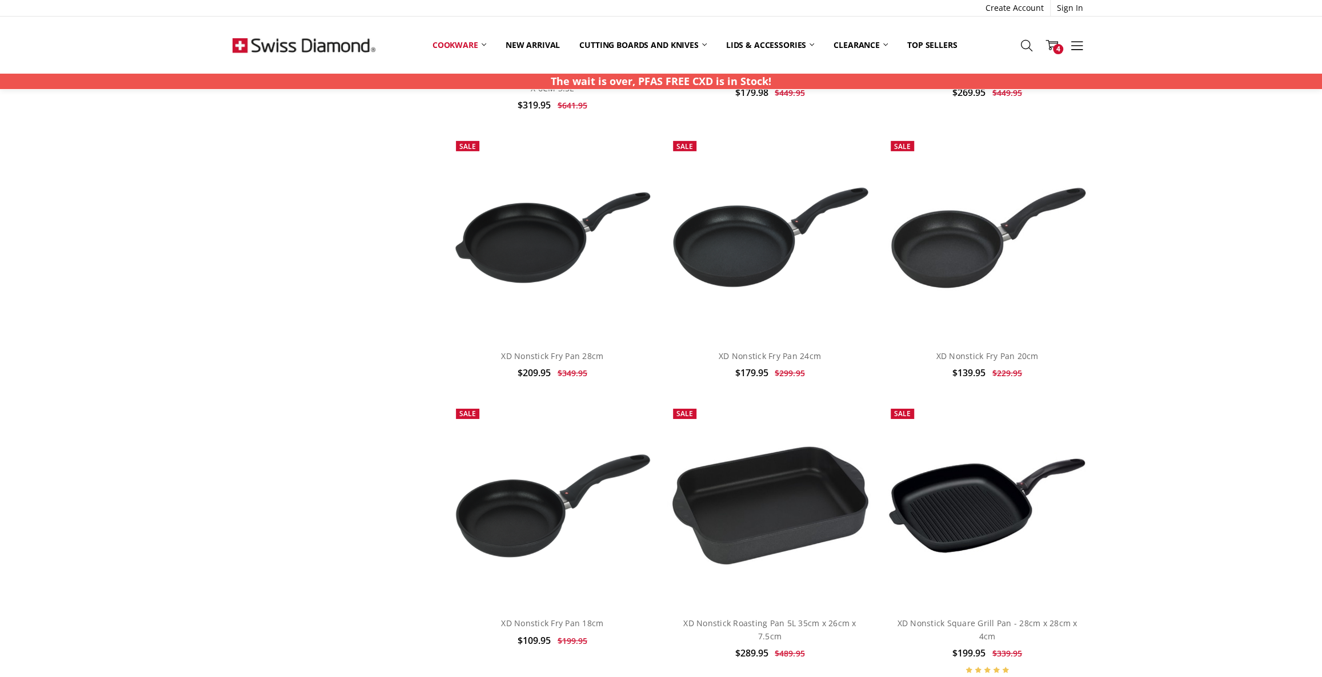
click at [1052, 42] on icon at bounding box center [1051, 45] width 13 height 13
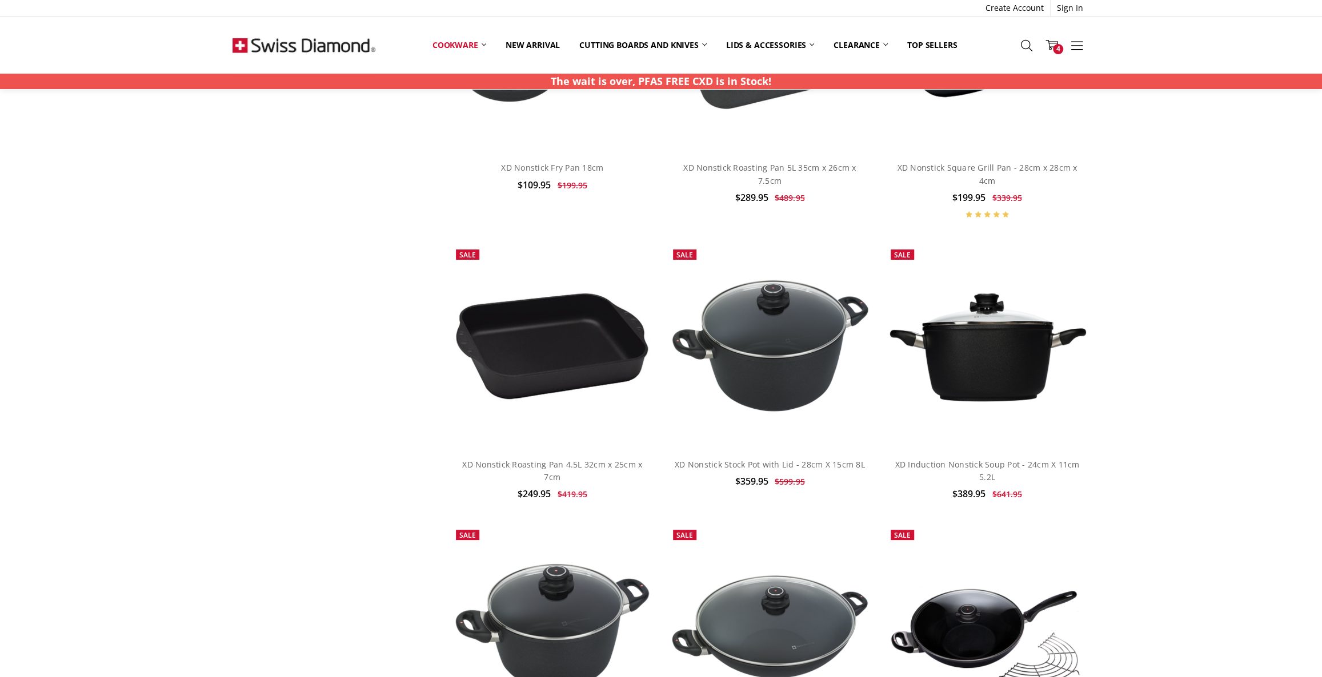
scroll to position [3738, 0]
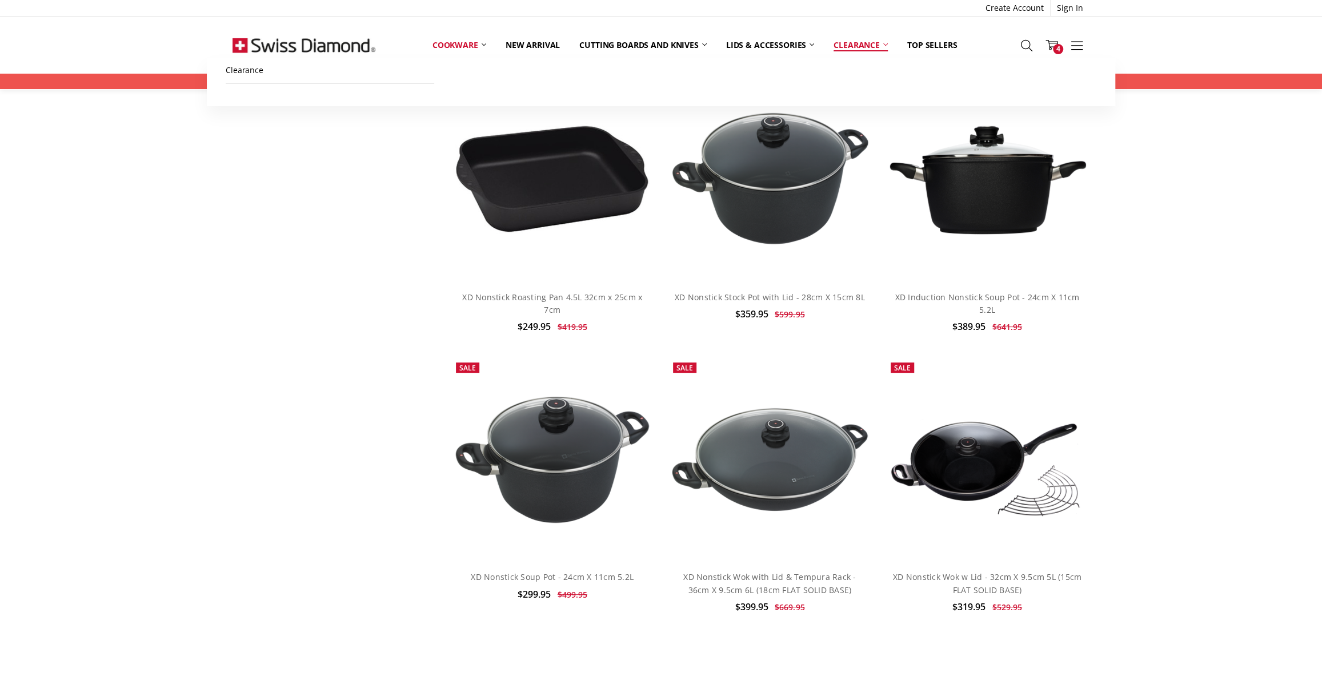
click at [853, 38] on link "Clearance" at bounding box center [861, 45] width 74 height 25
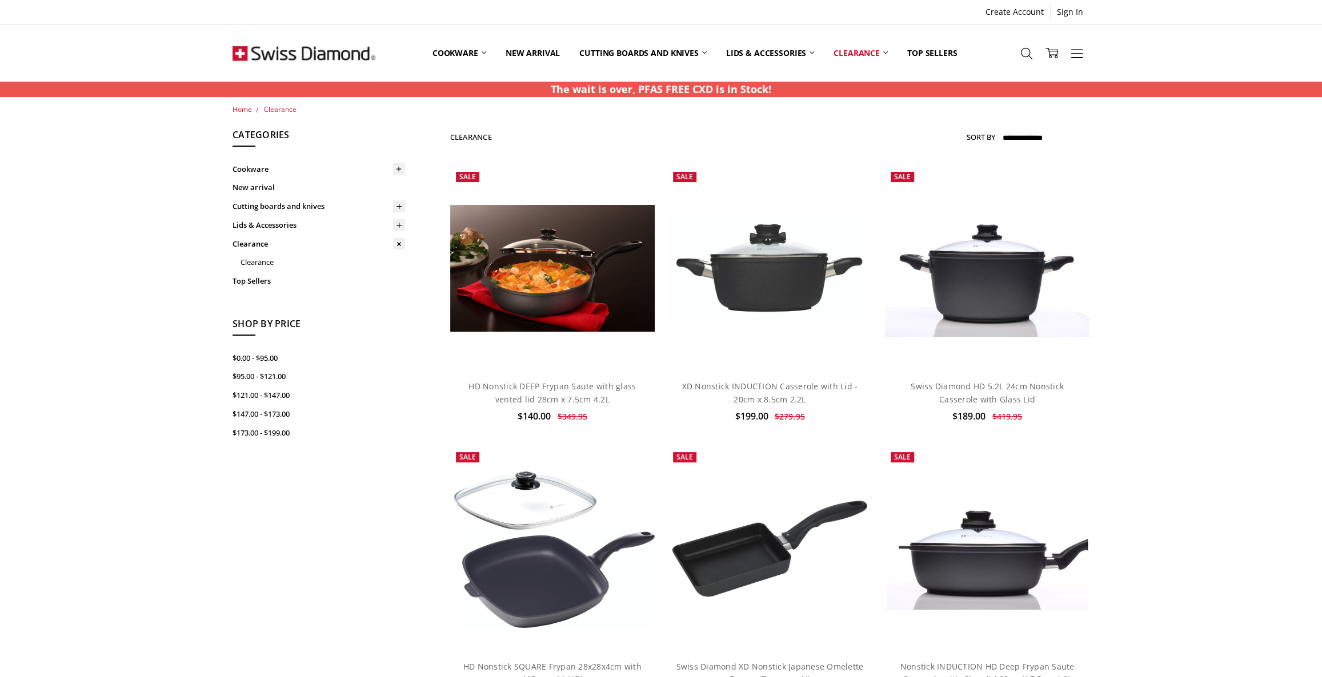
click at [327, 57] on img at bounding box center [303, 53] width 143 height 57
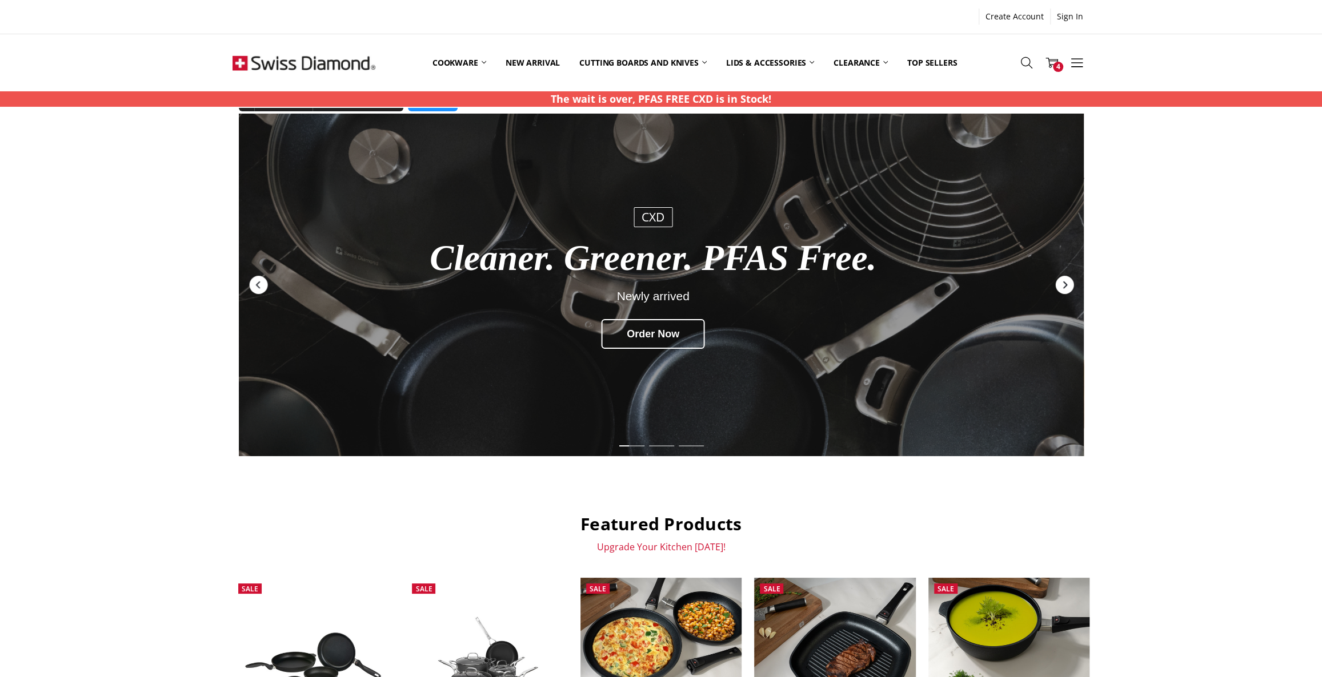
click at [1064, 282] on icon "Next" at bounding box center [1064, 284] width 4 height 7
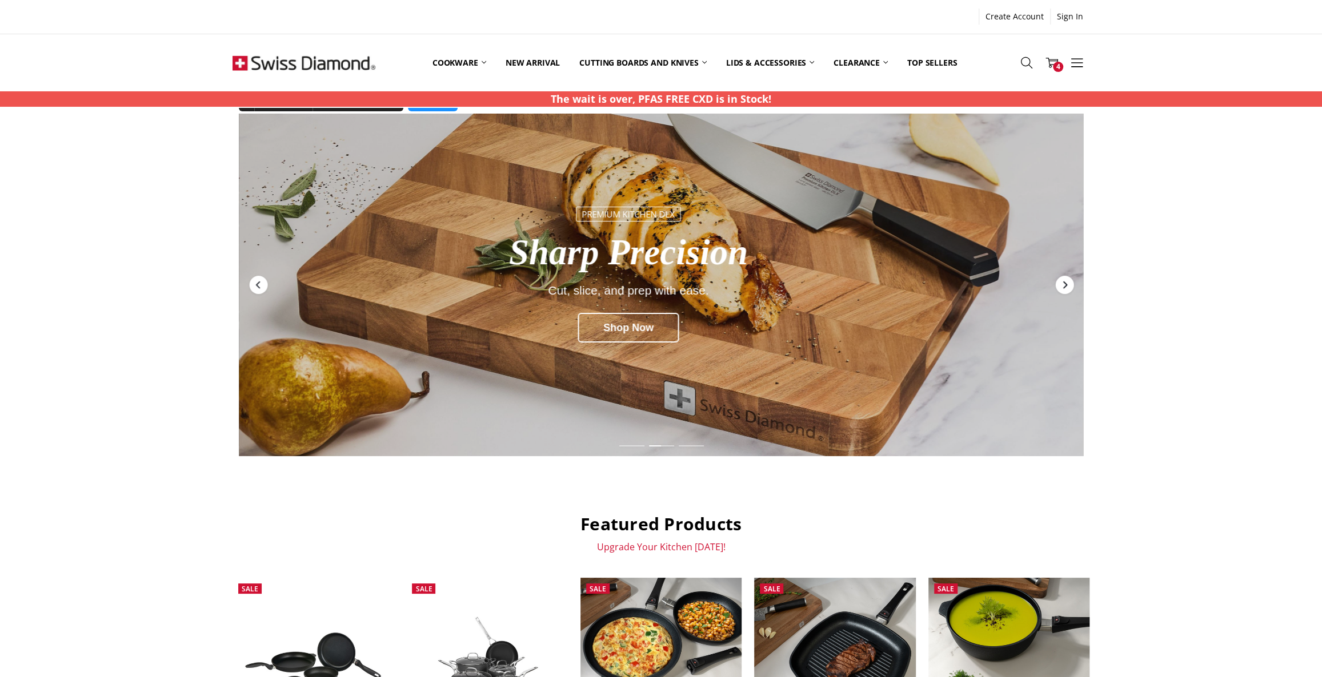
click at [1064, 282] on icon "Next" at bounding box center [1064, 284] width 4 height 7
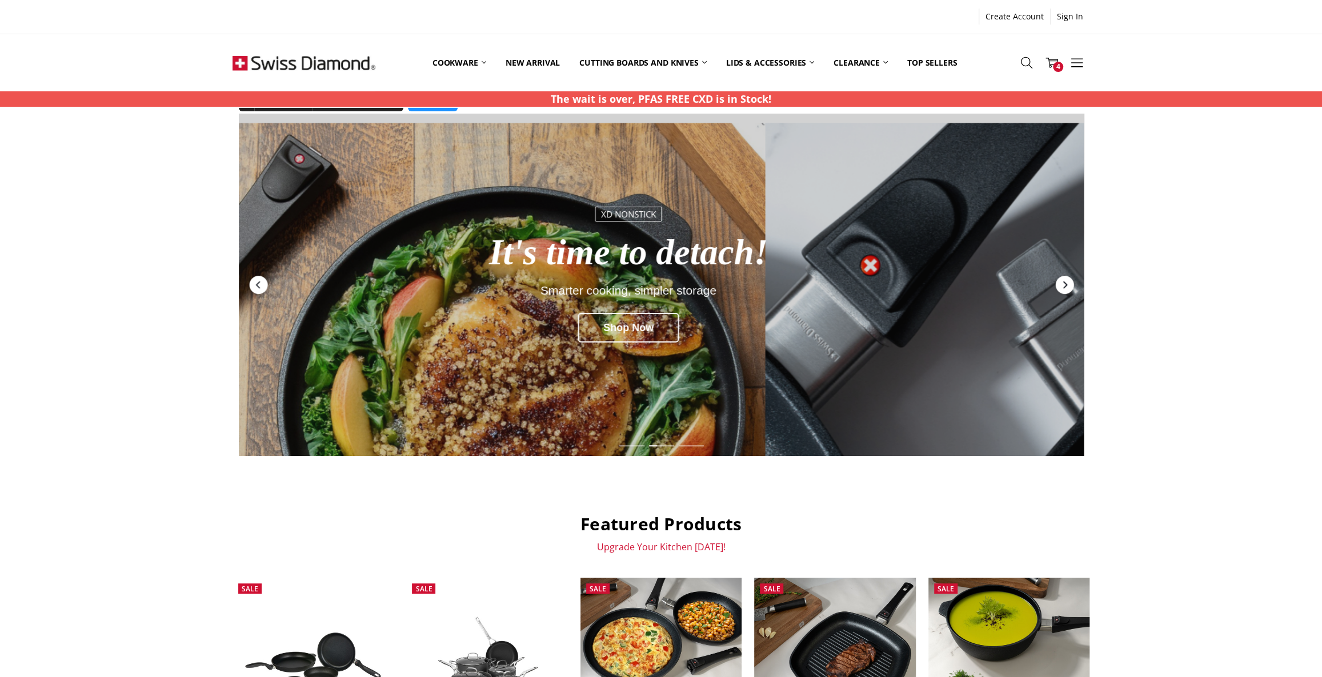
click at [1064, 282] on icon "Next" at bounding box center [1064, 284] width 4 height 7
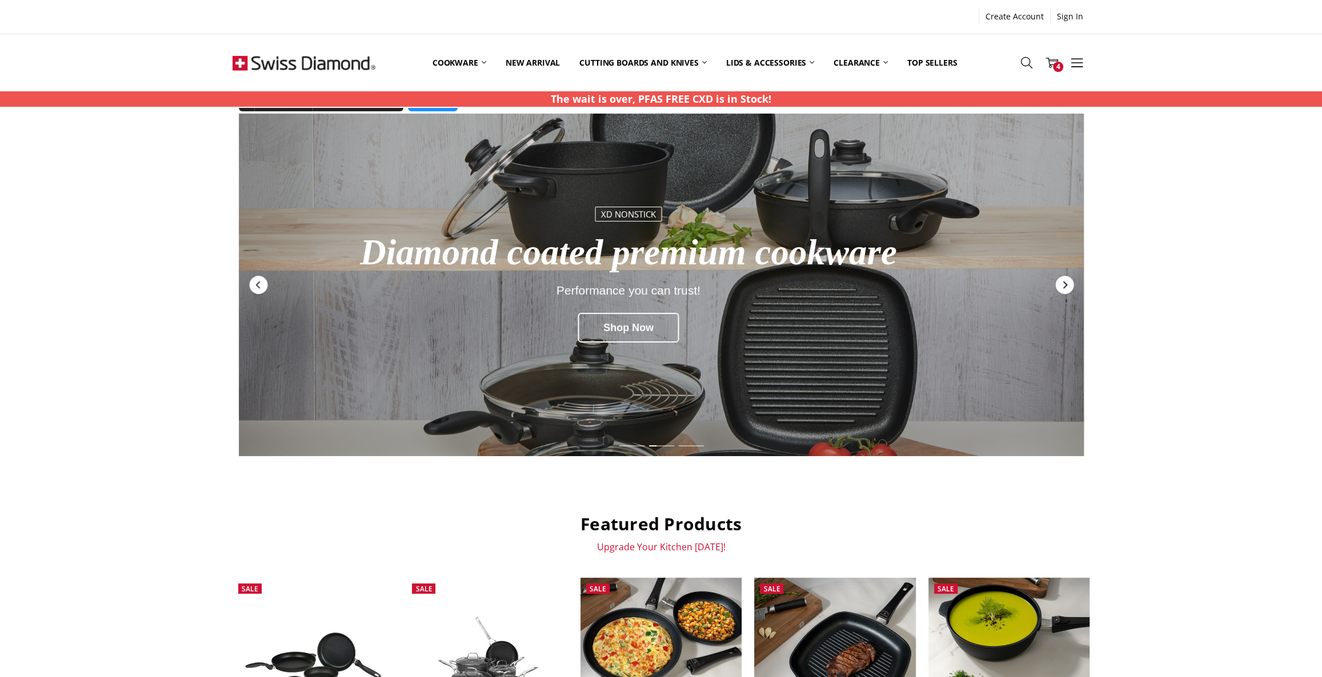
click at [1064, 282] on icon "Next" at bounding box center [1064, 284] width 4 height 7
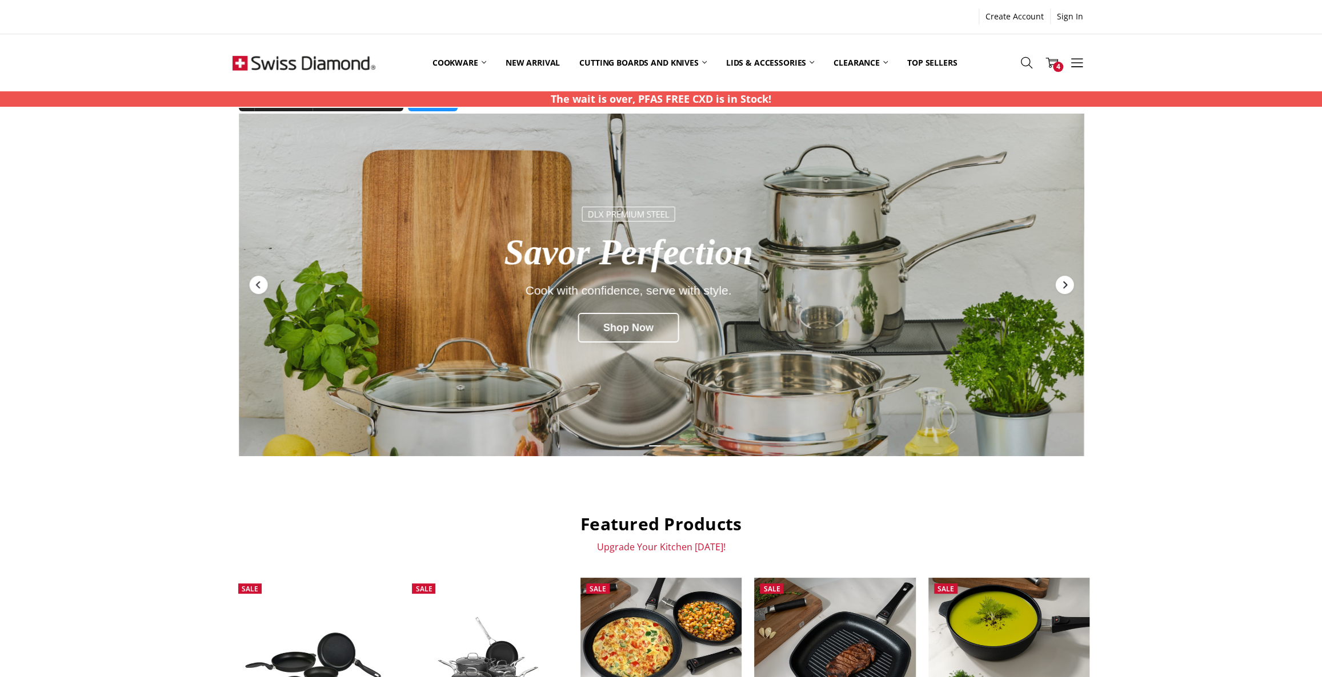
click at [1064, 282] on icon "Next" at bounding box center [1064, 284] width 4 height 7
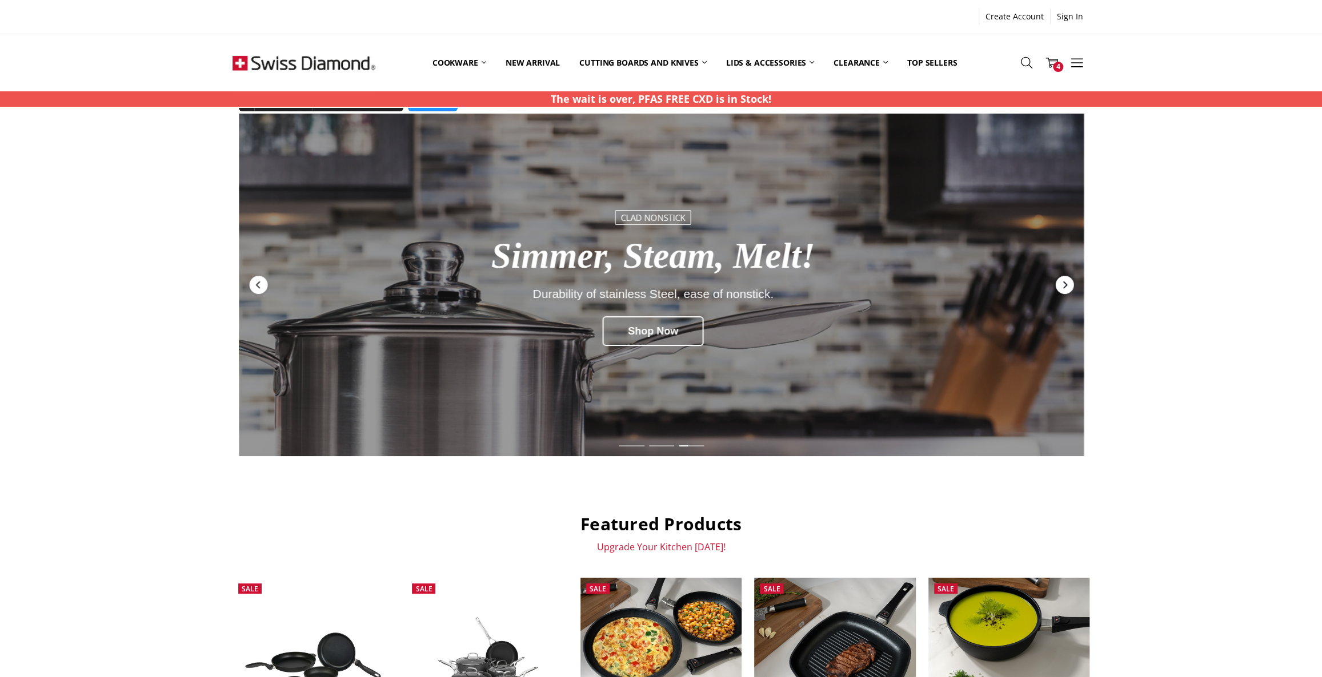
click at [1064, 282] on icon "Next" at bounding box center [1064, 284] width 4 height 7
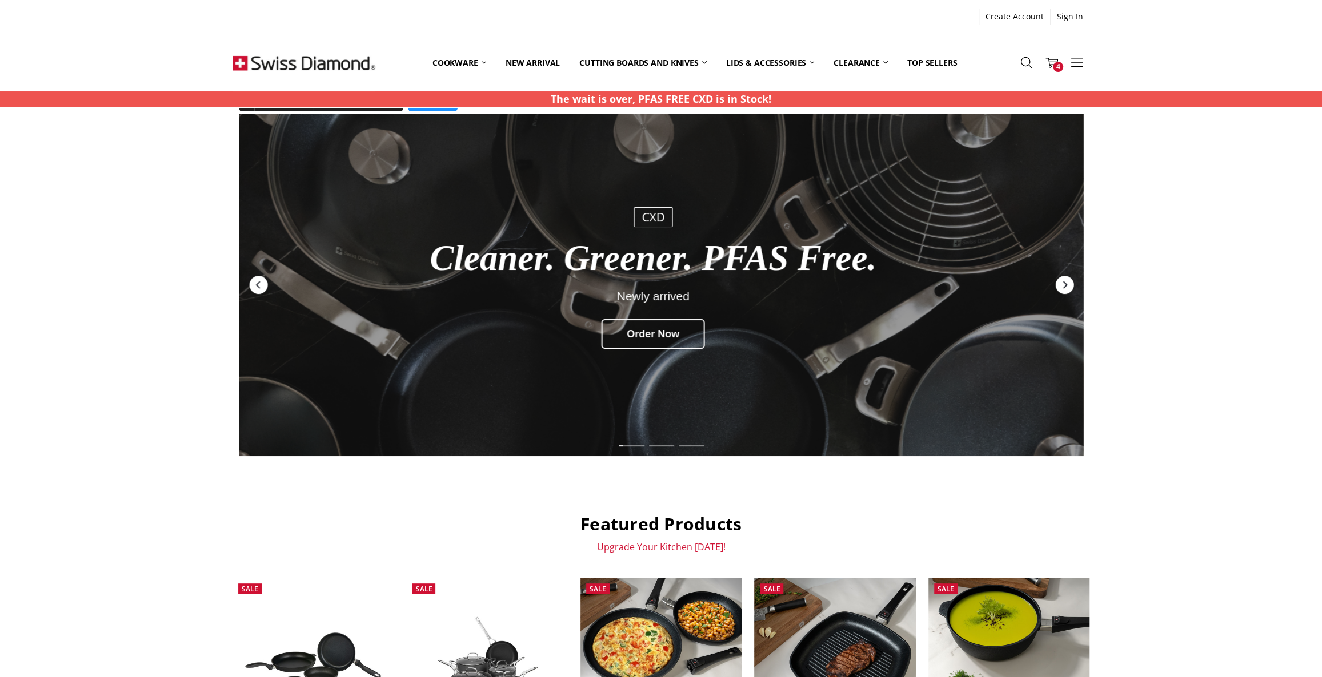
click at [1064, 282] on icon "Next" at bounding box center [1064, 284] width 4 height 7
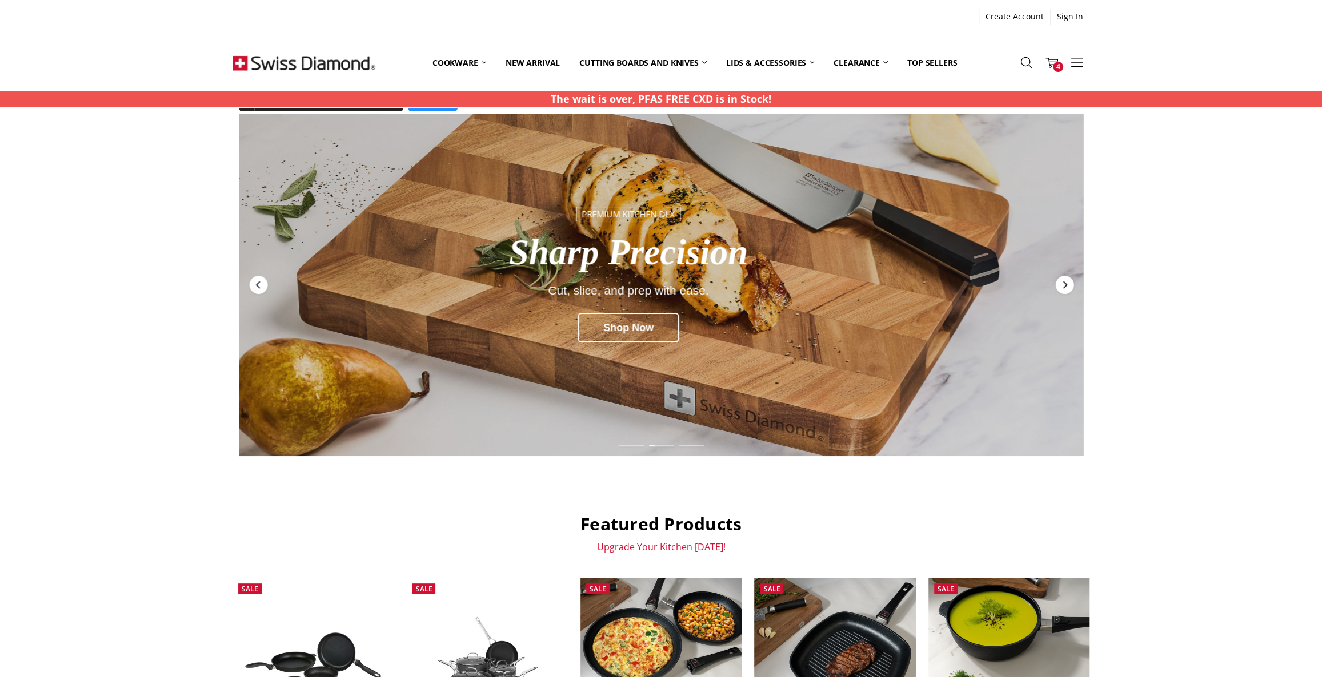
click at [1064, 282] on icon "Next" at bounding box center [1064, 284] width 4 height 7
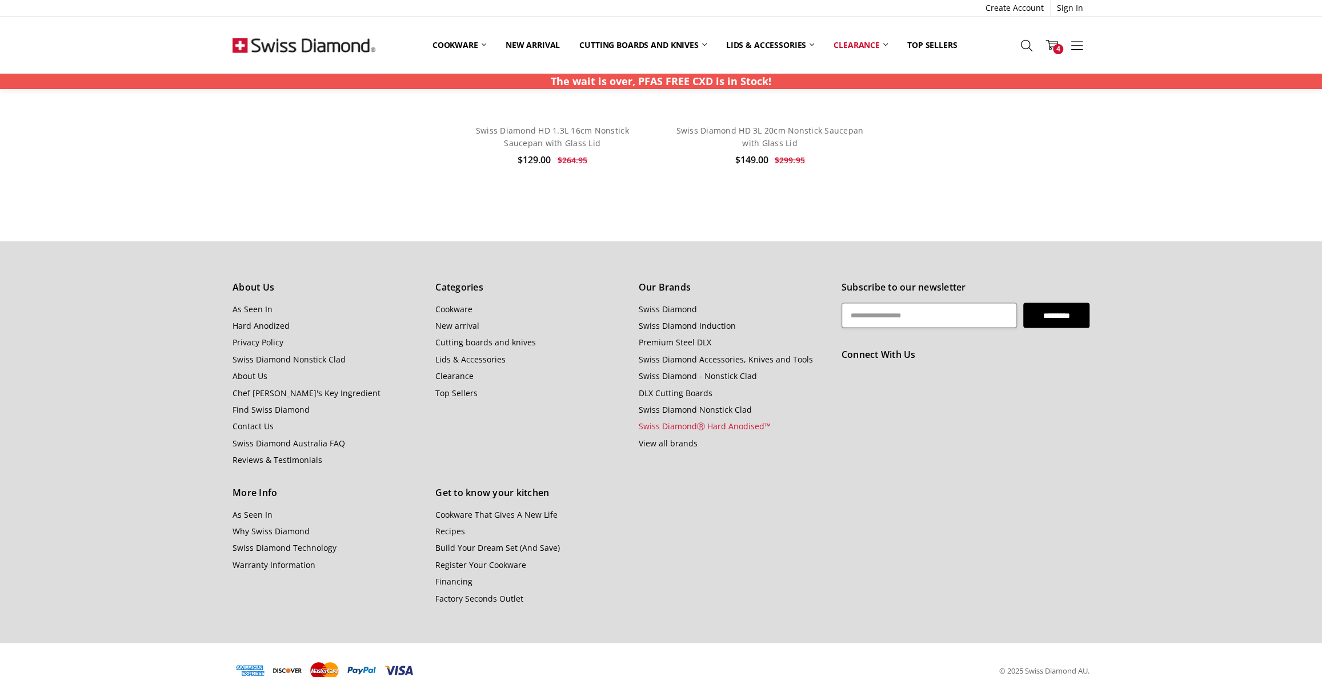
scroll to position [1708, 0]
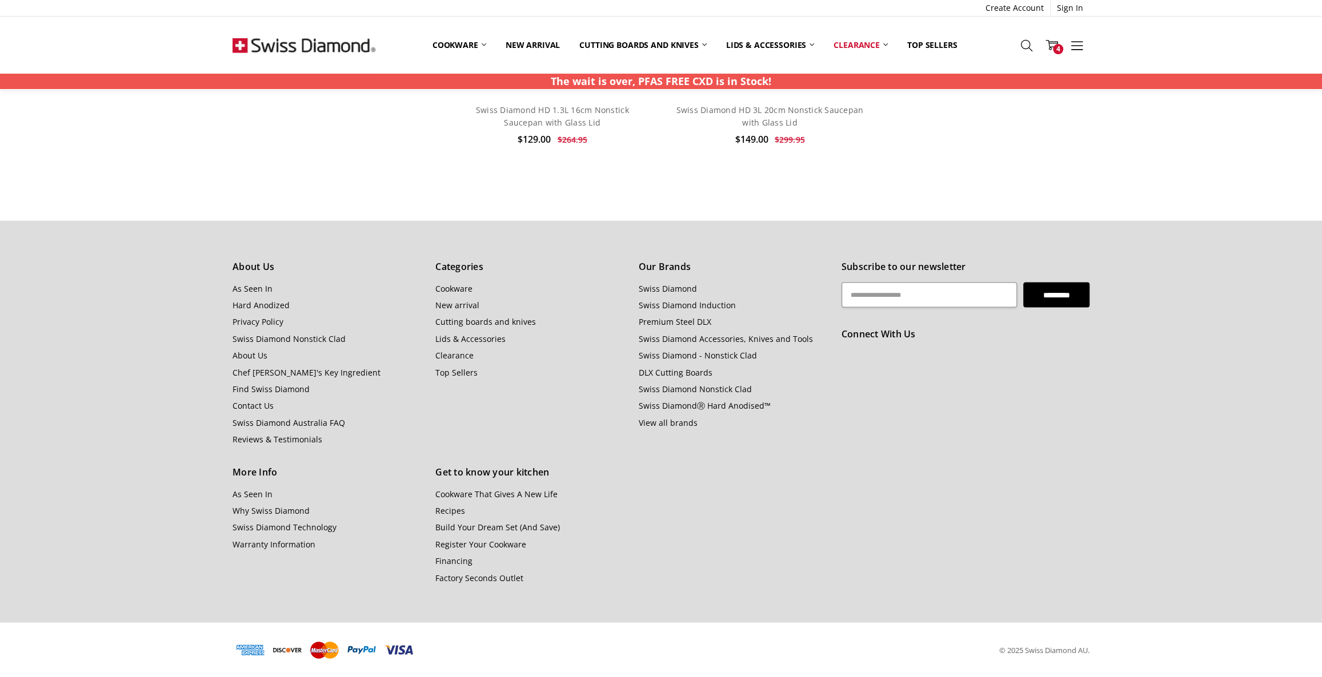
click at [780, 594] on section "About Us As Seen In Hard Anodized Privacy Policy Swiss Diamond Nonstick Clad Ab…" at bounding box center [660, 422] width 869 height 402
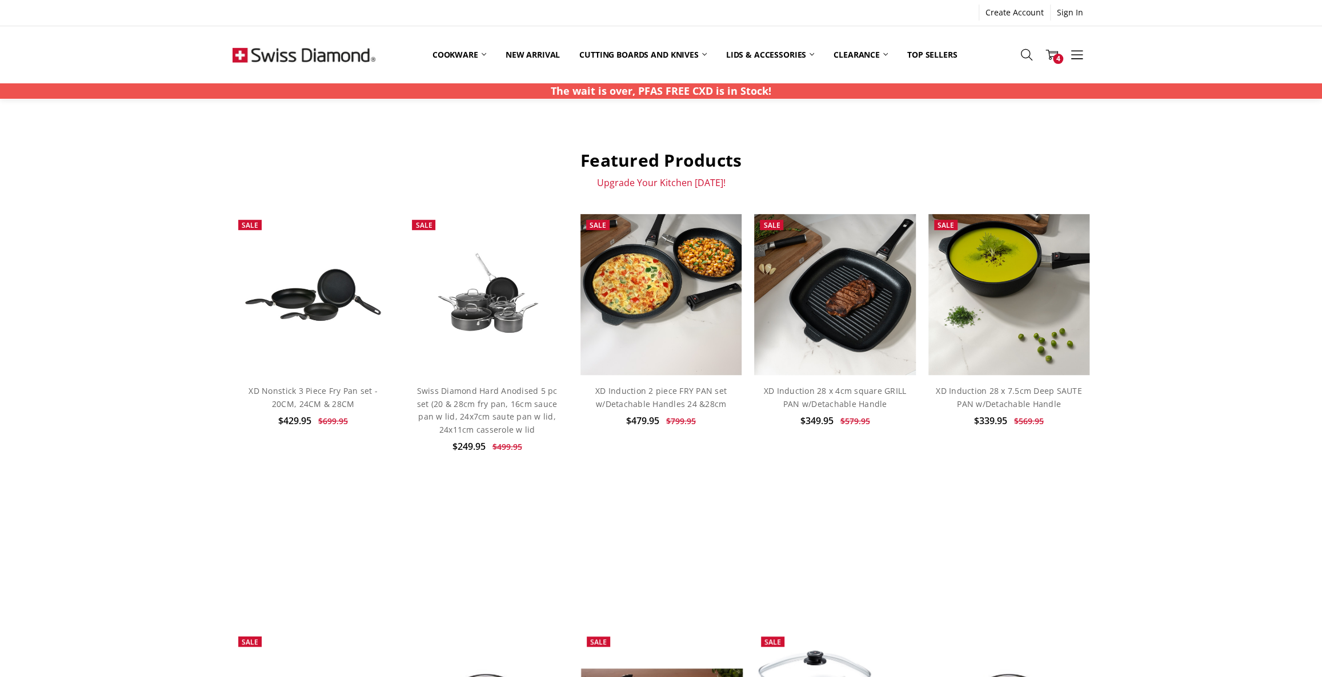
scroll to position [363, 0]
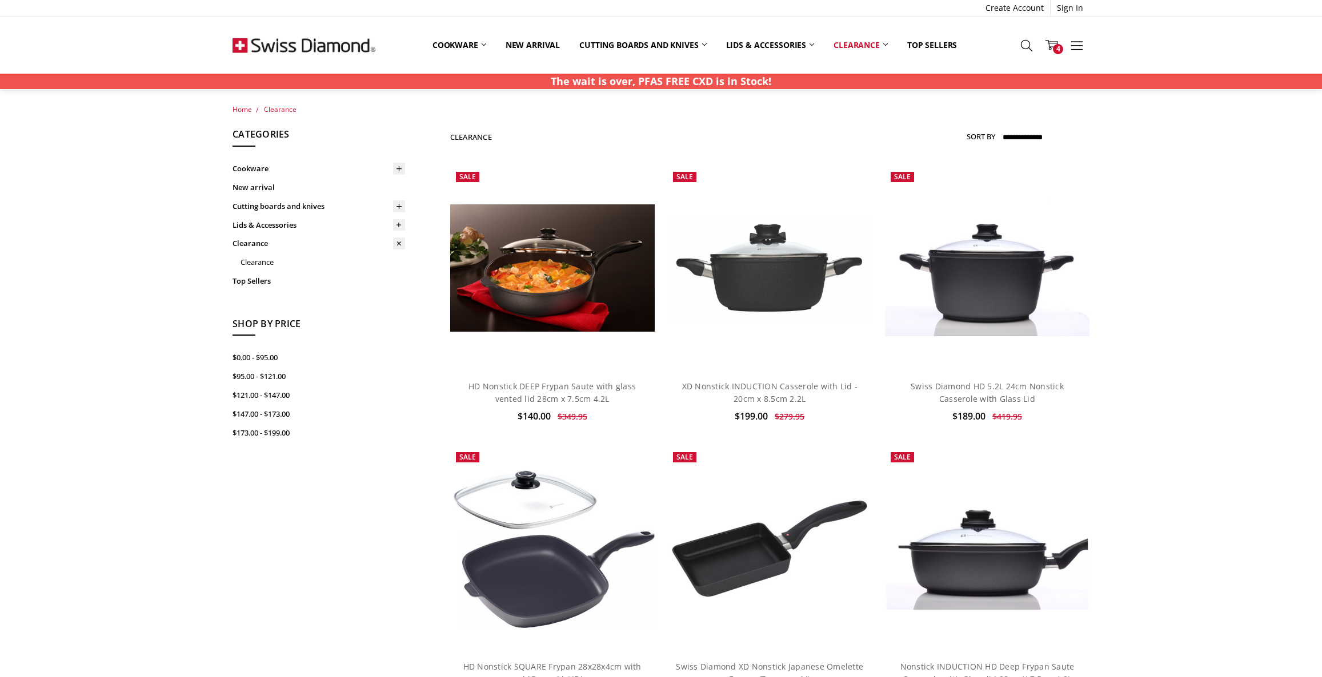
scroll to position [1708, 0]
